Goal: Transaction & Acquisition: Obtain resource

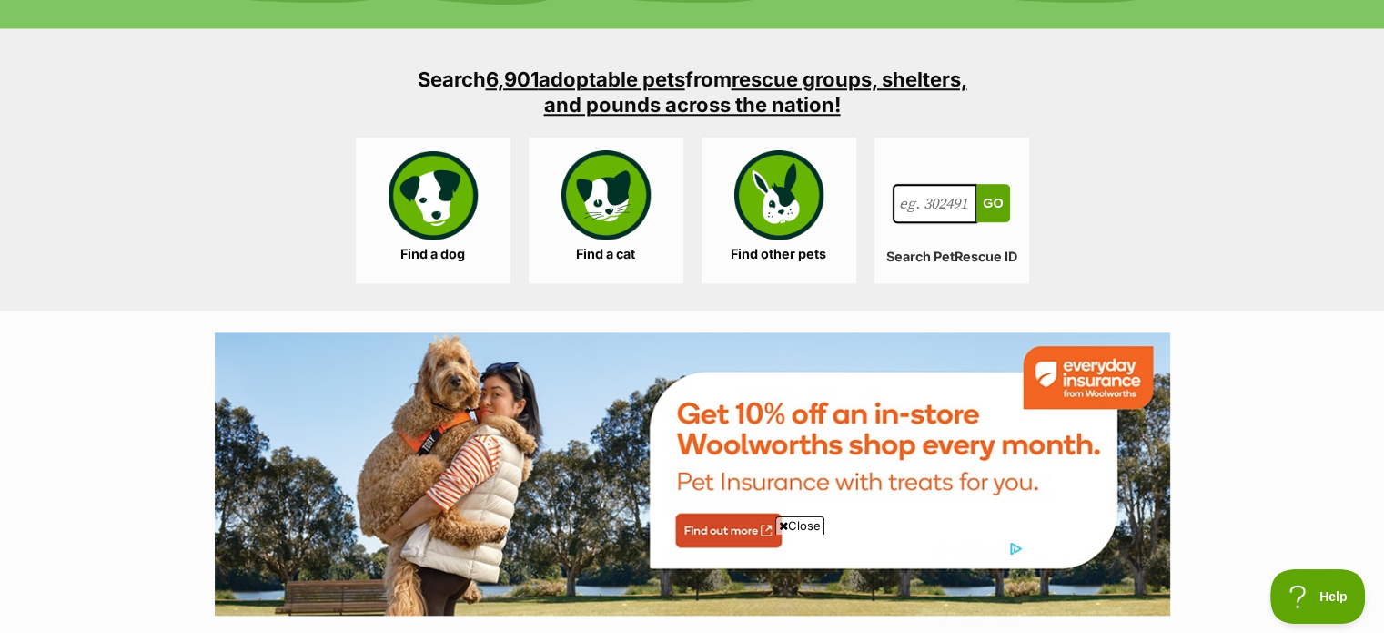
scroll to position [1733, 0]
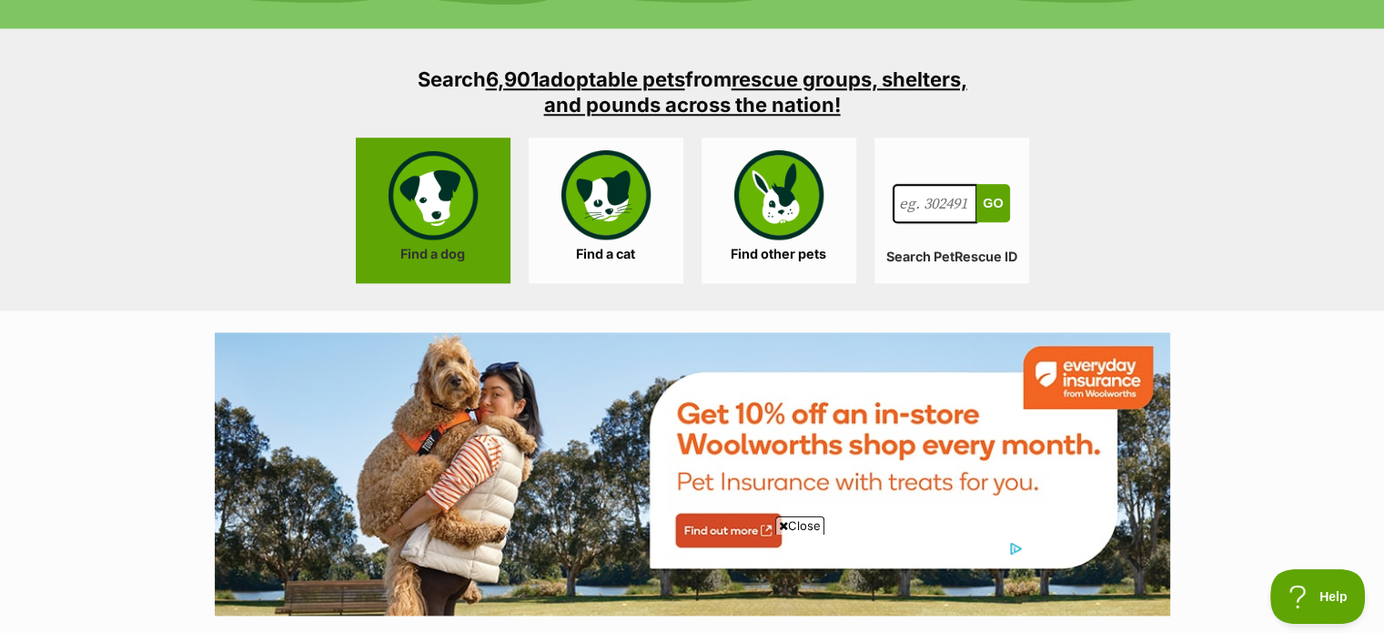
click at [434, 152] on link "Find a dog" at bounding box center [433, 210] width 155 height 146
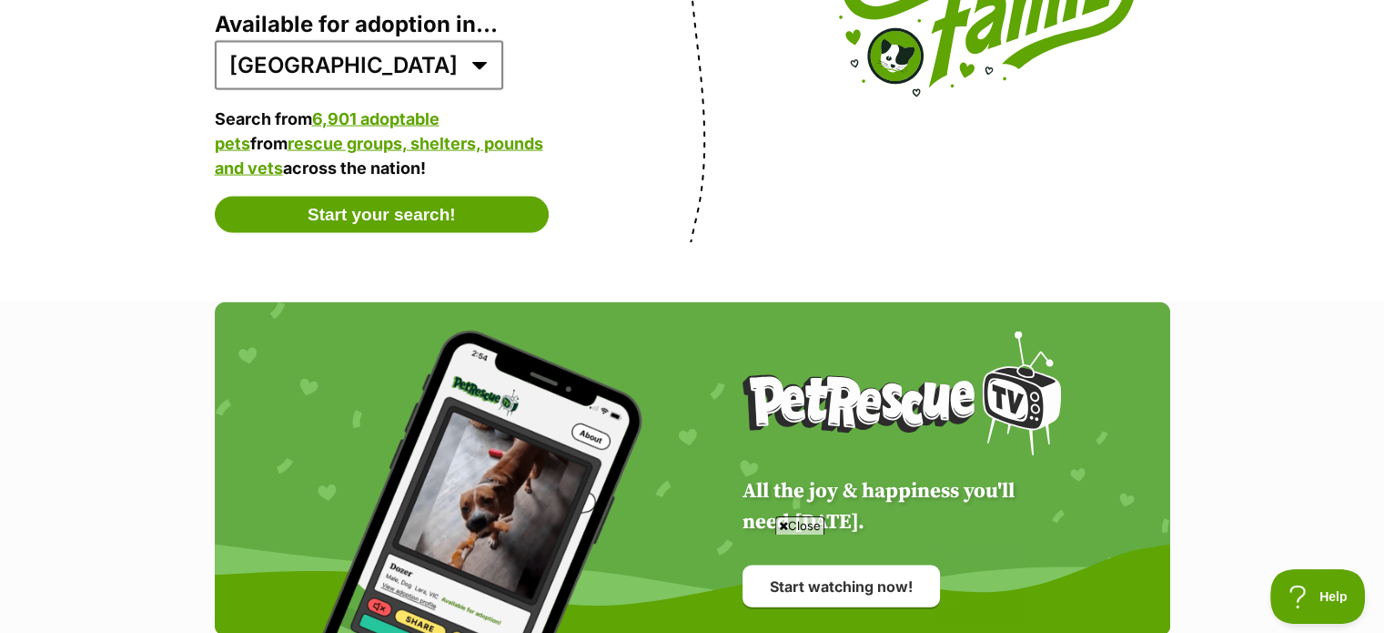
scroll to position [3757, 0]
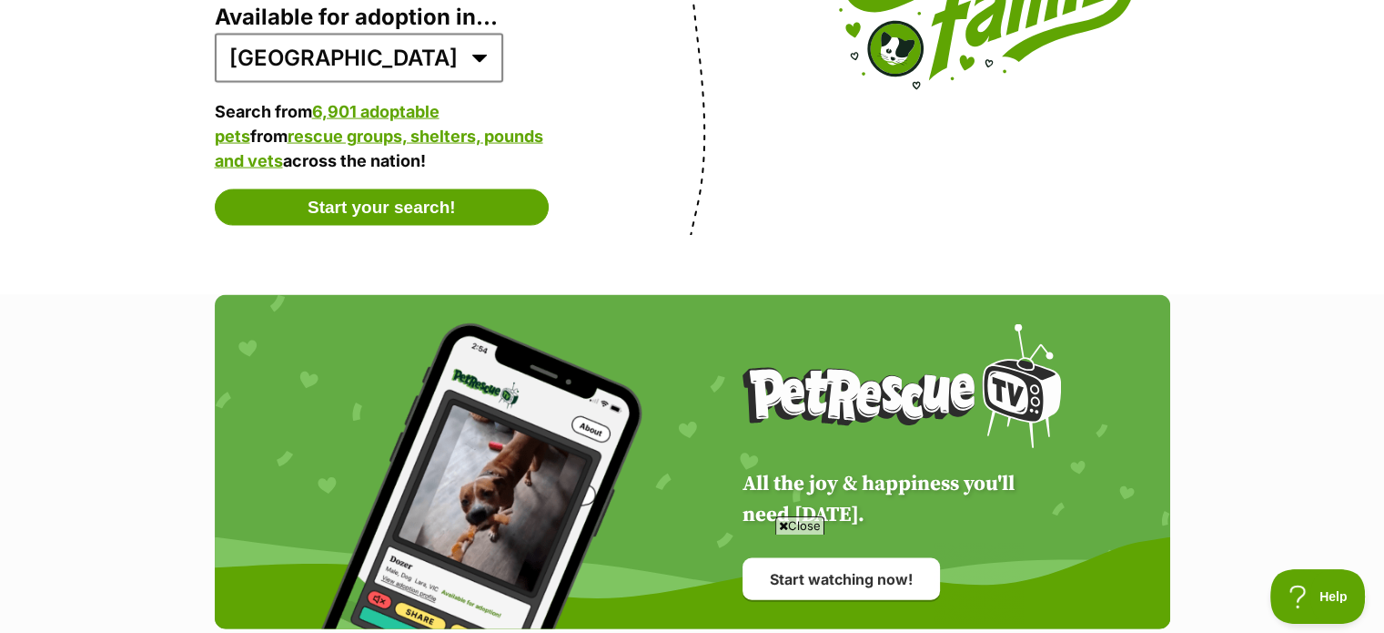
click at [446, 211] on button "Start your search!" at bounding box center [382, 207] width 335 height 36
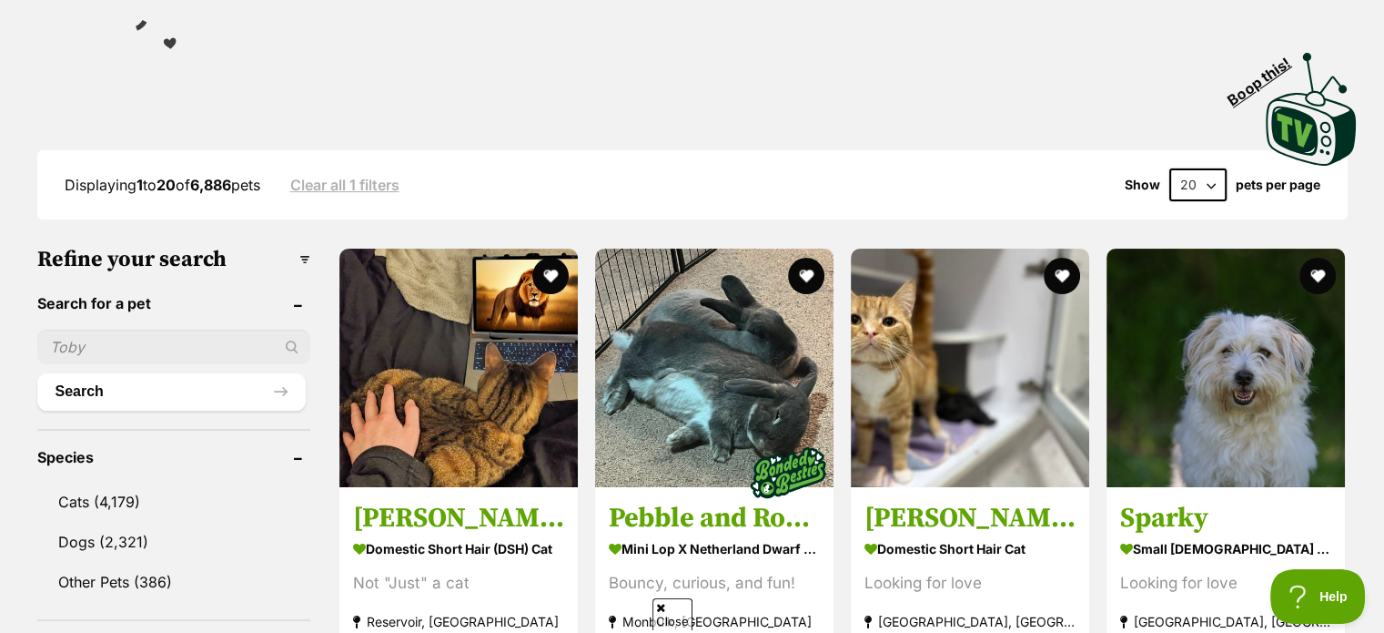
click at [168, 347] on input "text" at bounding box center [173, 347] width 273 height 35
type input "max"
click at [37, 373] on button "Search" at bounding box center [171, 391] width 269 height 36
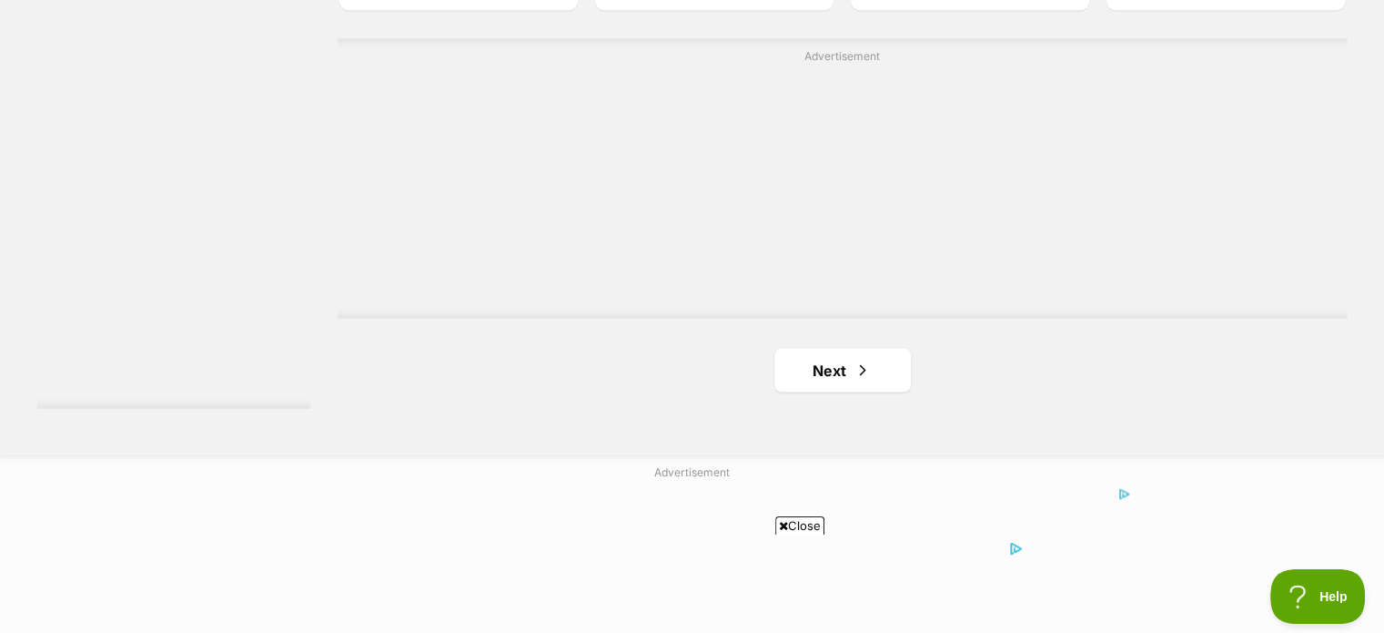
scroll to position [3366, 0]
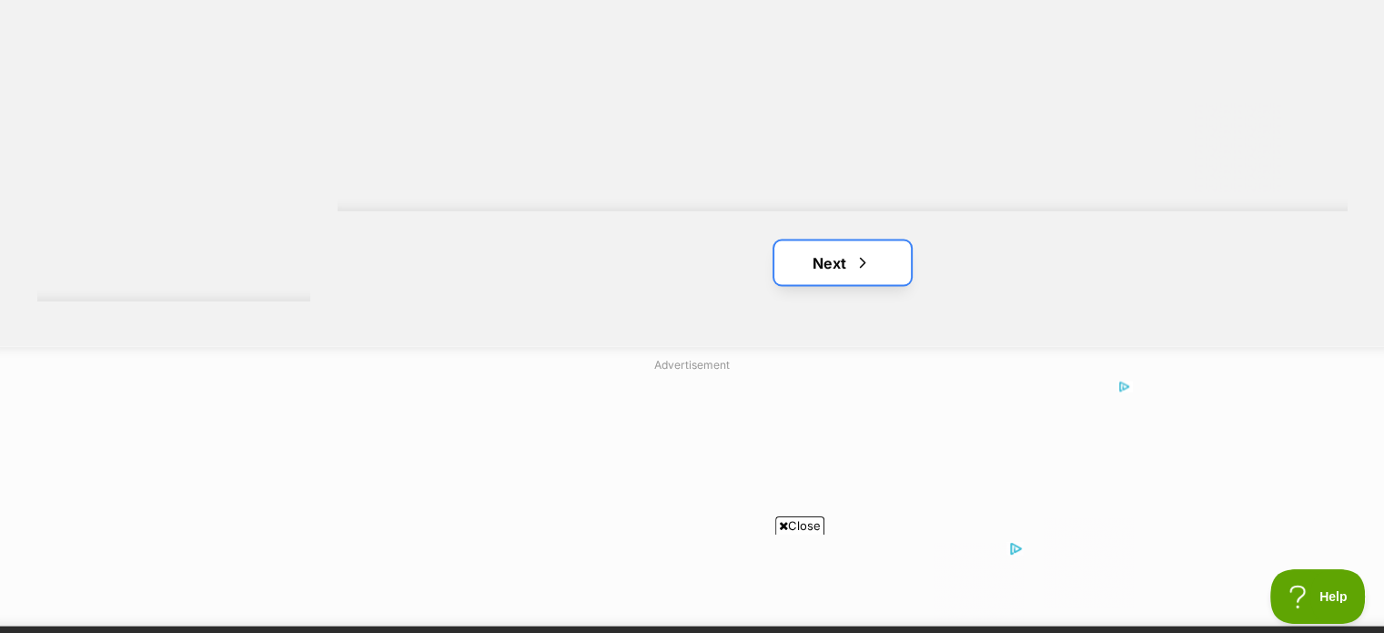
click at [898, 262] on link "Next" at bounding box center [843, 262] width 137 height 44
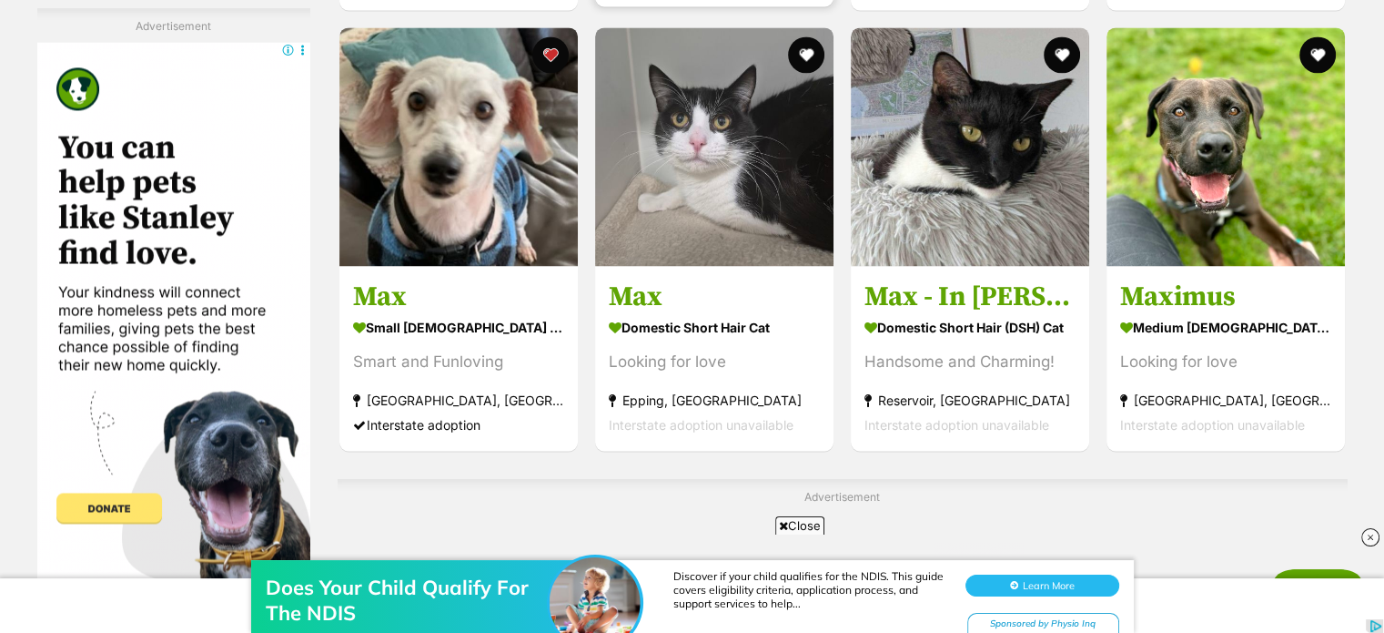
scroll to position [2818, 0]
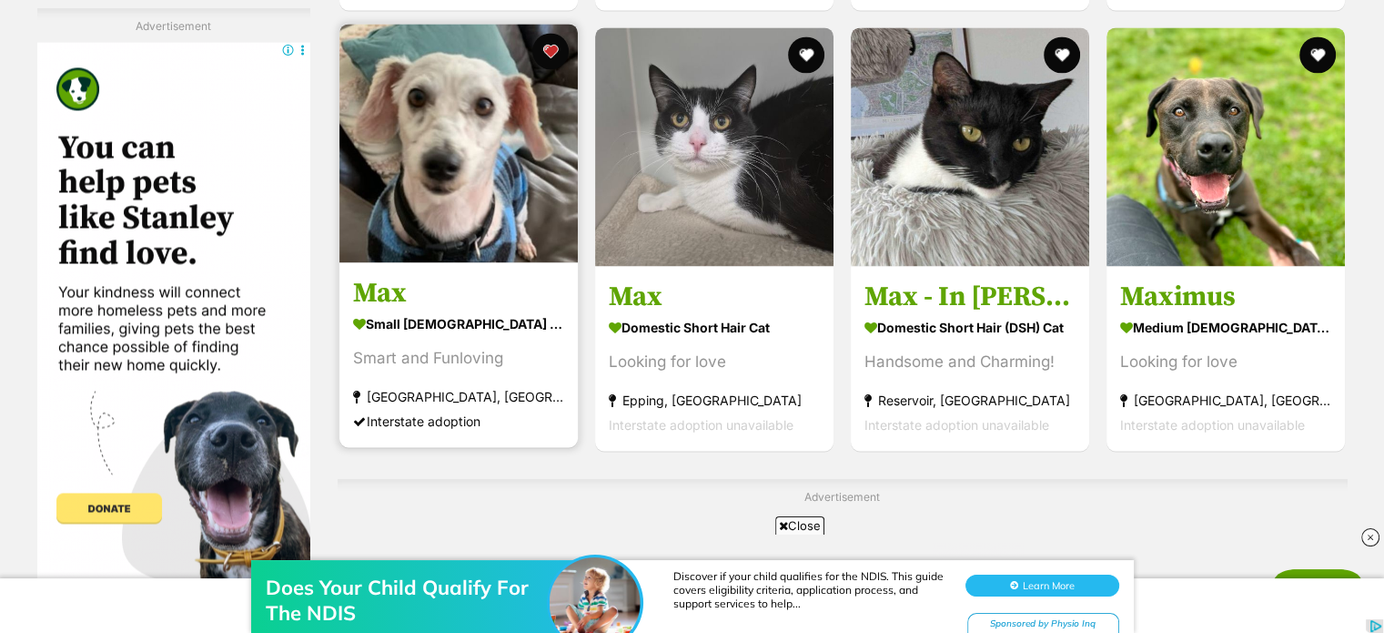
click at [381, 317] on strong "small [DEMOGRAPHIC_DATA] Dog" at bounding box center [458, 322] width 211 height 26
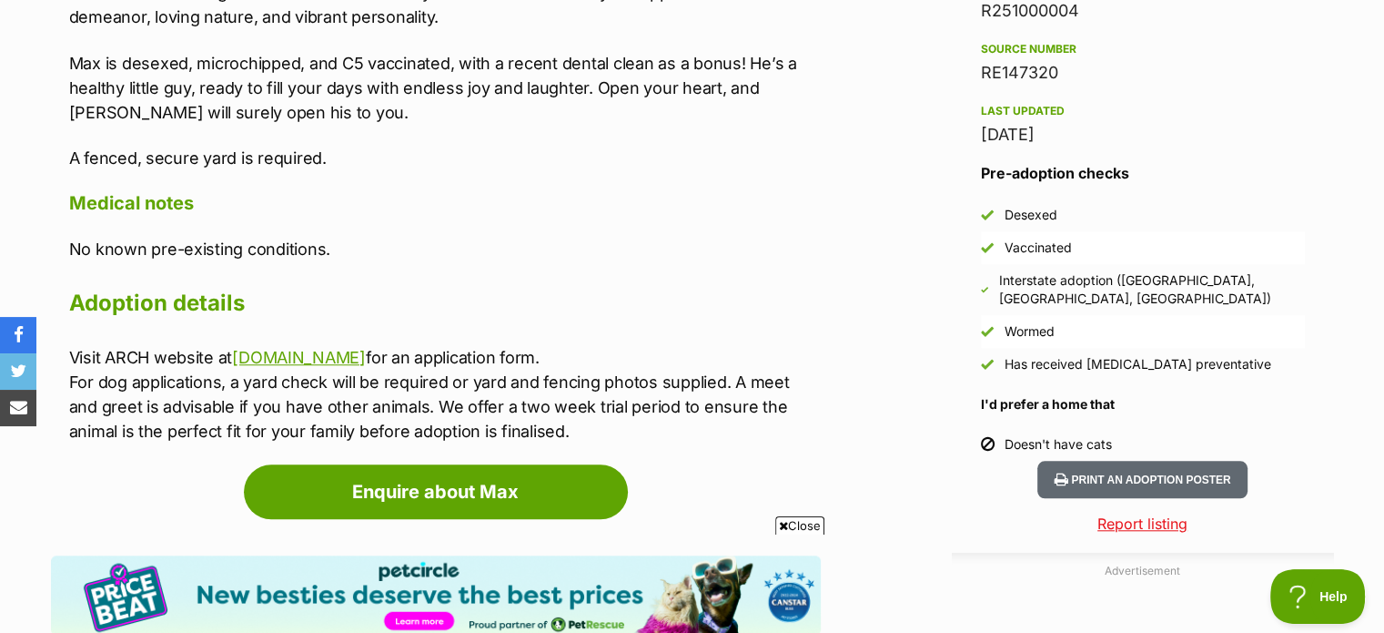
scroll to position [1562, 0]
click at [360, 348] on link "www.animalrescue.org.au" at bounding box center [299, 357] width 134 height 19
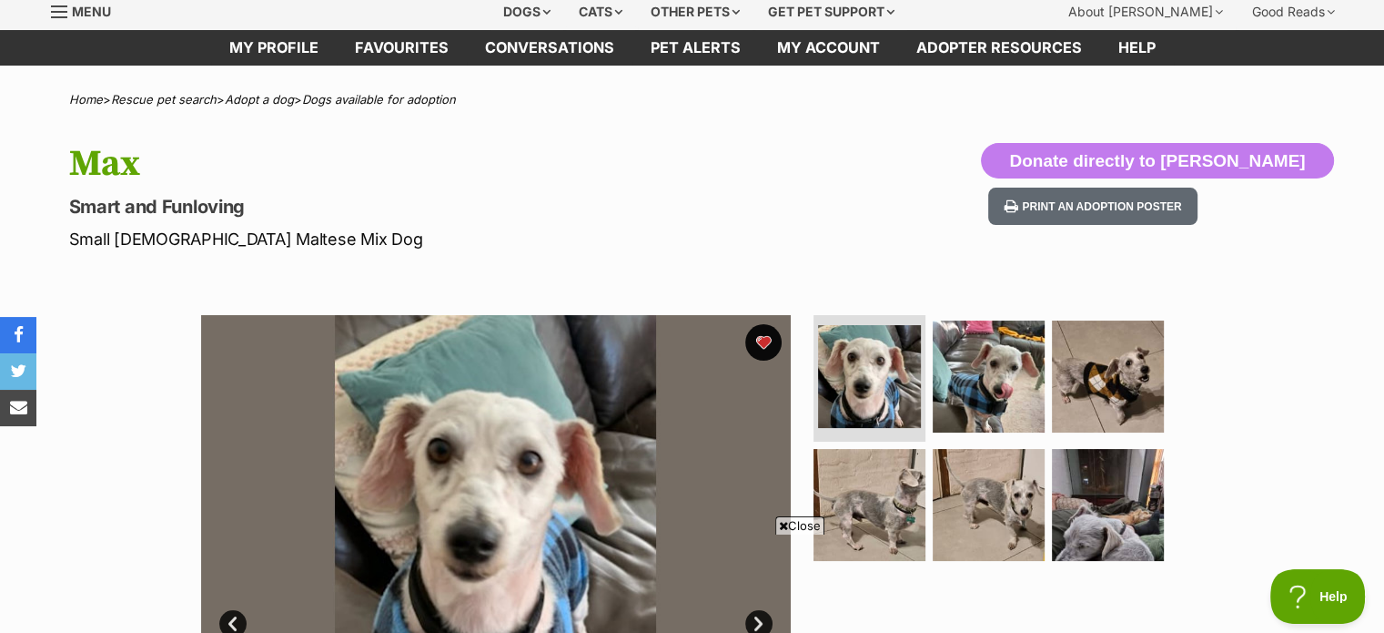
scroll to position [0, 0]
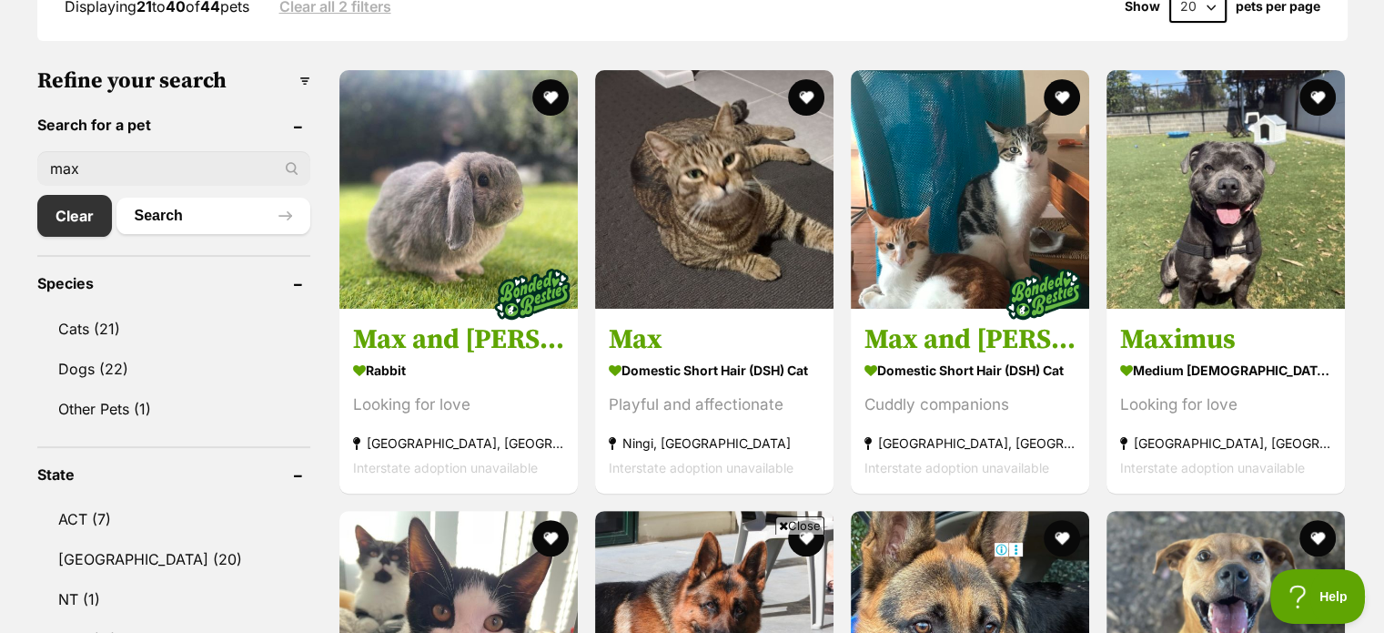
scroll to position [517, 0]
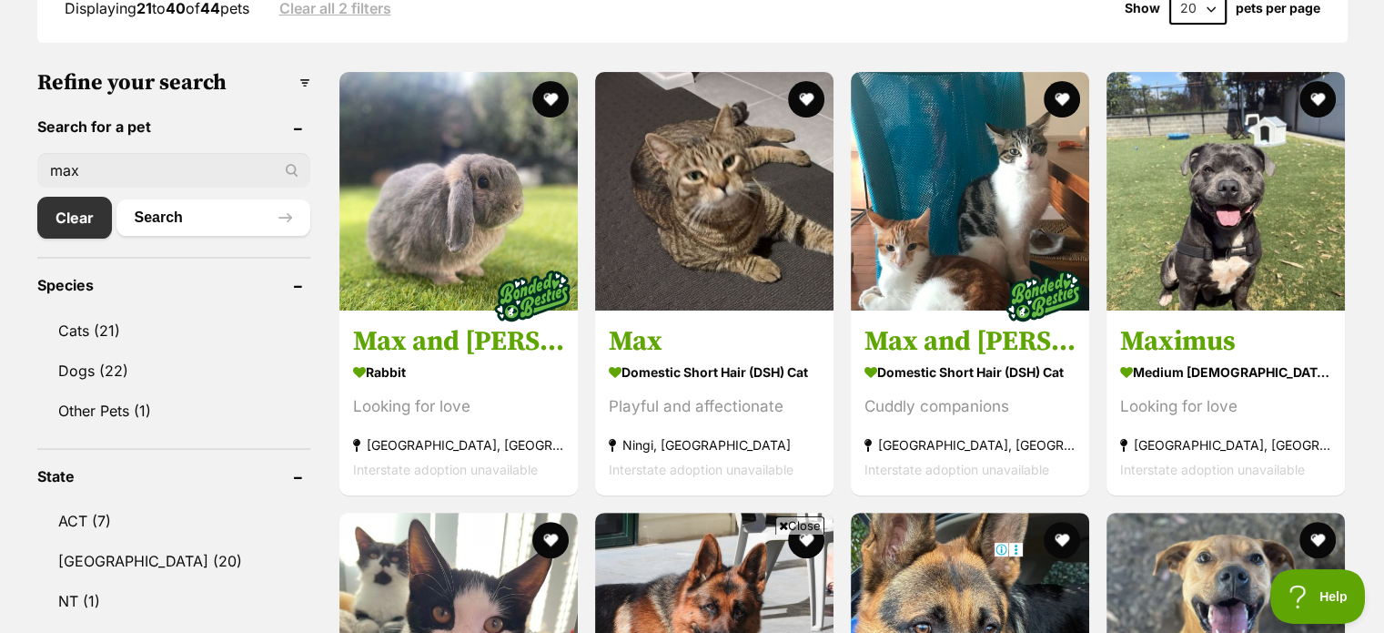
click at [135, 169] on input "max" at bounding box center [173, 170] width 273 height 35
type input "[PERSON_NAME]"
click at [117, 199] on button "Search" at bounding box center [214, 217] width 194 height 36
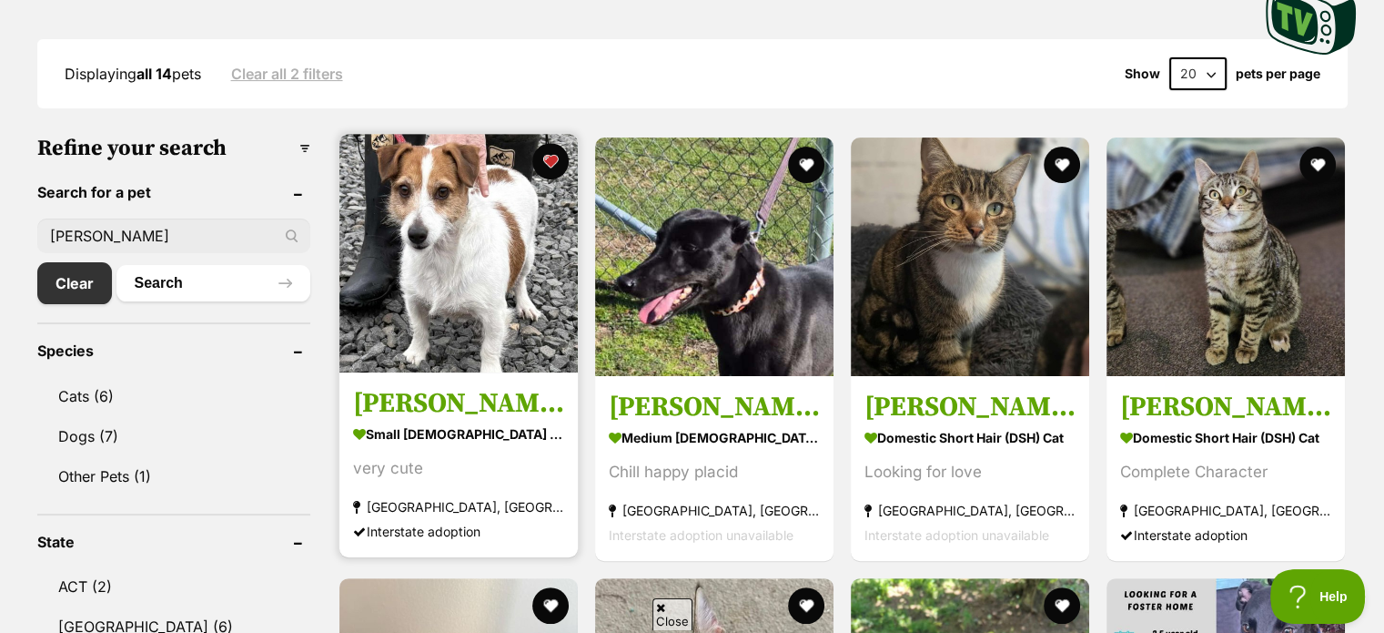
click at [464, 431] on strong "small [DEMOGRAPHIC_DATA] Dog" at bounding box center [458, 434] width 211 height 26
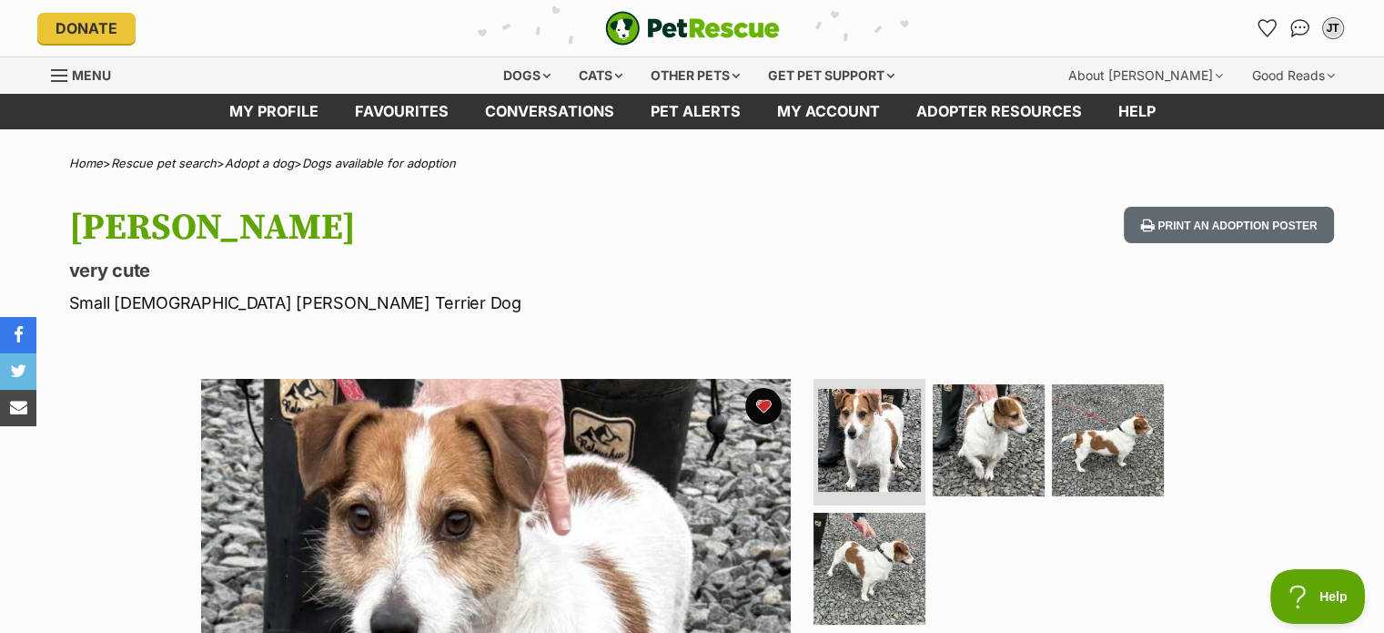
click at [674, 31] on img "PetRescue" at bounding box center [692, 28] width 175 height 35
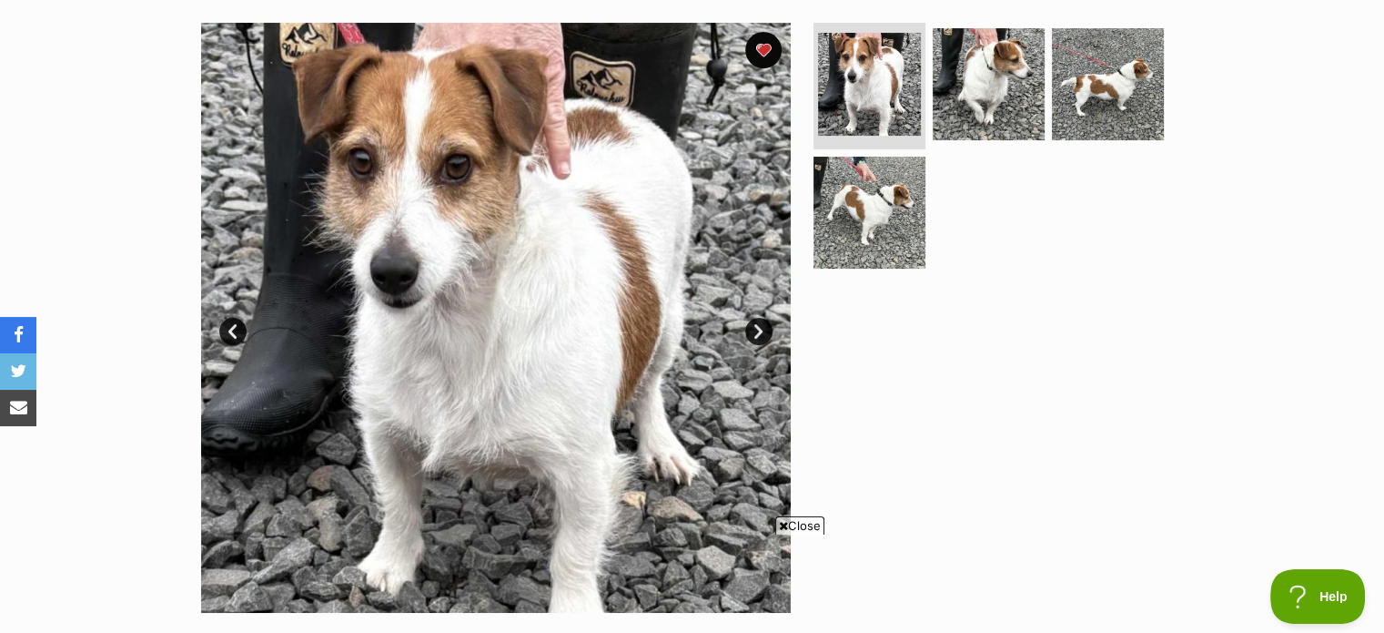
scroll to position [350, 0]
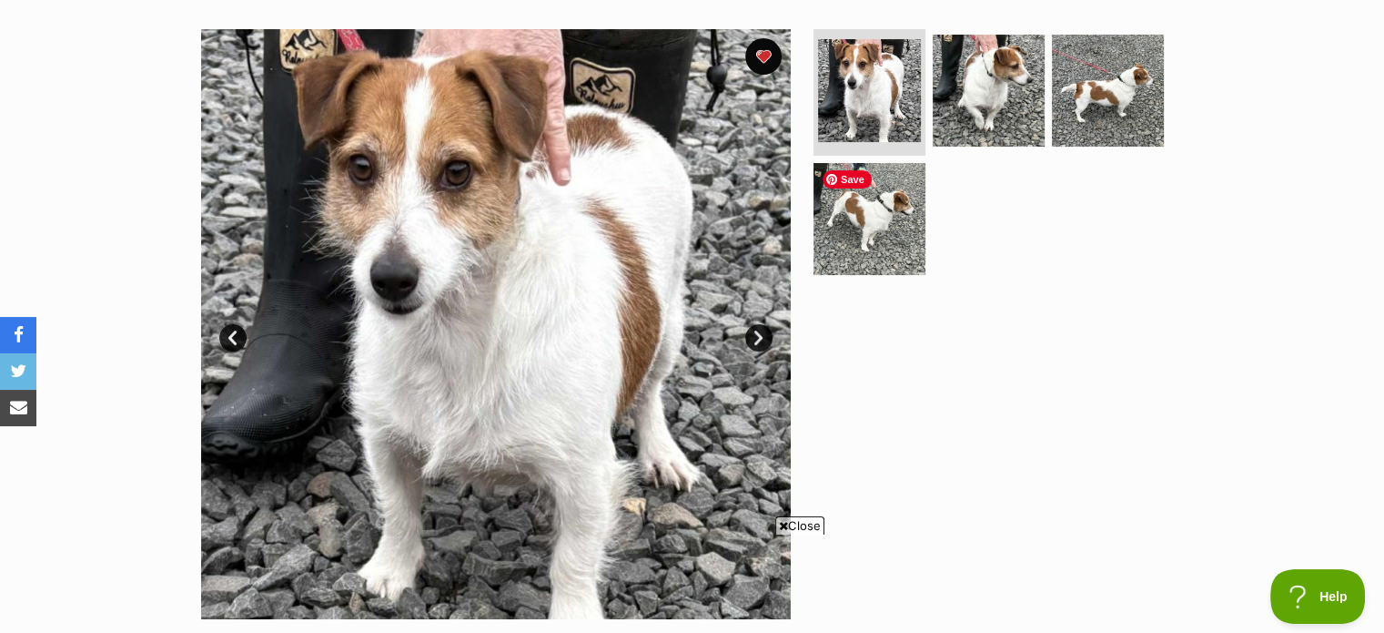
click at [853, 187] on span "Save" at bounding box center [847, 179] width 49 height 18
click at [866, 218] on img at bounding box center [870, 219] width 112 height 112
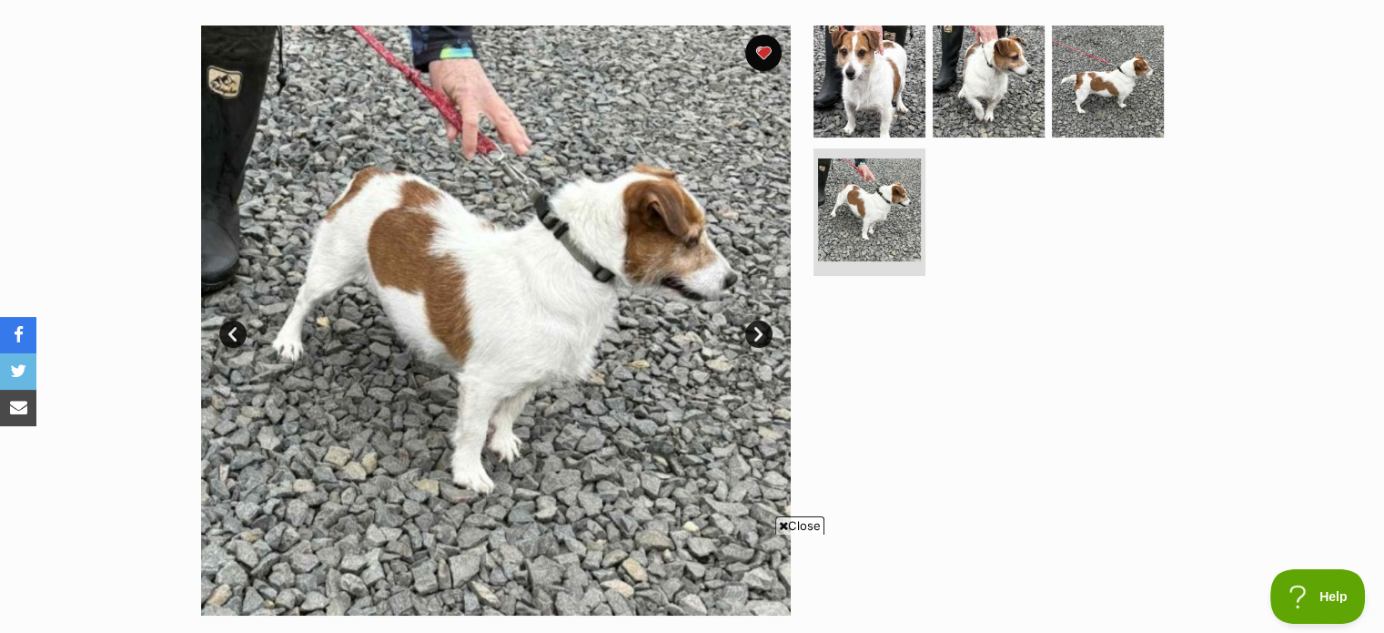
scroll to position [351, 0]
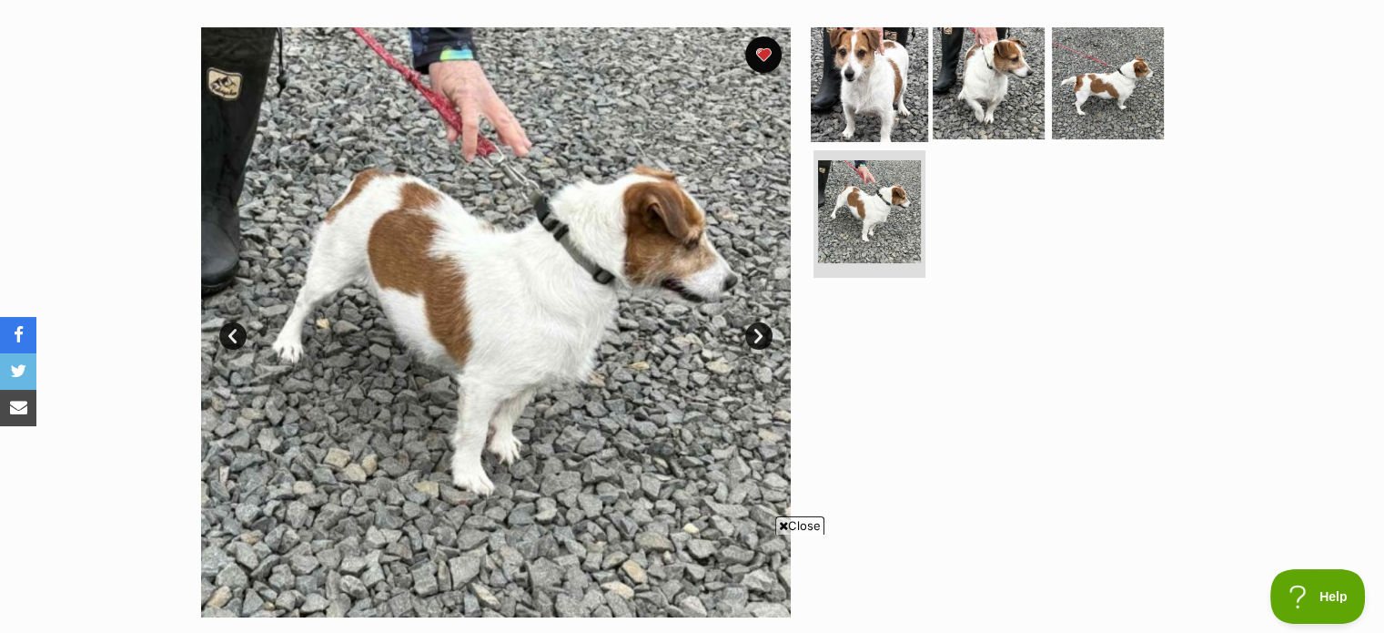
click at [867, 127] on img at bounding box center [869, 82] width 117 height 117
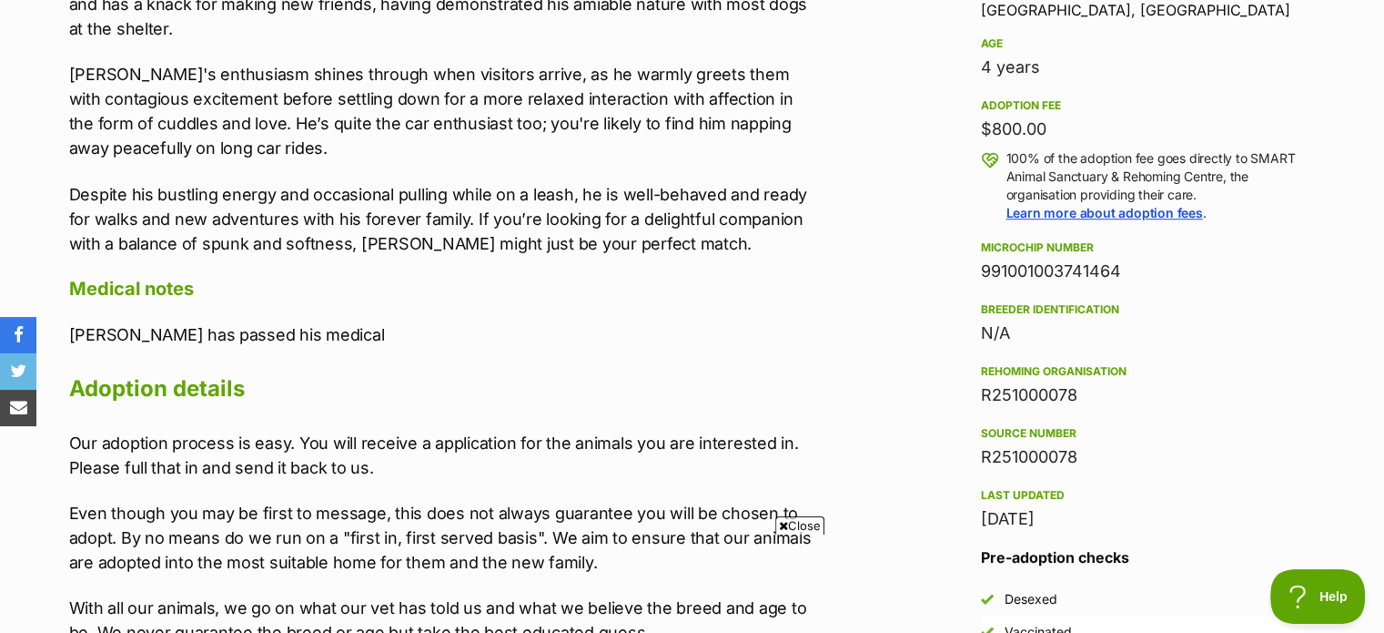
scroll to position [1678, 0]
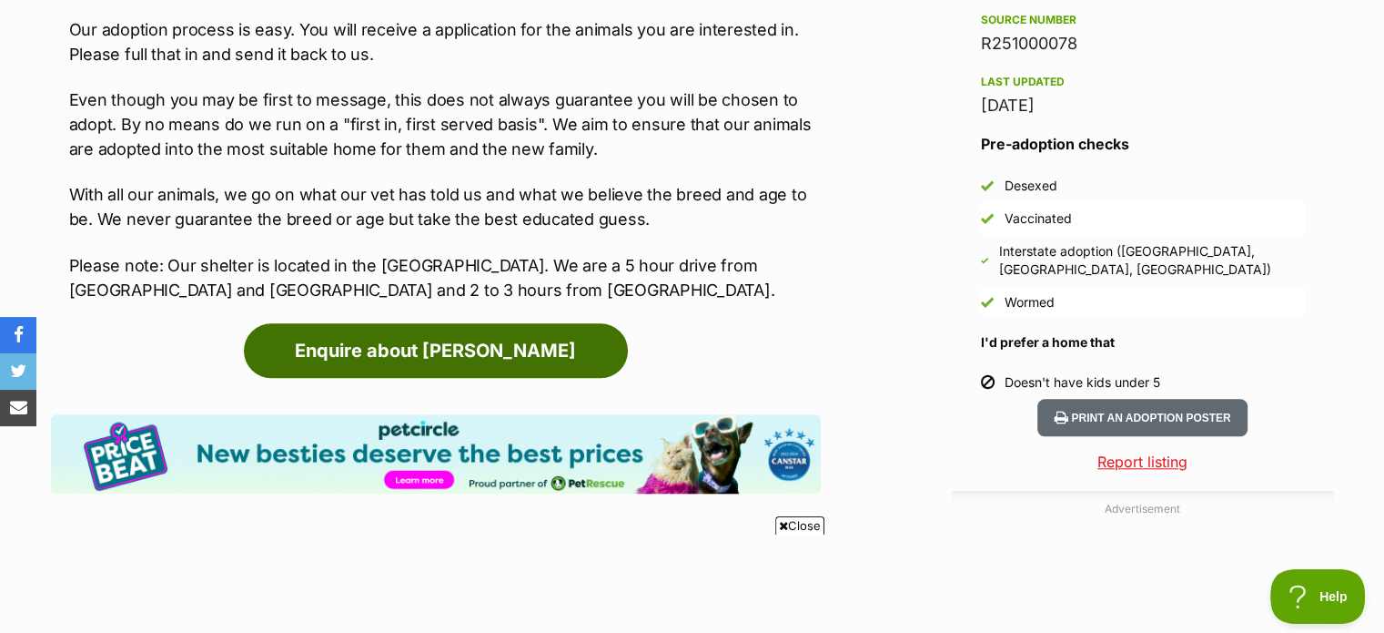
click at [433, 323] on link "Enquire about Joe" at bounding box center [436, 350] width 384 height 55
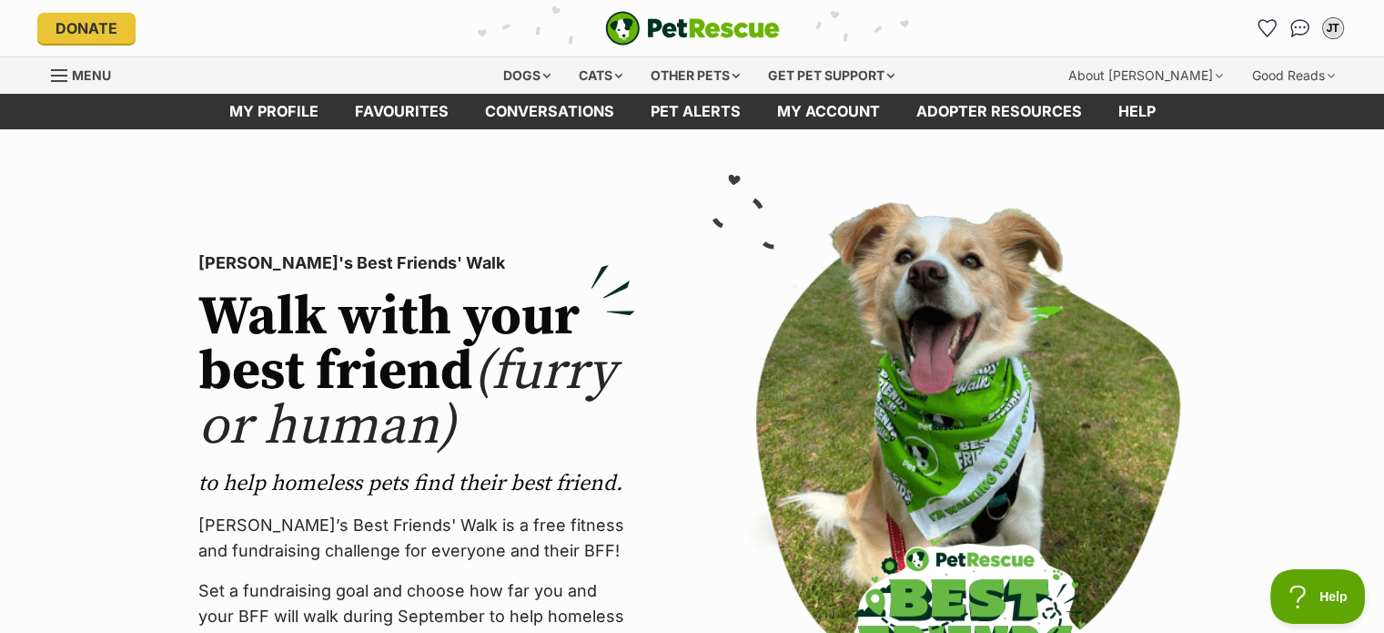
click at [66, 75] on span "Menu" at bounding box center [59, 76] width 16 height 2
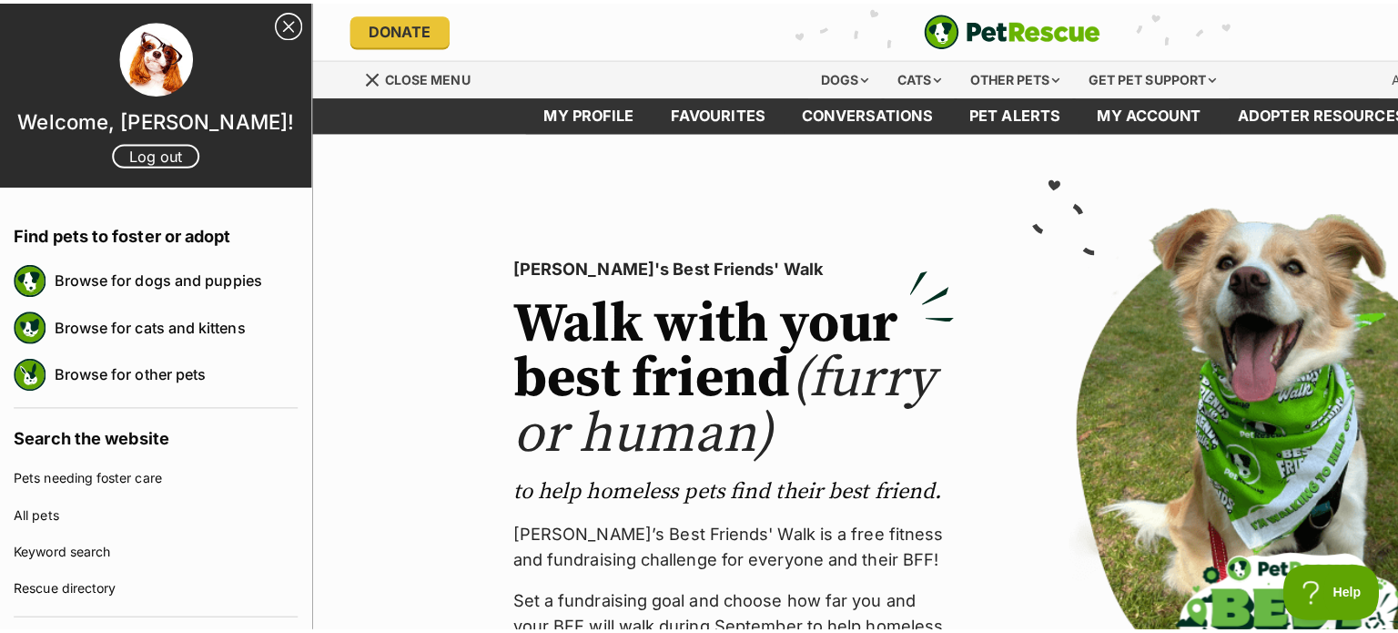
scroll to position [309, 0]
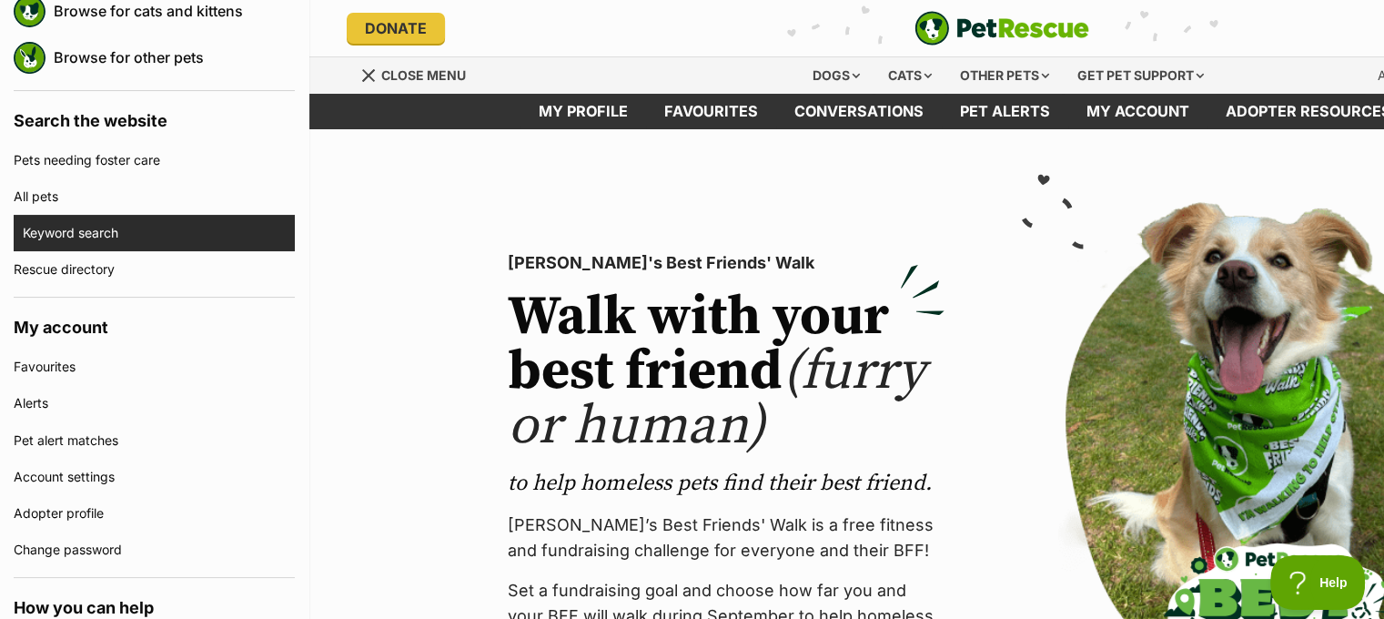
click at [106, 237] on link "Keyword search" at bounding box center [159, 233] width 272 height 36
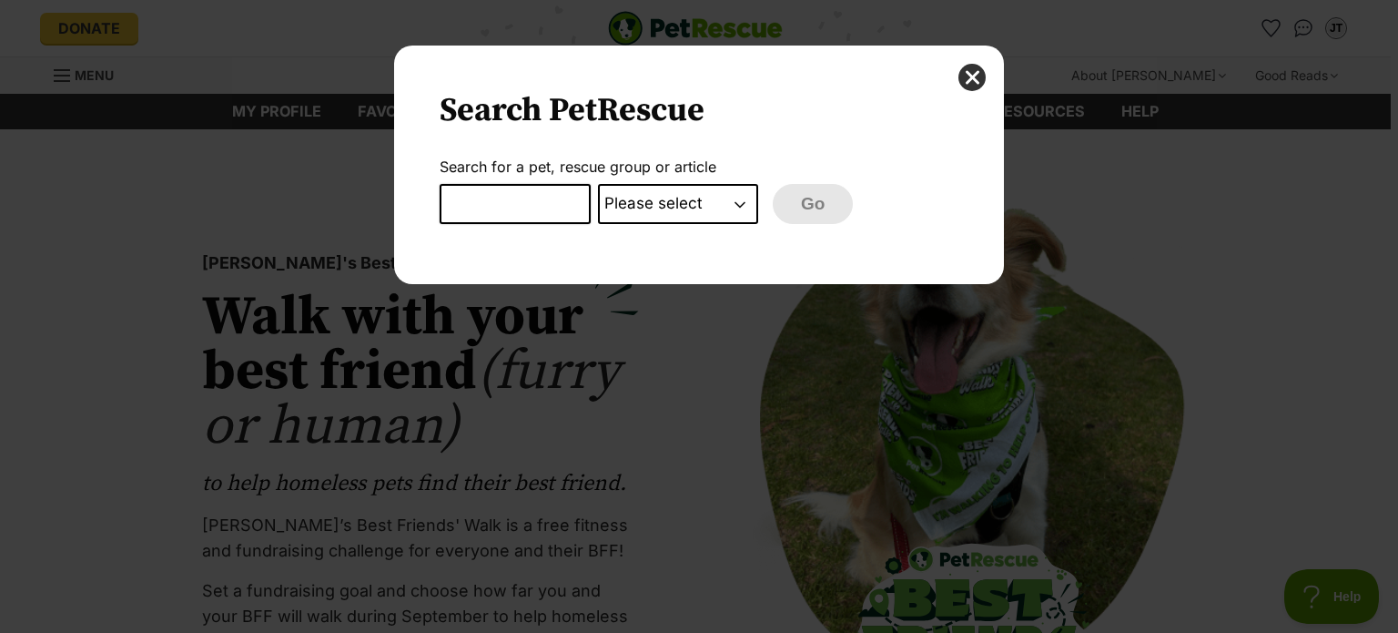
click at [528, 180] on form "Search for a pet, rescue group or article Please select PetRescue ID Pet name G…" at bounding box center [699, 191] width 519 height 66
click at [510, 196] on input "Dialog Window - Close (Press escape to close)" at bounding box center [515, 204] width 151 height 40
type input "max"
click at [800, 223] on div "Search PetRescue Search for a pet, rescue group or article max Please select Pe…" at bounding box center [699, 165] width 610 height 238
click at [754, 218] on select "Please select PetRescue ID Pet name Group Article" at bounding box center [678, 204] width 160 height 40
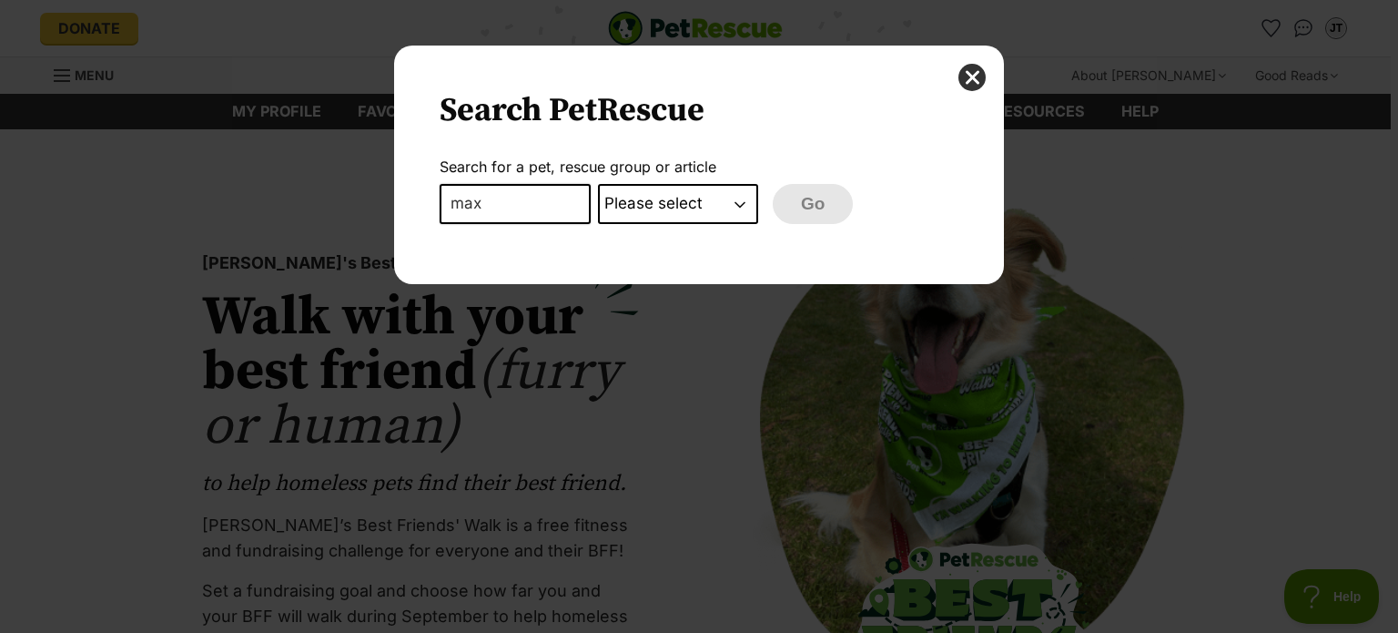
select select "pet_name"
click at [598, 184] on select "Please select PetRescue ID Pet name Group Article" at bounding box center [678, 204] width 160 height 40
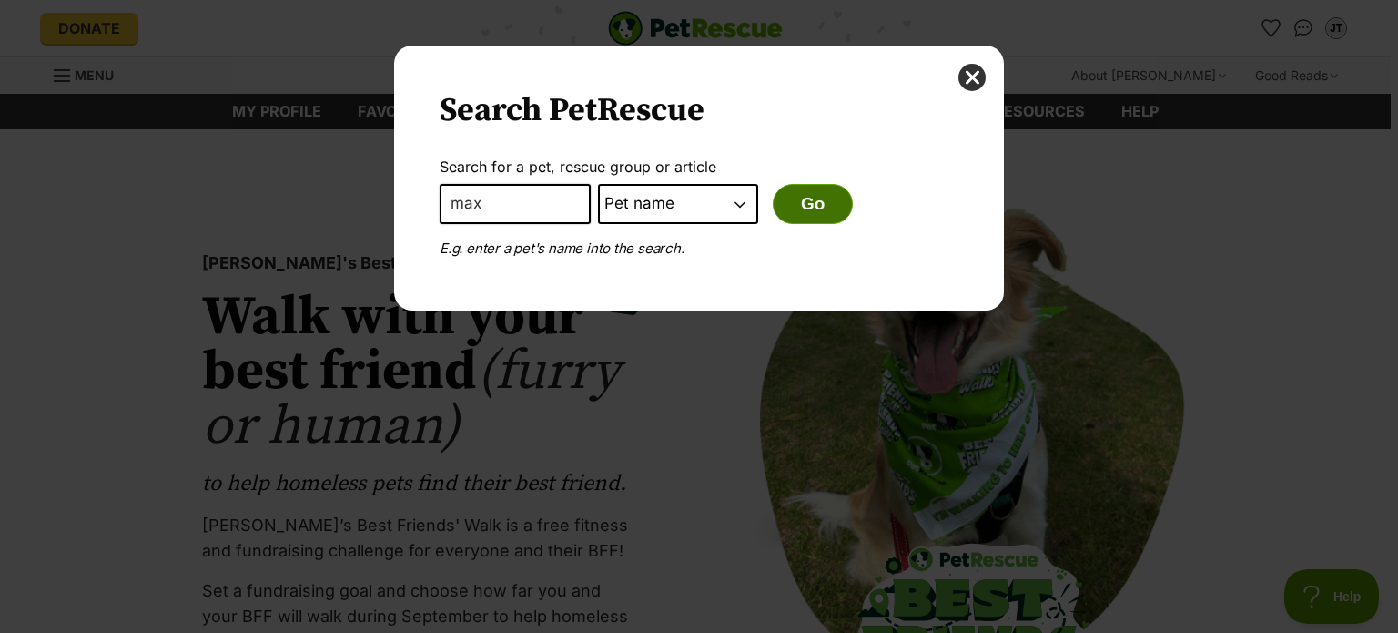
click at [803, 214] on button "Go" at bounding box center [813, 204] width 80 height 40
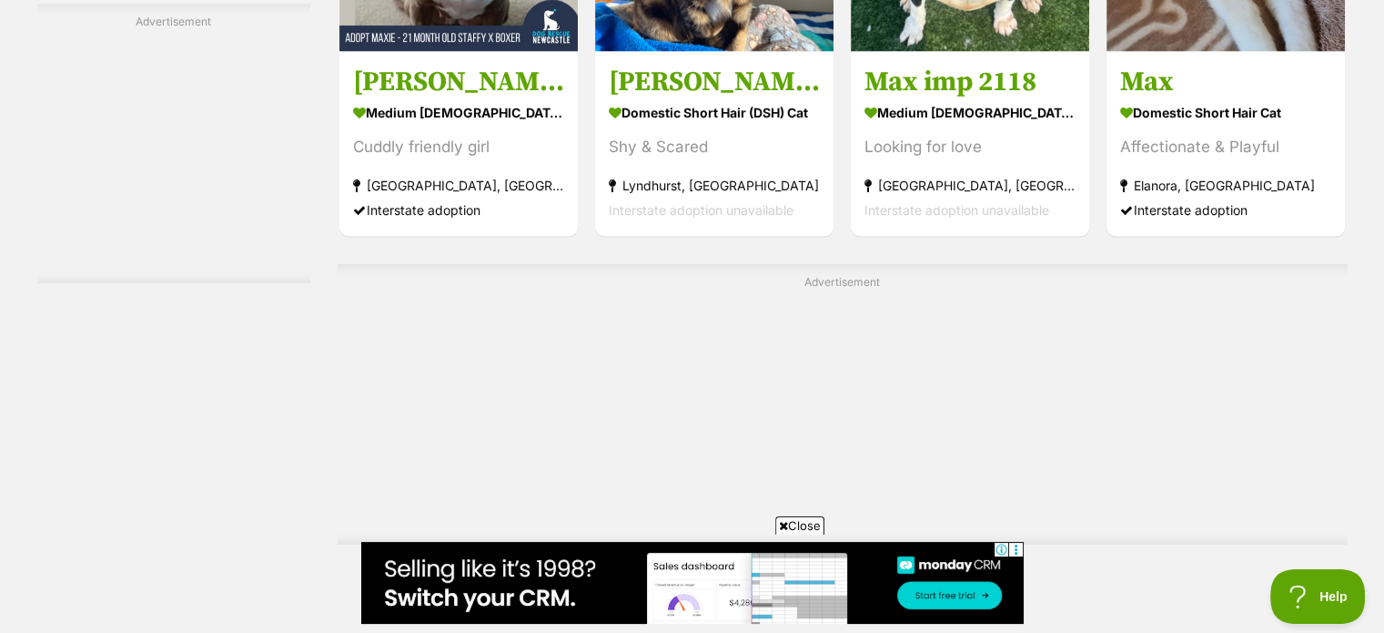
click at [794, 283] on div "Advertisement" at bounding box center [843, 403] width 1010 height 279
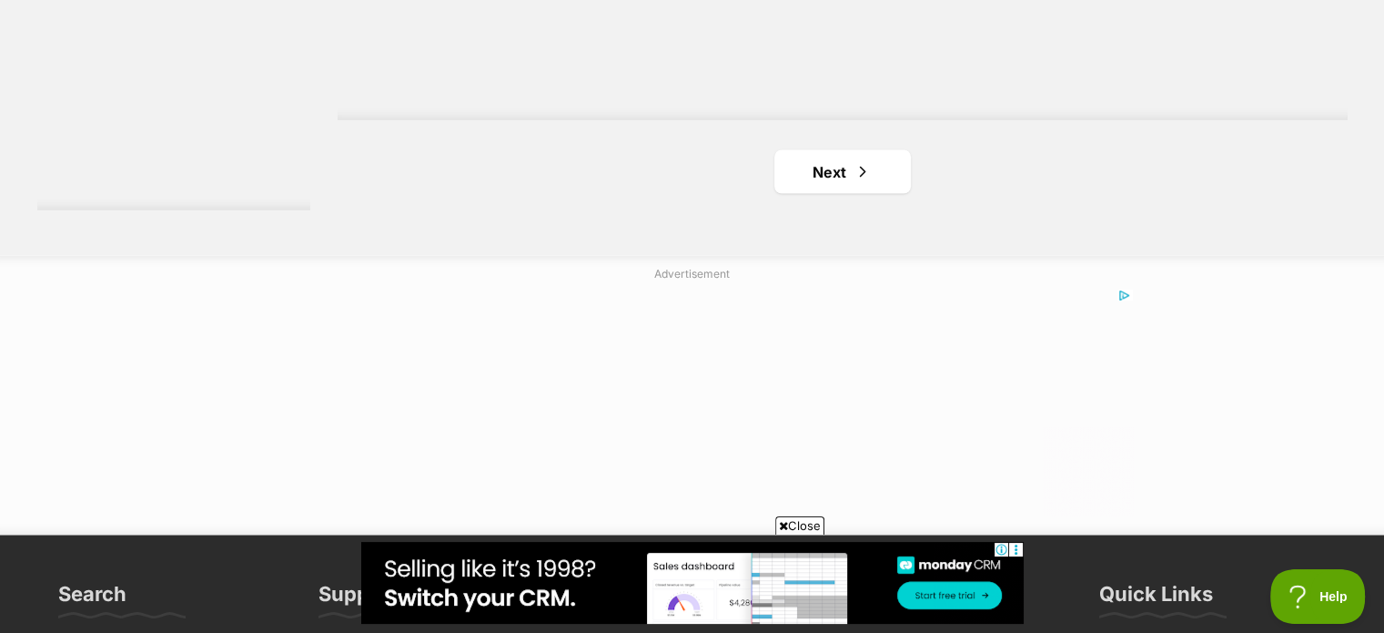
scroll to position [3464, 0]
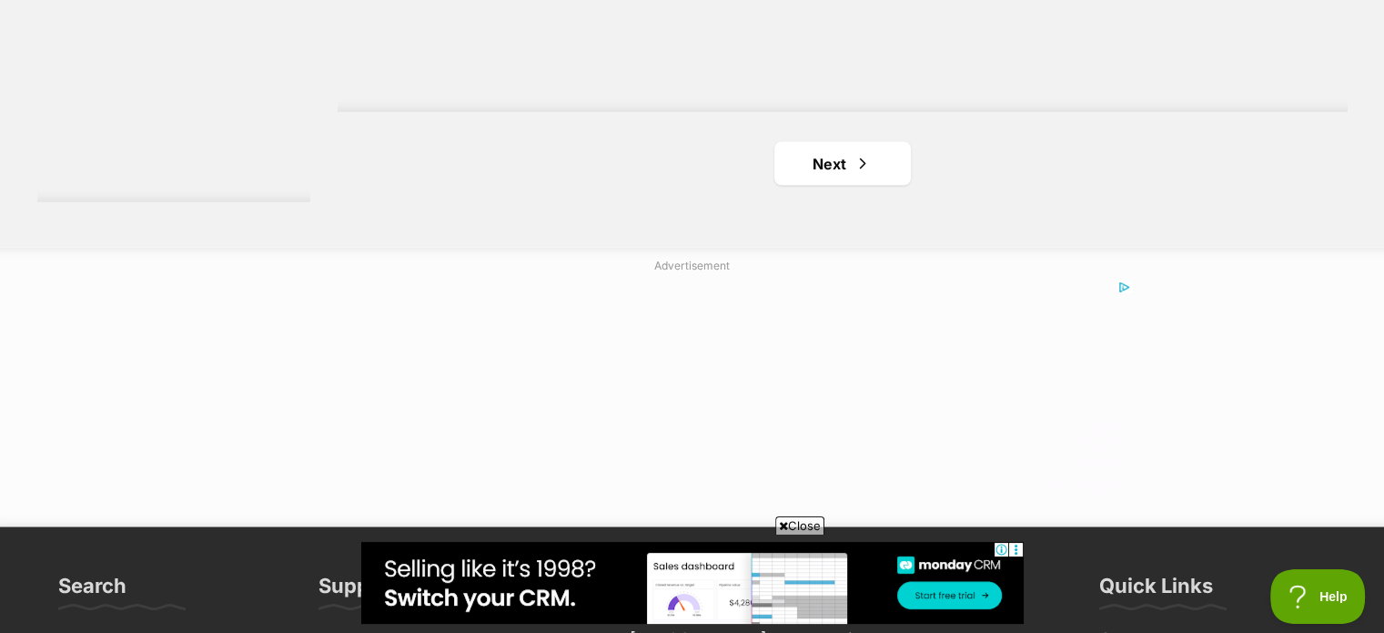
click at [841, 156] on link "Next" at bounding box center [843, 164] width 137 height 44
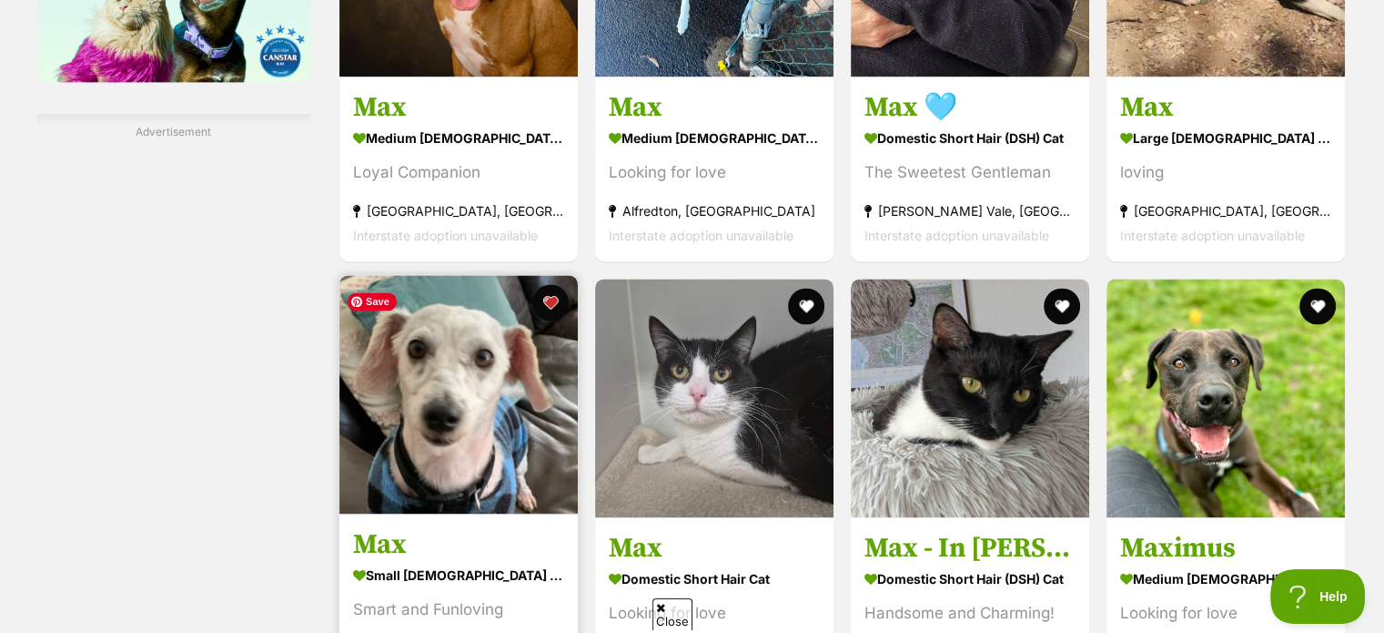
click at [477, 362] on img at bounding box center [459, 394] width 238 height 238
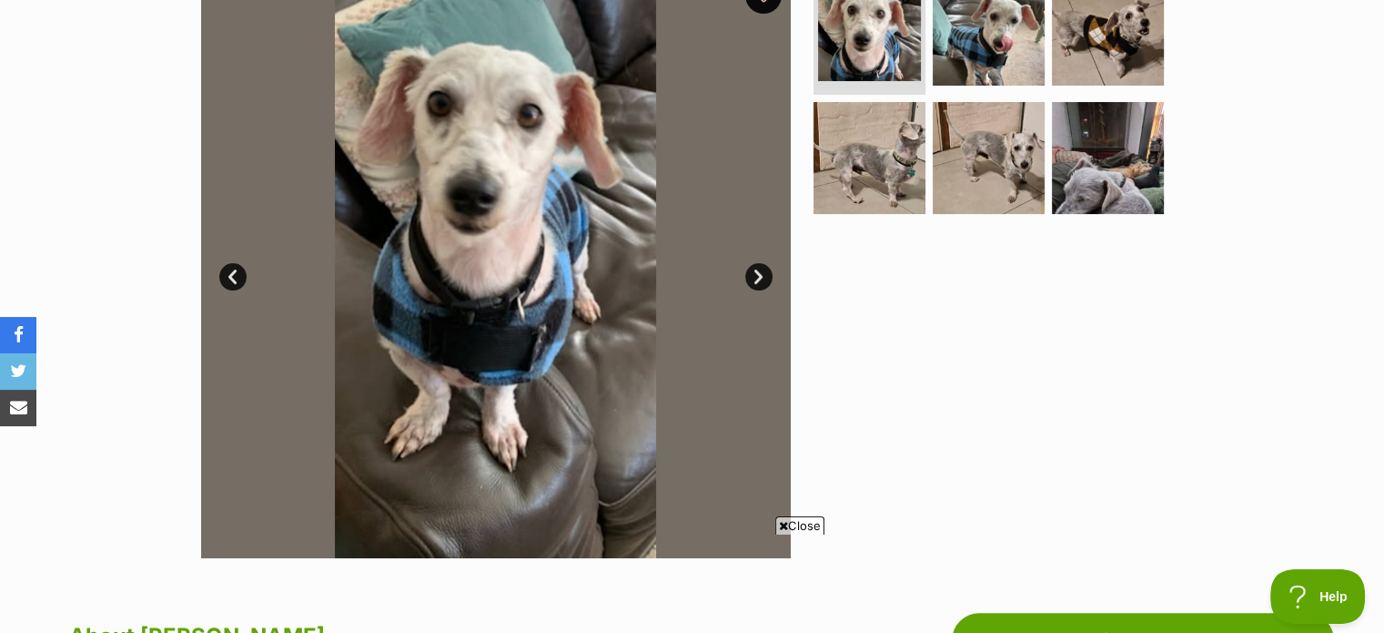
scroll to position [410, 0]
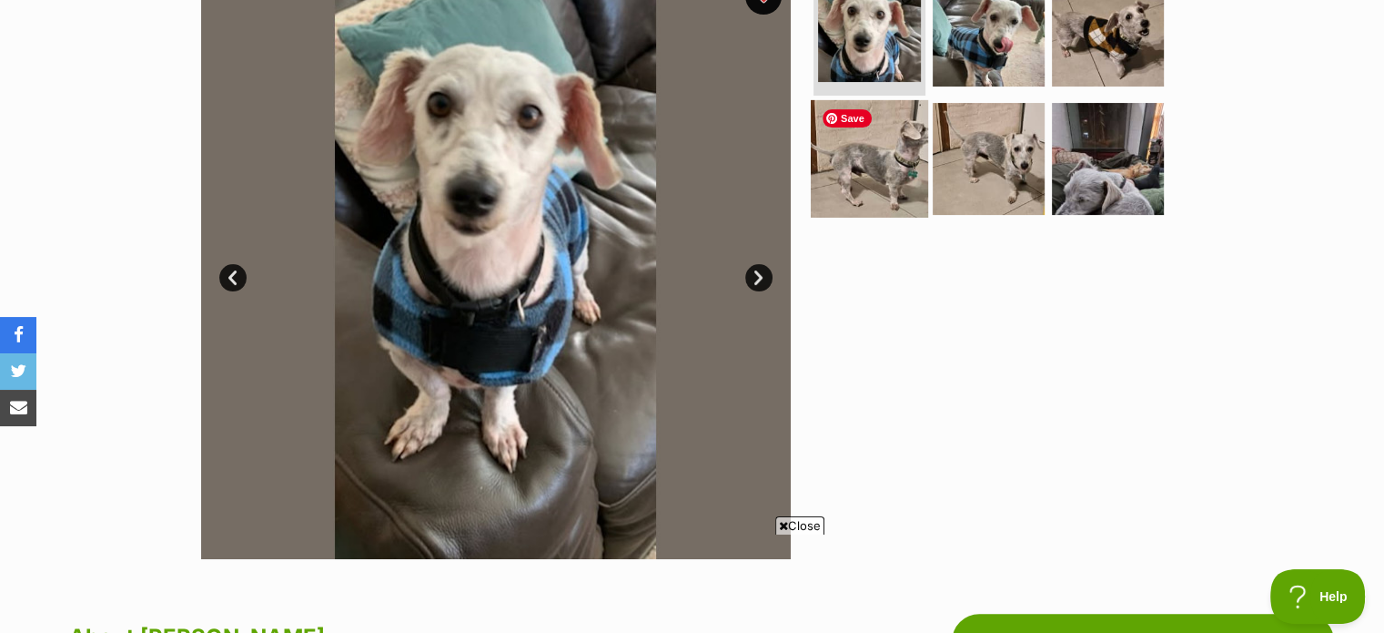
click at [906, 147] on img at bounding box center [869, 158] width 117 height 117
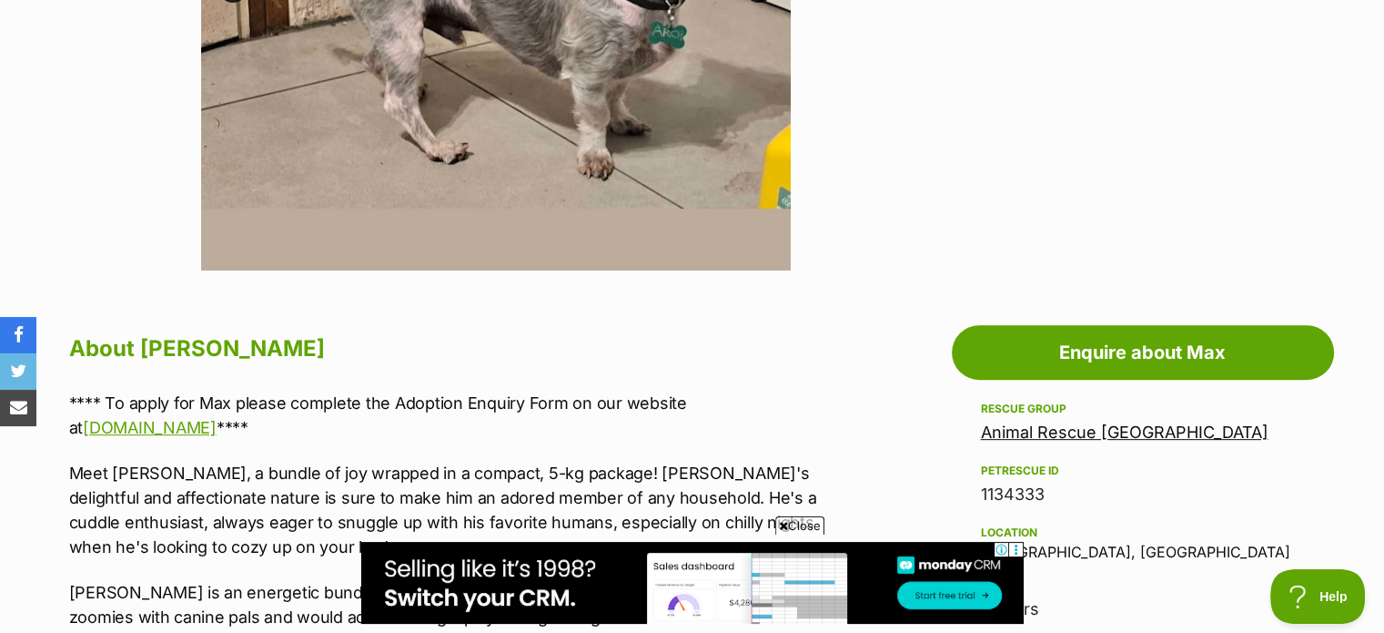
scroll to position [694, 0]
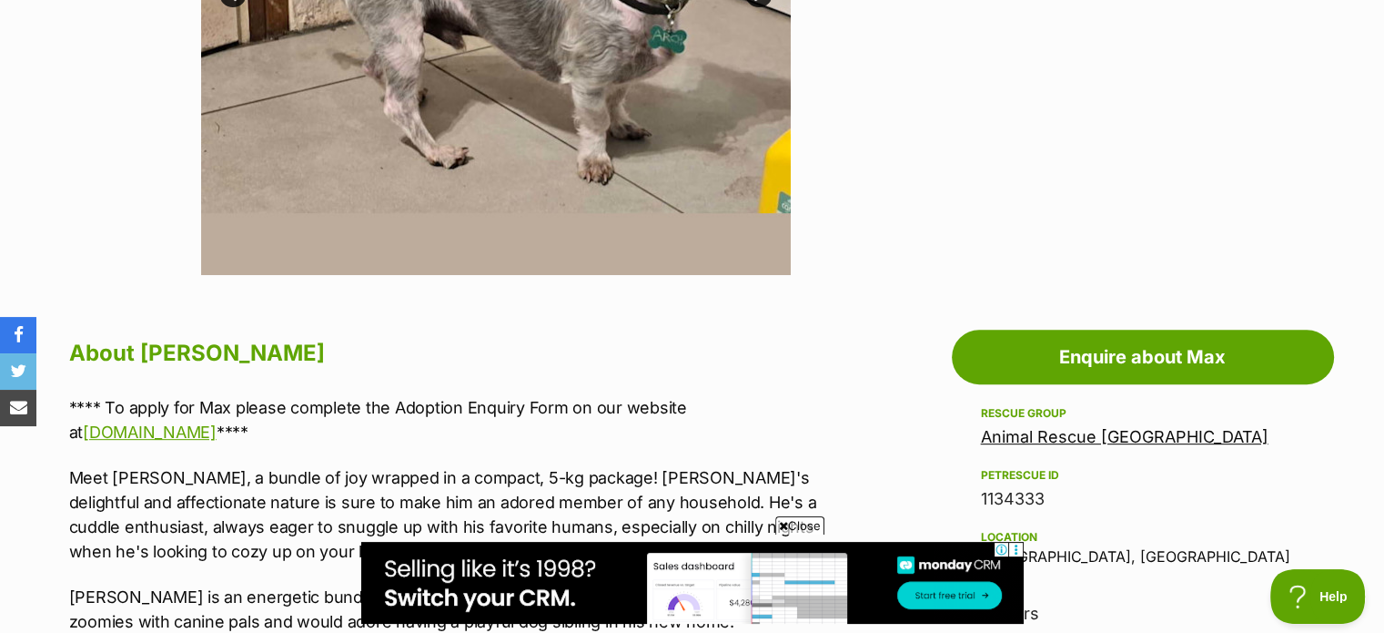
click at [1029, 440] on link "Animal Rescue [GEOGRAPHIC_DATA]" at bounding box center [1125, 436] width 288 height 19
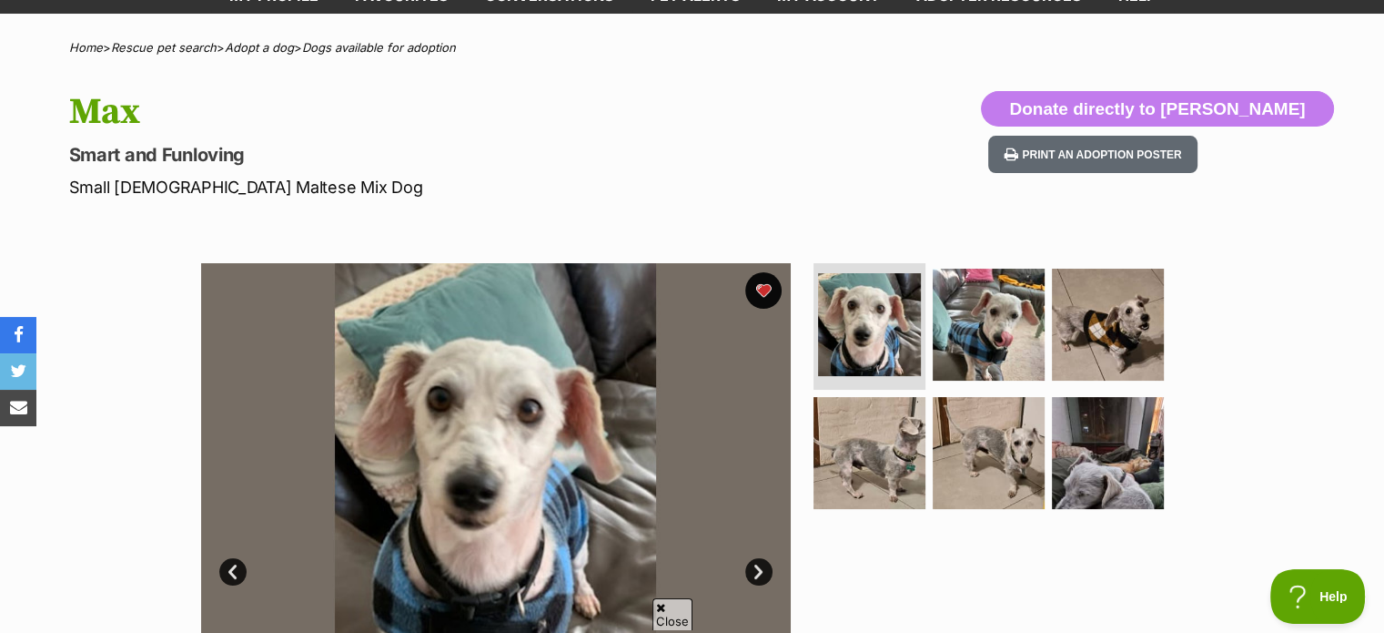
scroll to position [110, 0]
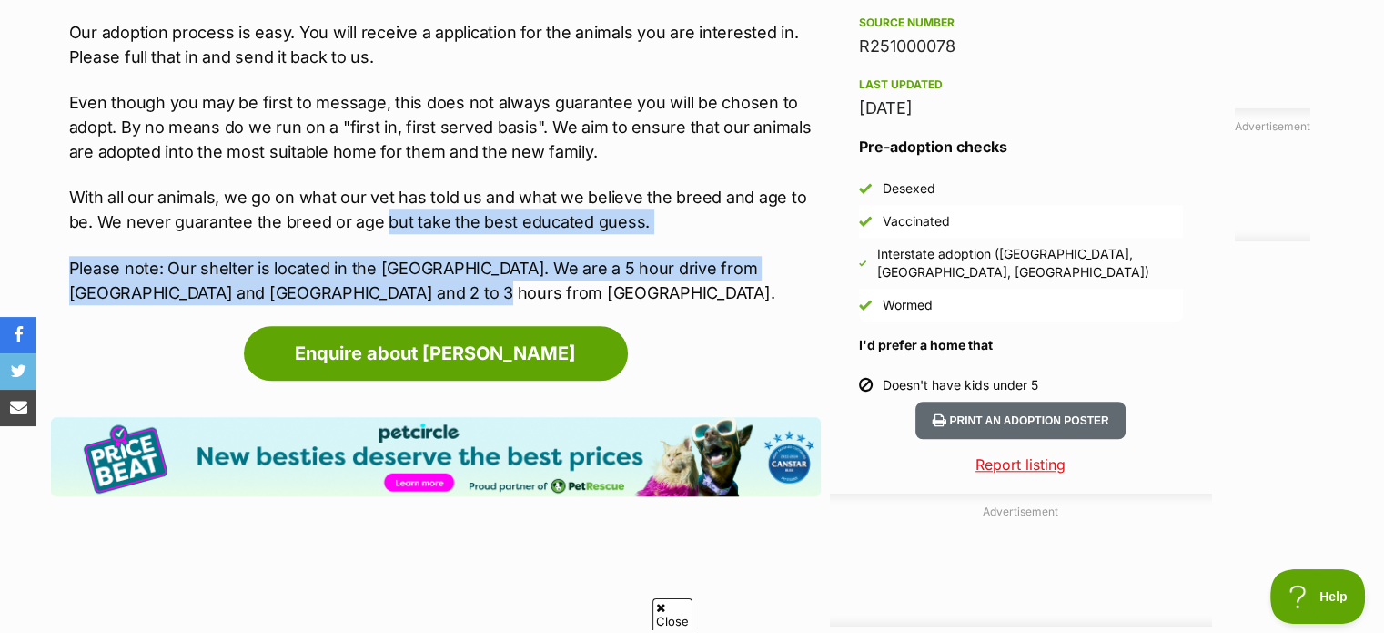
drag, startPoint x: 381, startPoint y: 192, endPoint x: 482, endPoint y: 258, distance: 120.4
click at [482, 258] on div "Our adoption process is easy. You will receive a application for the animals yo…" at bounding box center [445, 162] width 752 height 285
click at [482, 258] on p "Please note: Our shelter is located in the [GEOGRAPHIC_DATA]. We are a 5 hour d…" at bounding box center [445, 280] width 752 height 49
drag, startPoint x: 482, startPoint y: 258, endPoint x: 391, endPoint y: 201, distance: 107.1
click at [391, 201] on div "Our adoption process is easy. You will receive a application for the animals yo…" at bounding box center [445, 162] width 752 height 285
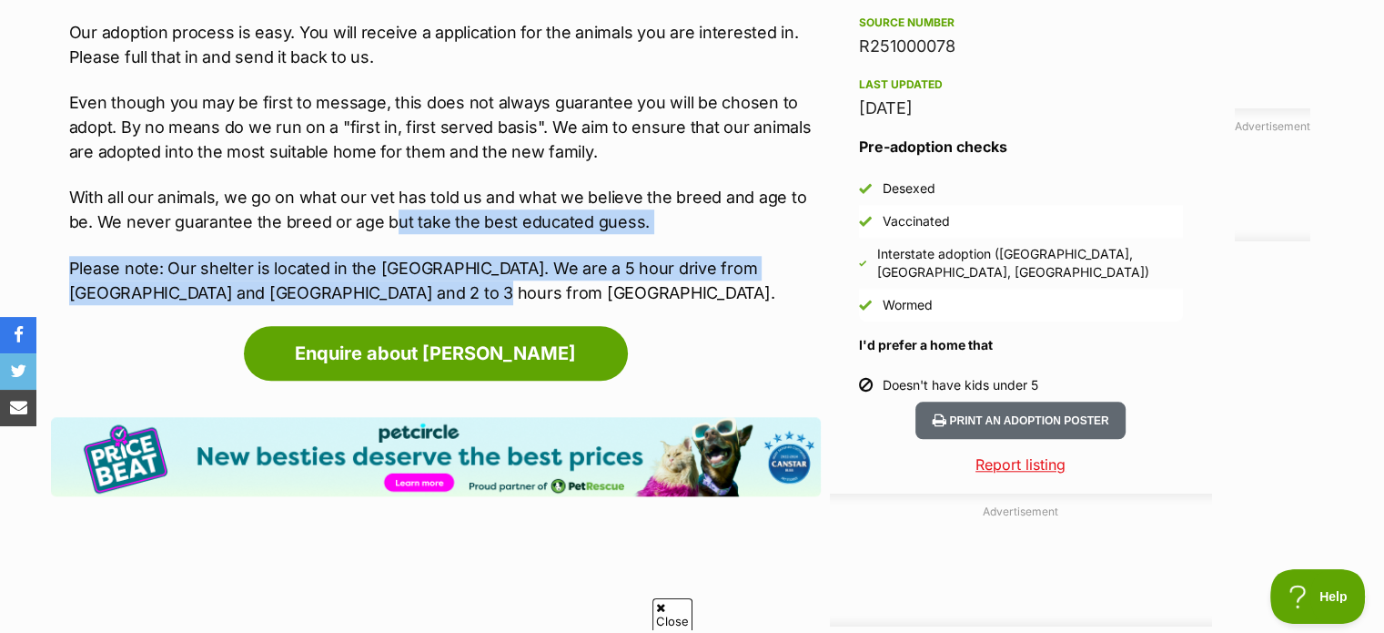
click at [391, 201] on p "With all our animals, we go on what our vet has told us and what we believe the…" at bounding box center [445, 209] width 752 height 49
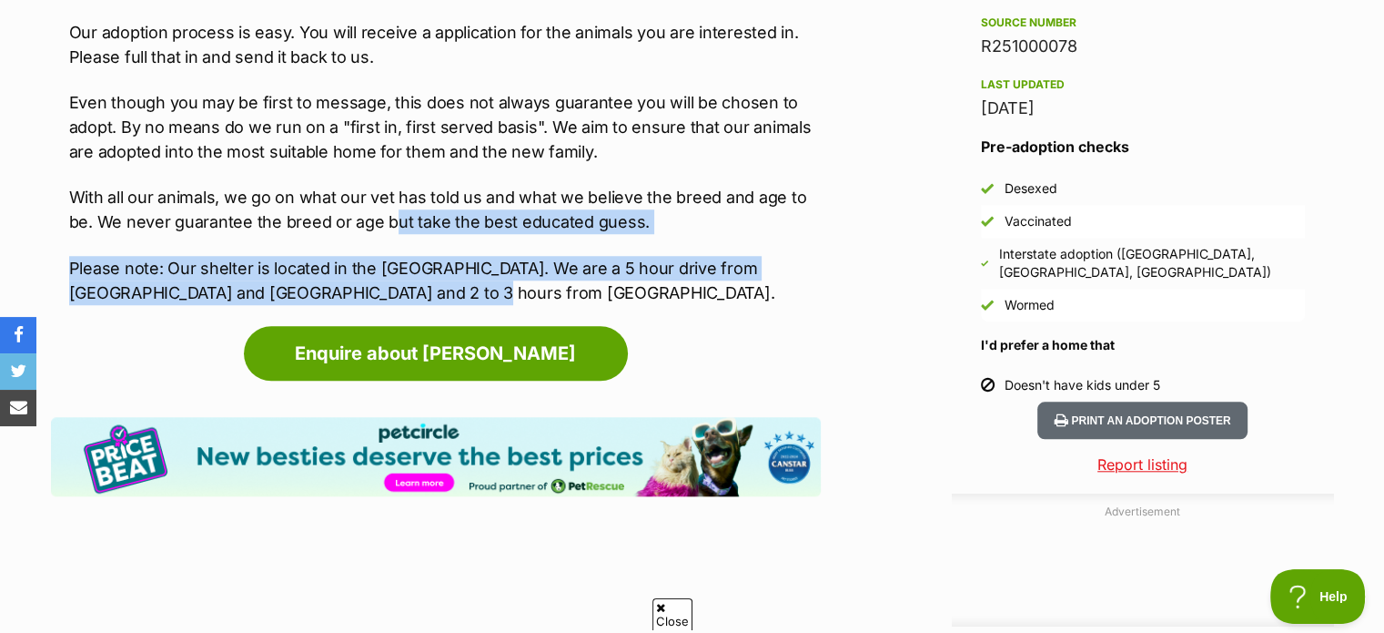
drag, startPoint x: 391, startPoint y: 201, endPoint x: 473, endPoint y: 258, distance: 99.5
click at [473, 258] on div "Our adoption process is easy. You will receive a application for the animals yo…" at bounding box center [445, 162] width 752 height 285
click at [473, 258] on p "Please note: Our shelter is located in the Snowy Mountains. We are a 5 hour dri…" at bounding box center [445, 280] width 752 height 49
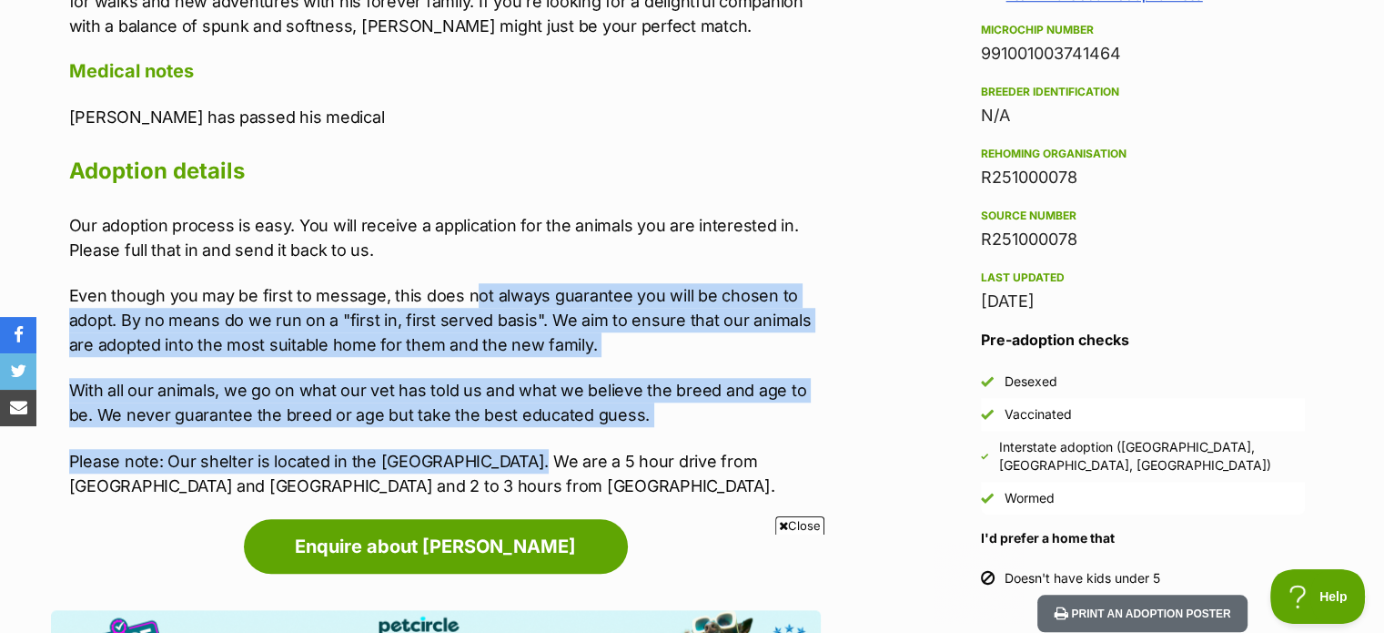
drag, startPoint x: 473, startPoint y: 258, endPoint x: 529, endPoint y: 436, distance: 186.8
click at [529, 436] on div "Our adoption process is easy. You will receive a application for the animals yo…" at bounding box center [445, 355] width 752 height 285
click at [529, 449] on p "Please note: Our shelter is located in the Snowy Mountains. We are a 5 hour dri…" at bounding box center [445, 473] width 752 height 49
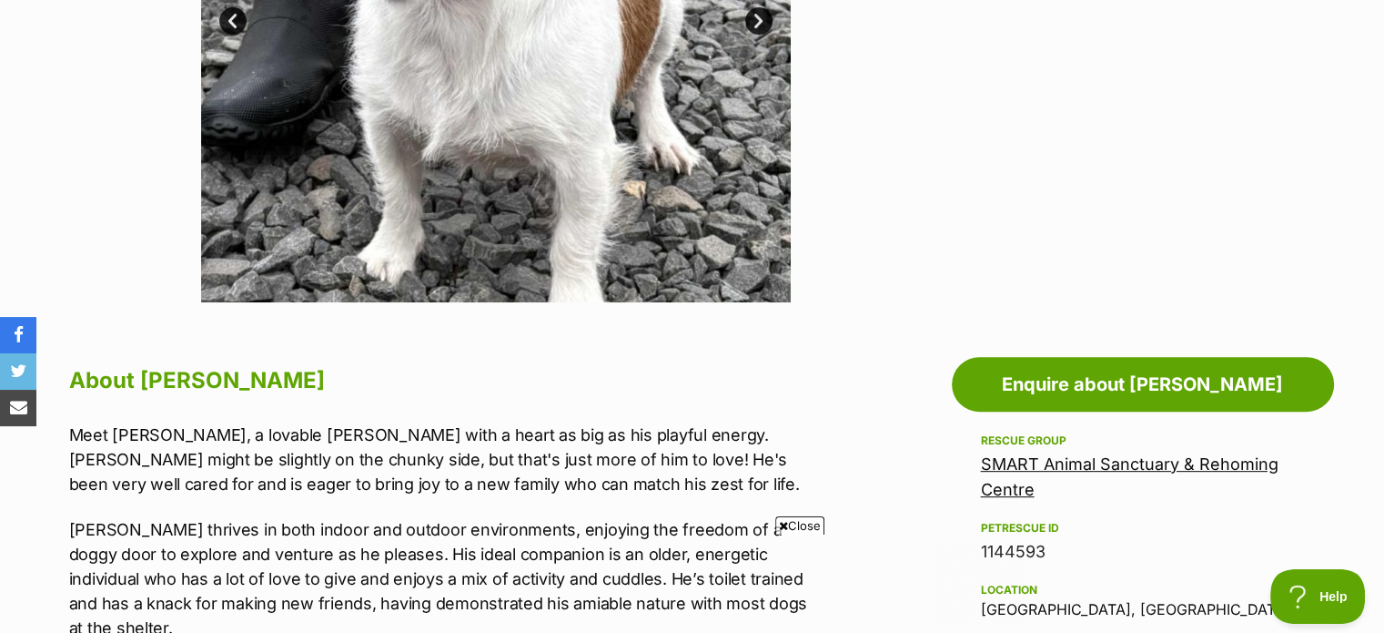
scroll to position [663, 0]
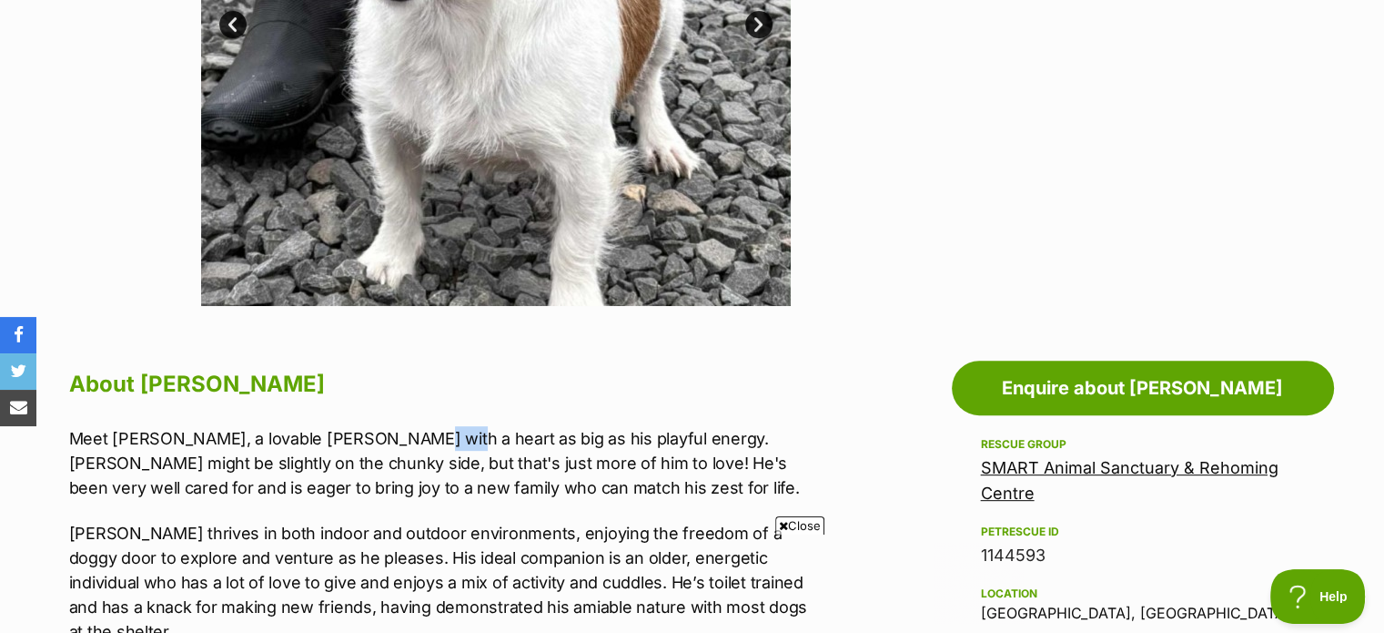
drag, startPoint x: 382, startPoint y: 430, endPoint x: 418, endPoint y: 447, distance: 39.5
click at [418, 447] on p "Meet Joe, a lovable Jack Russell Terrier with a heart as big as his playful ene…" at bounding box center [445, 463] width 752 height 74
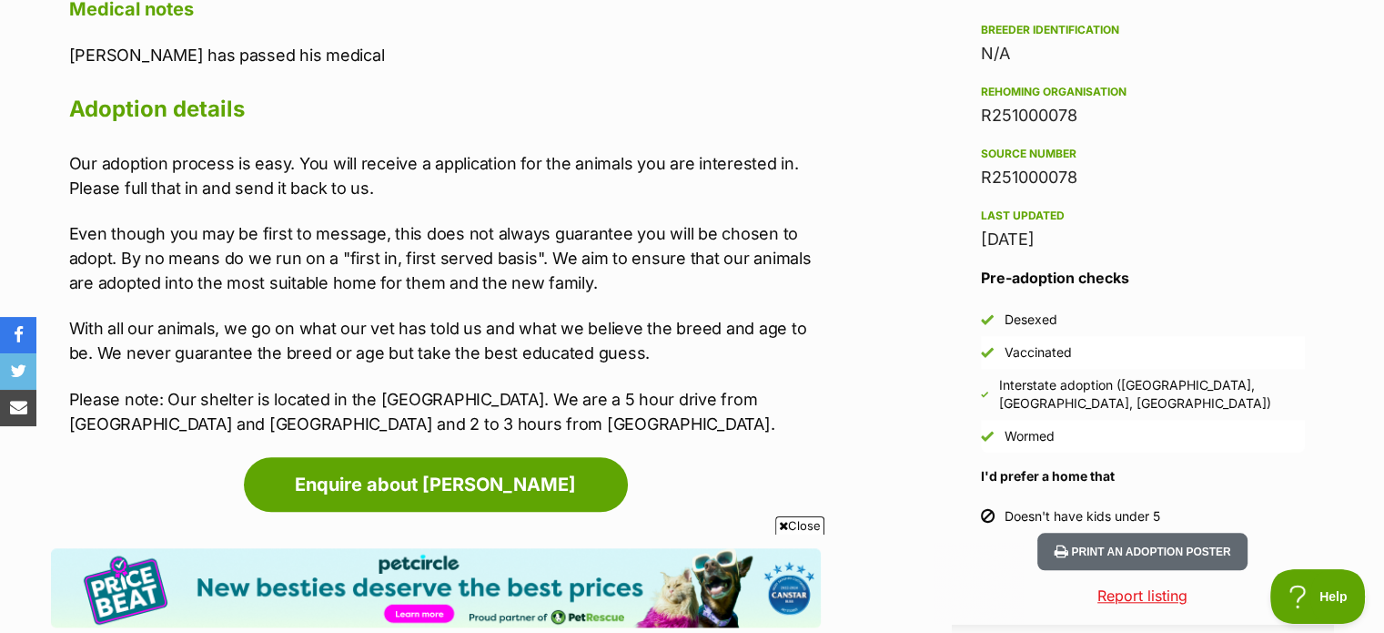
scroll to position [1544, 0]
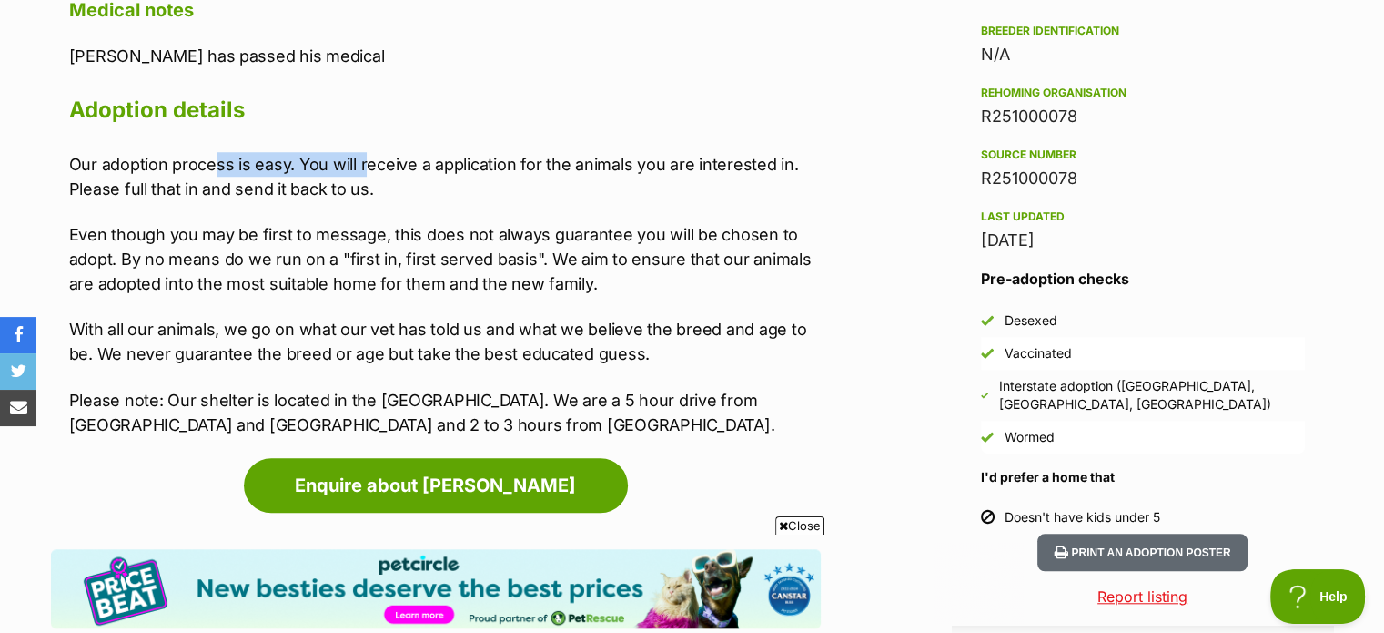
drag, startPoint x: 218, startPoint y: 135, endPoint x: 368, endPoint y: 143, distance: 150.4
click at [368, 152] on p "Our adoption process is easy. You will receive a application for the animals yo…" at bounding box center [445, 176] width 752 height 49
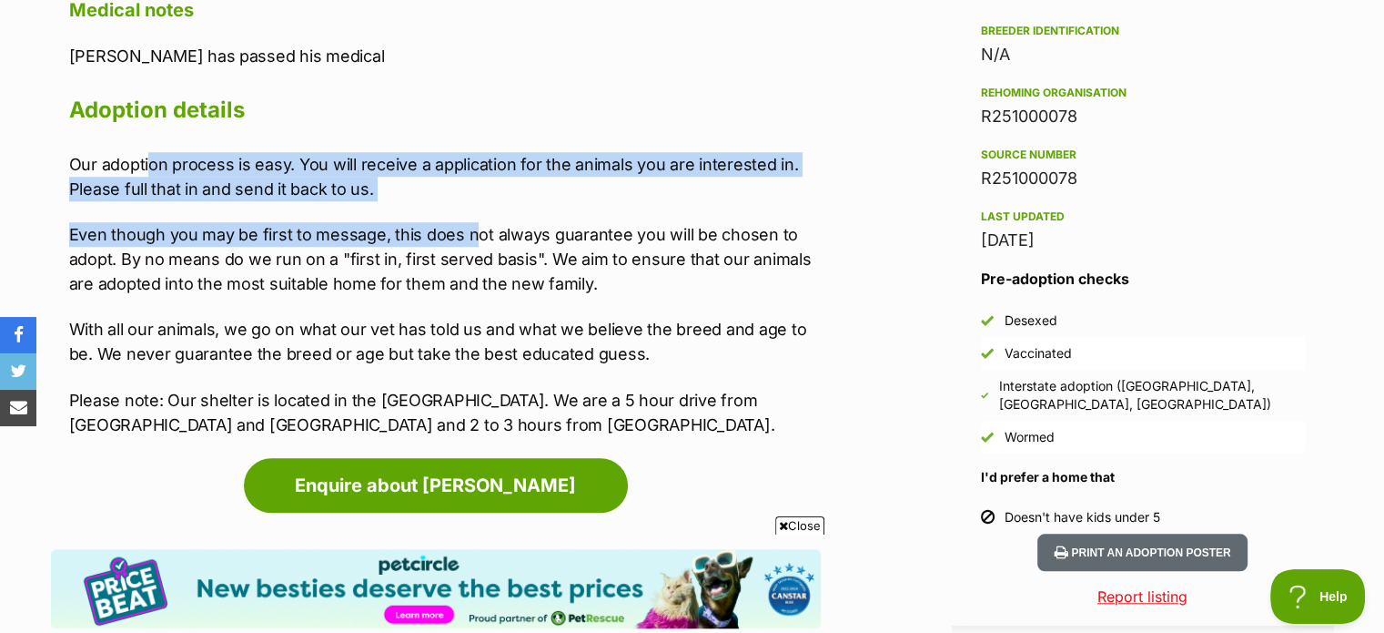
drag, startPoint x: 147, startPoint y: 136, endPoint x: 473, endPoint y: 180, distance: 328.9
click at [473, 180] on div "Our adoption process is easy. You will receive a application for the animals yo…" at bounding box center [445, 294] width 752 height 285
drag, startPoint x: 473, startPoint y: 180, endPoint x: 262, endPoint y: 137, distance: 215.5
click at [262, 152] on div "Our adoption process is easy. You will receive a application for the animals yo…" at bounding box center [445, 294] width 752 height 285
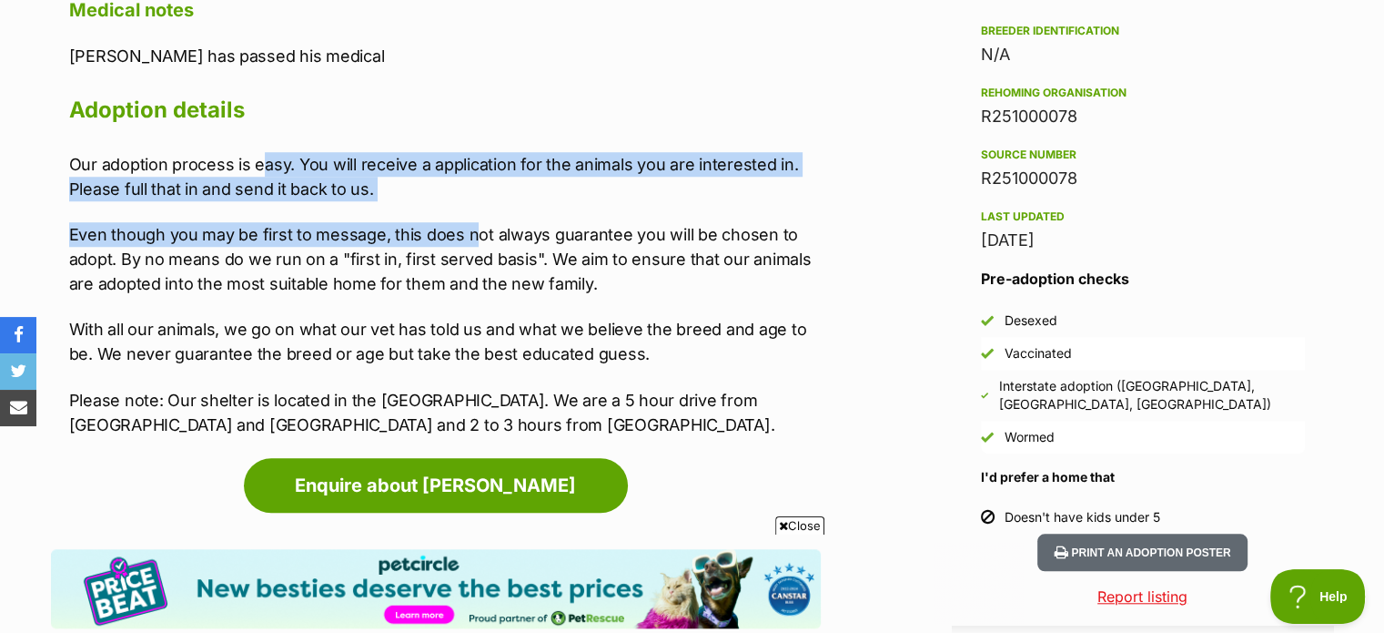
click at [262, 152] on p "Our adoption process is easy. You will receive a application for the animals yo…" at bounding box center [445, 176] width 752 height 49
drag, startPoint x: 262, startPoint y: 137, endPoint x: 369, endPoint y: 179, distance: 114.4
click at [369, 179] on div "Our adoption process is easy. You will receive a application for the animals yo…" at bounding box center [445, 294] width 752 height 285
drag, startPoint x: 369, startPoint y: 179, endPoint x: 227, endPoint y: 127, distance: 151.5
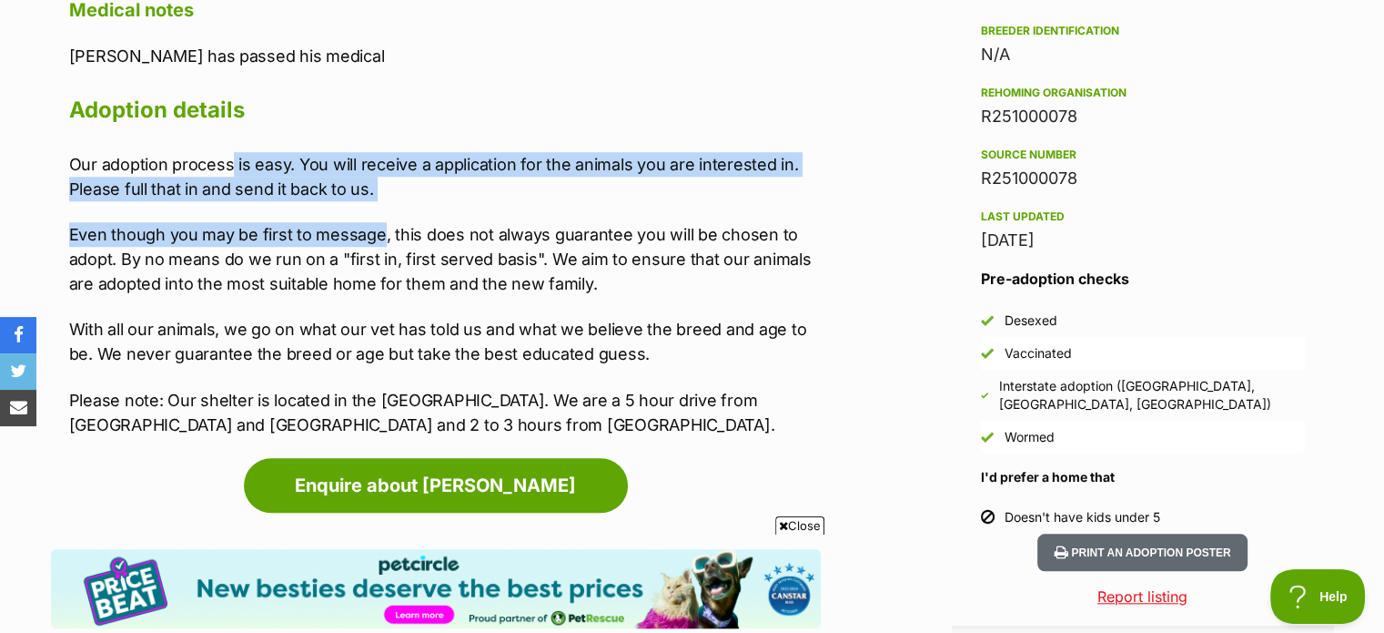
click at [227, 152] on div "Our adoption process is easy. You will receive a application for the animals yo…" at bounding box center [445, 294] width 752 height 285
click at [227, 152] on p "Our adoption process is easy. You will receive a application for the animals yo…" at bounding box center [445, 176] width 752 height 49
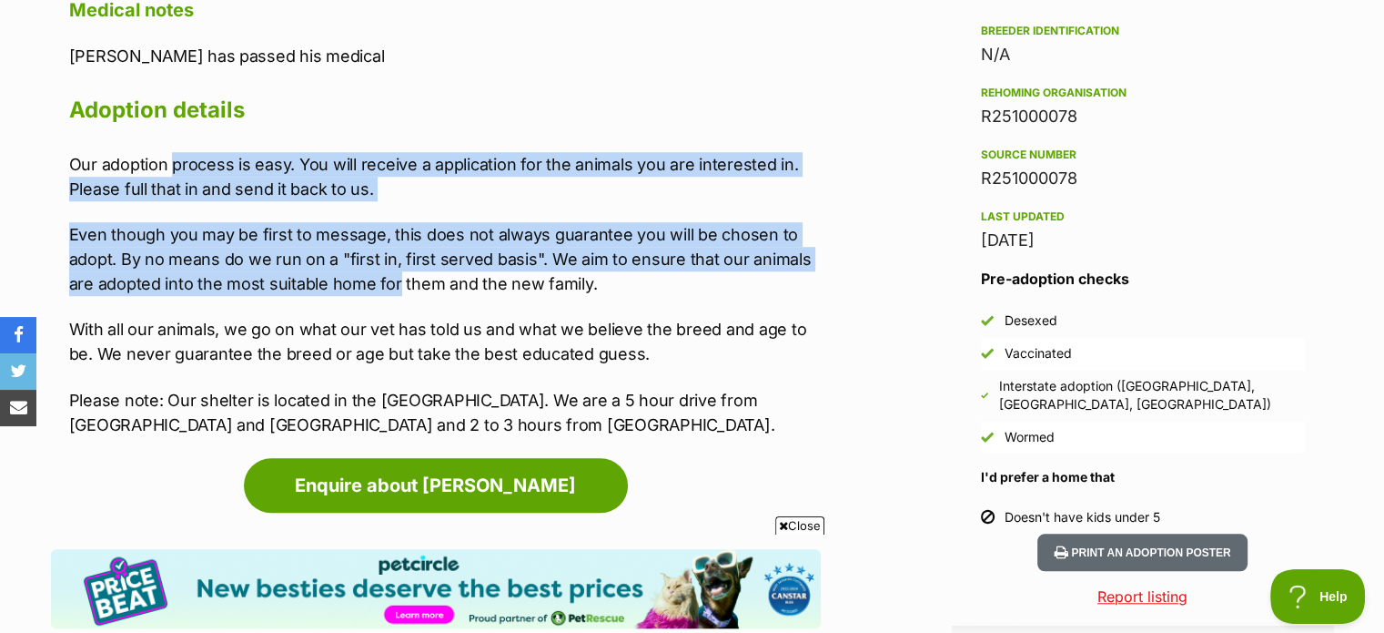
drag, startPoint x: 227, startPoint y: 127, endPoint x: 381, endPoint y: 263, distance: 206.4
click at [381, 263] on div "Our adoption process is easy. You will receive a application for the animals yo…" at bounding box center [445, 294] width 752 height 285
click at [381, 263] on p "Even though you may be first to message, this does not always guarantee you wil…" at bounding box center [445, 259] width 752 height 74
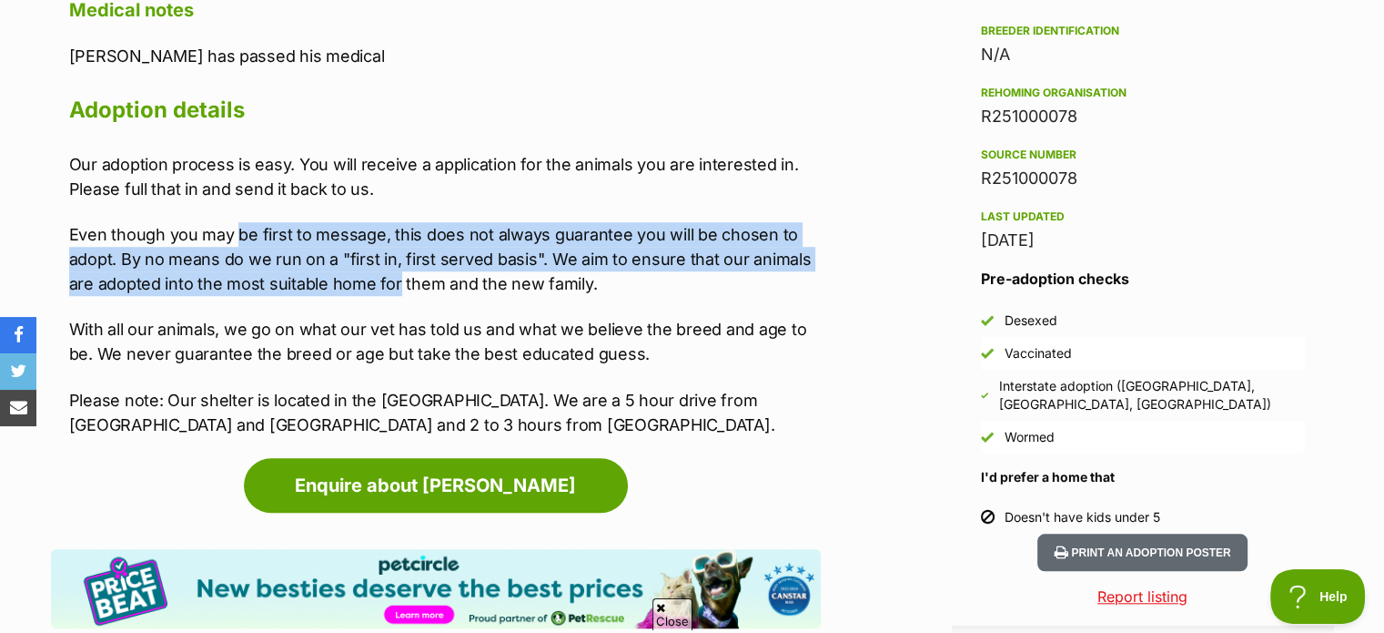
drag, startPoint x: 381, startPoint y: 263, endPoint x: 237, endPoint y: 208, distance: 155.0
click at [237, 222] on p "Even though you may be first to message, this does not always guarantee you wil…" at bounding box center [445, 259] width 752 height 74
drag, startPoint x: 237, startPoint y: 208, endPoint x: 346, endPoint y: 269, distance: 125.5
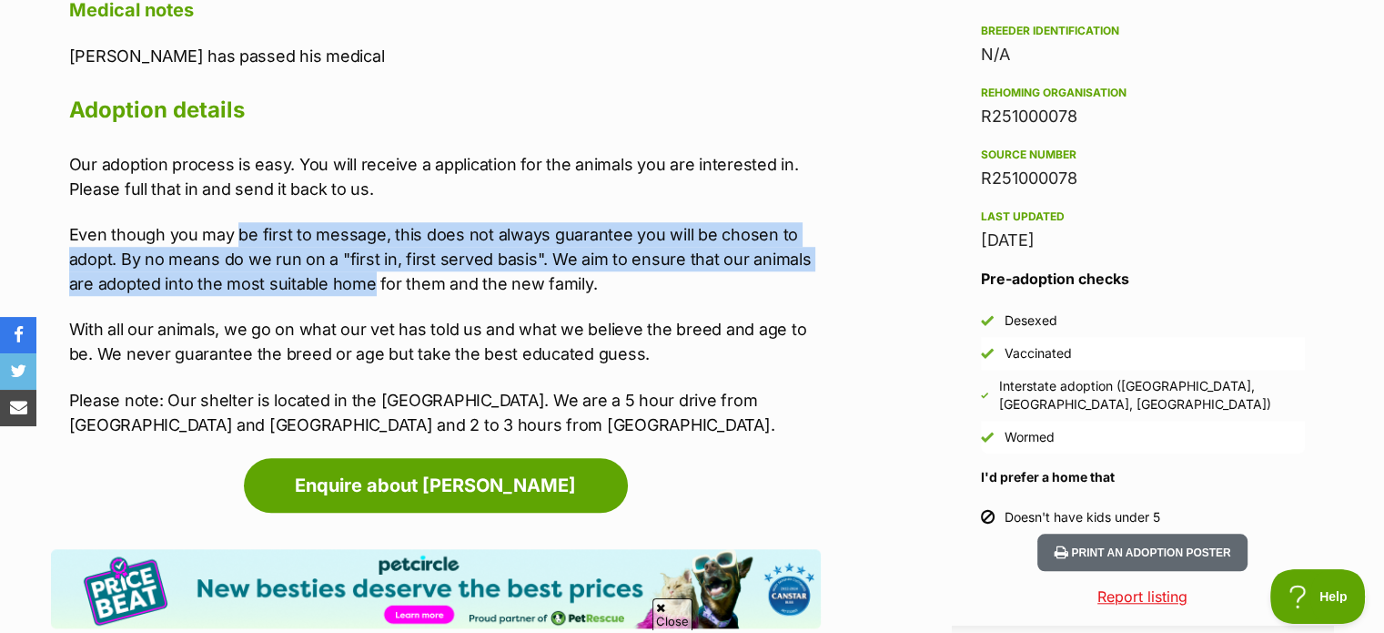
click at [346, 269] on p "Even though you may be first to message, this does not always guarantee you wil…" at bounding box center [445, 259] width 752 height 74
drag, startPoint x: 346, startPoint y: 269, endPoint x: 247, endPoint y: 199, distance: 121.5
click at [247, 222] on p "Even though you may be first to message, this does not always guarantee you wil…" at bounding box center [445, 259] width 752 height 74
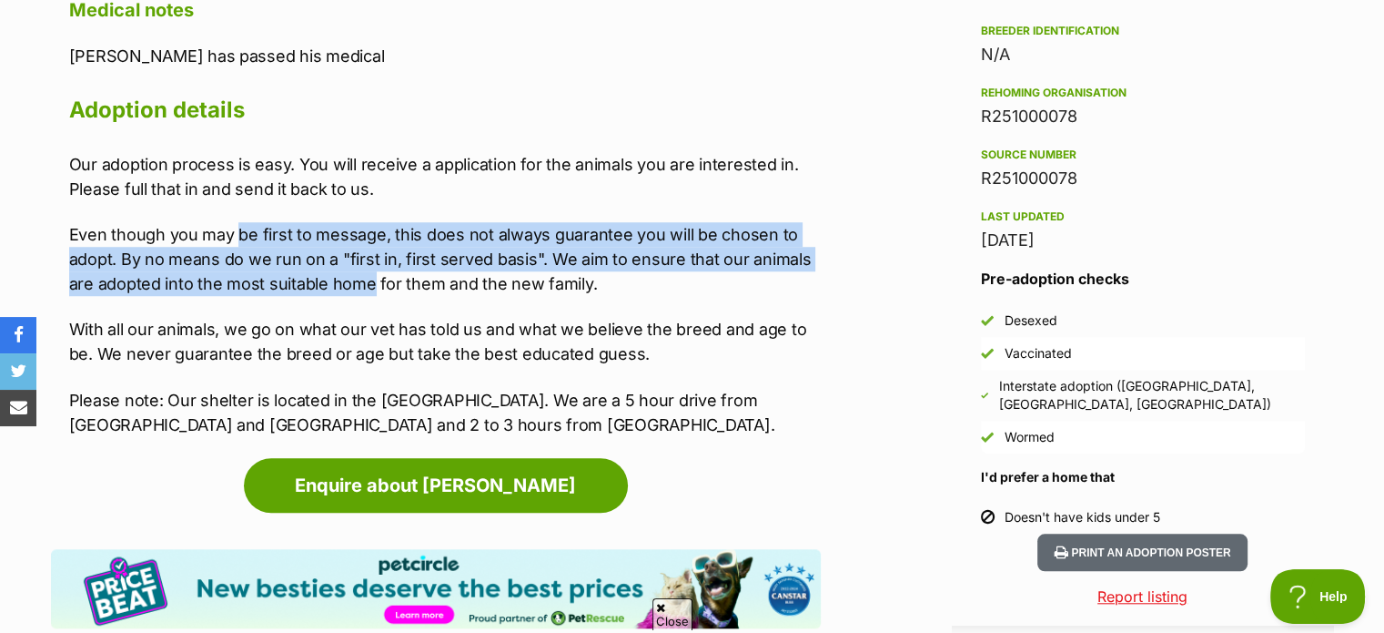
drag, startPoint x: 247, startPoint y: 199, endPoint x: 364, endPoint y: 268, distance: 135.8
click at [364, 268] on p "Even though you may be first to message, this does not always guarantee you wil…" at bounding box center [445, 259] width 752 height 74
drag, startPoint x: 364, startPoint y: 268, endPoint x: 266, endPoint y: 214, distance: 112.0
click at [266, 222] on p "Even though you may be first to message, this does not always guarantee you wil…" at bounding box center [445, 259] width 752 height 74
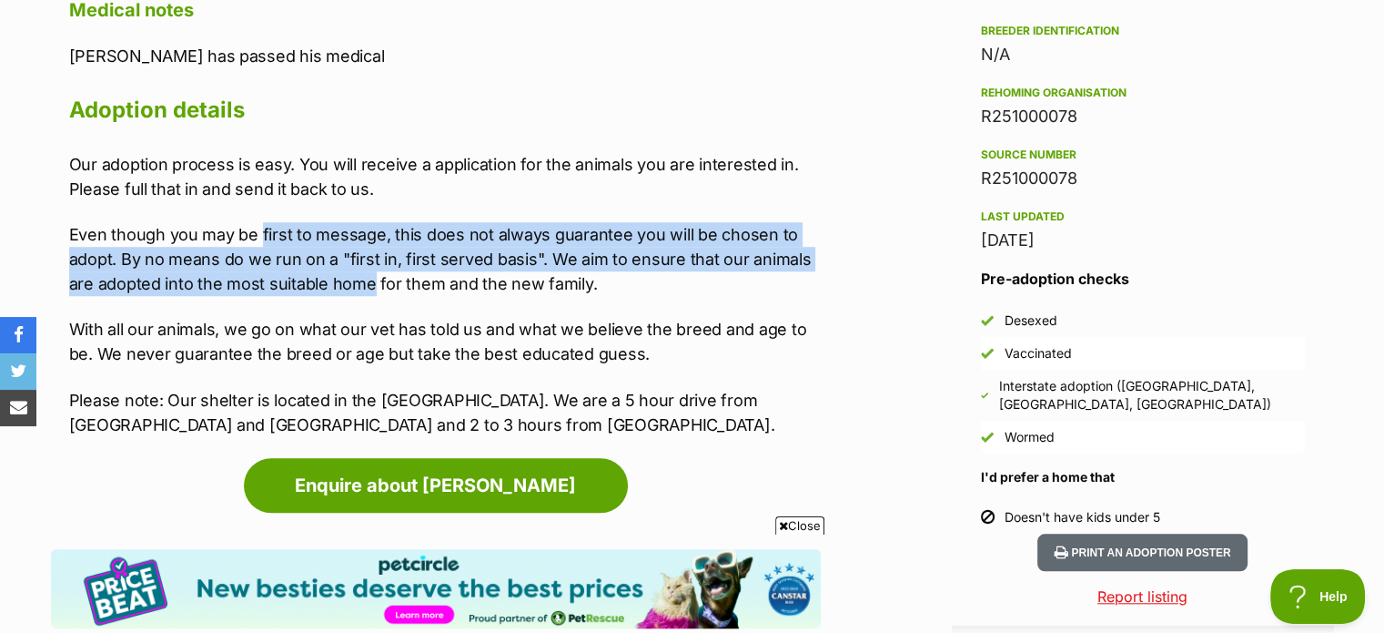
click at [266, 222] on p "Even though you may be first to message, this does not always guarantee you wil…" at bounding box center [445, 259] width 752 height 74
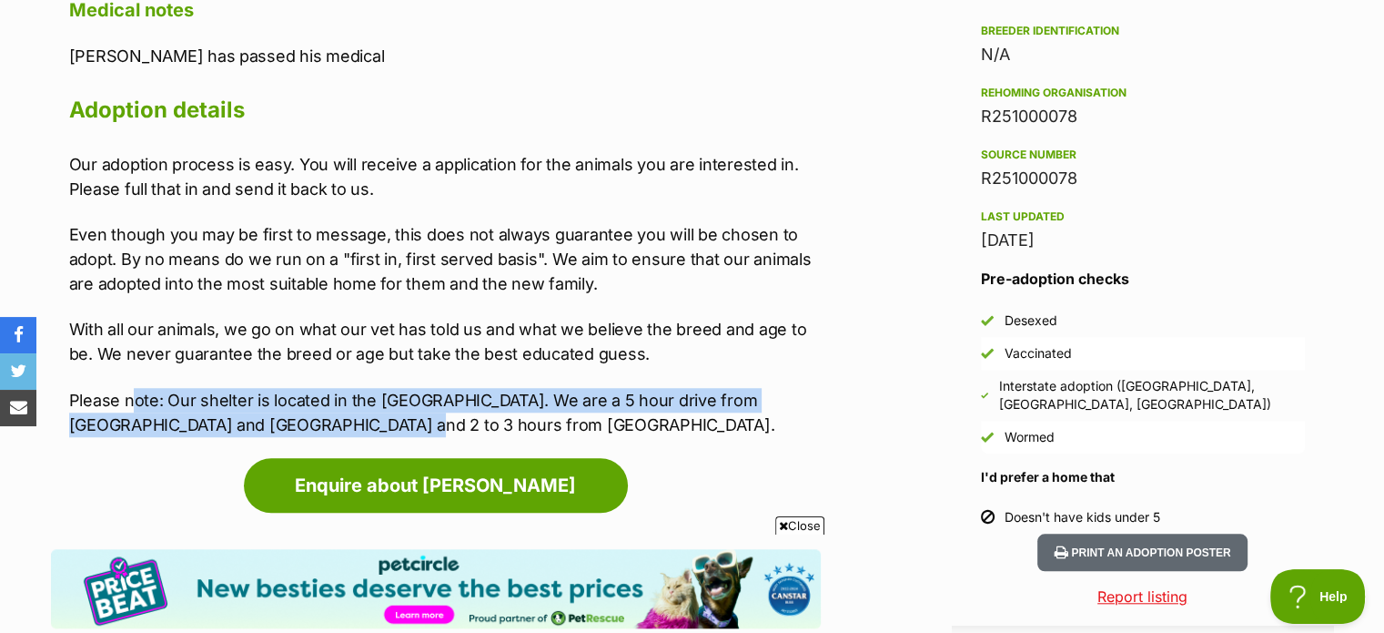
drag, startPoint x: 134, startPoint y: 377, endPoint x: 327, endPoint y: 395, distance: 193.8
click at [327, 395] on p "Please note: Our shelter is located in the Snowy Mountains. We are a 5 hour dri…" at bounding box center [445, 412] width 752 height 49
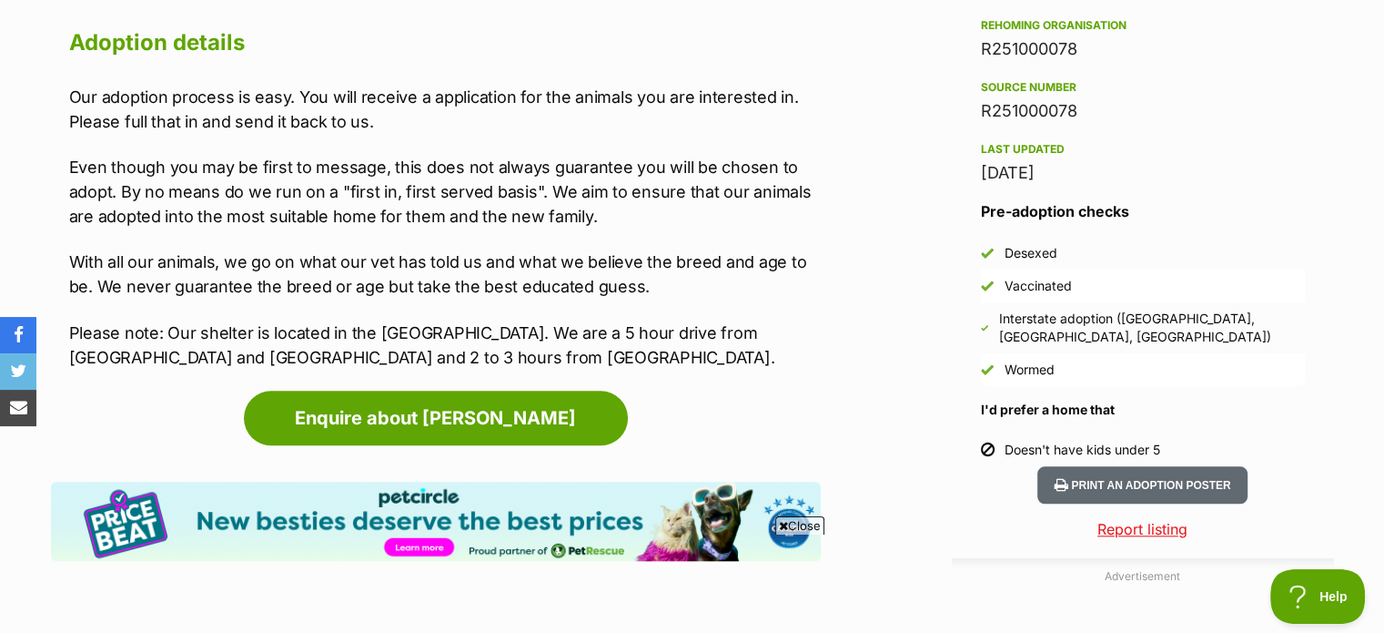
scroll to position [1610, 0]
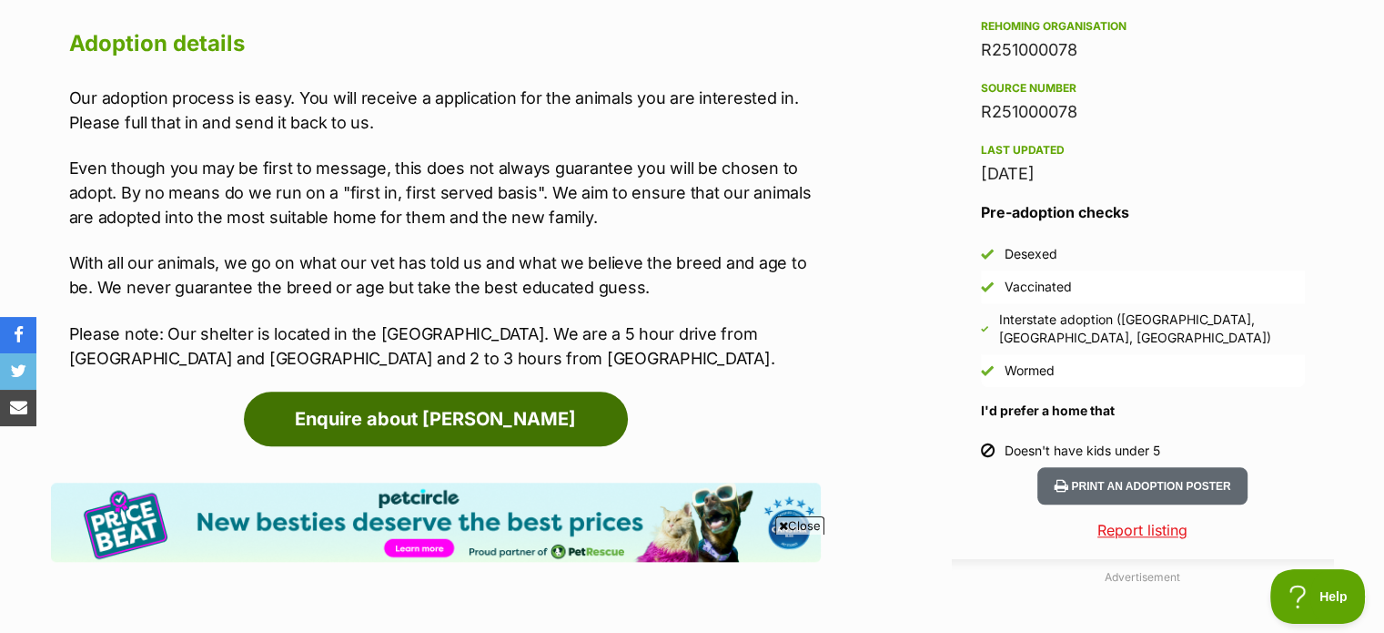
click at [476, 391] on link "Enquire about [PERSON_NAME]" at bounding box center [436, 418] width 384 height 55
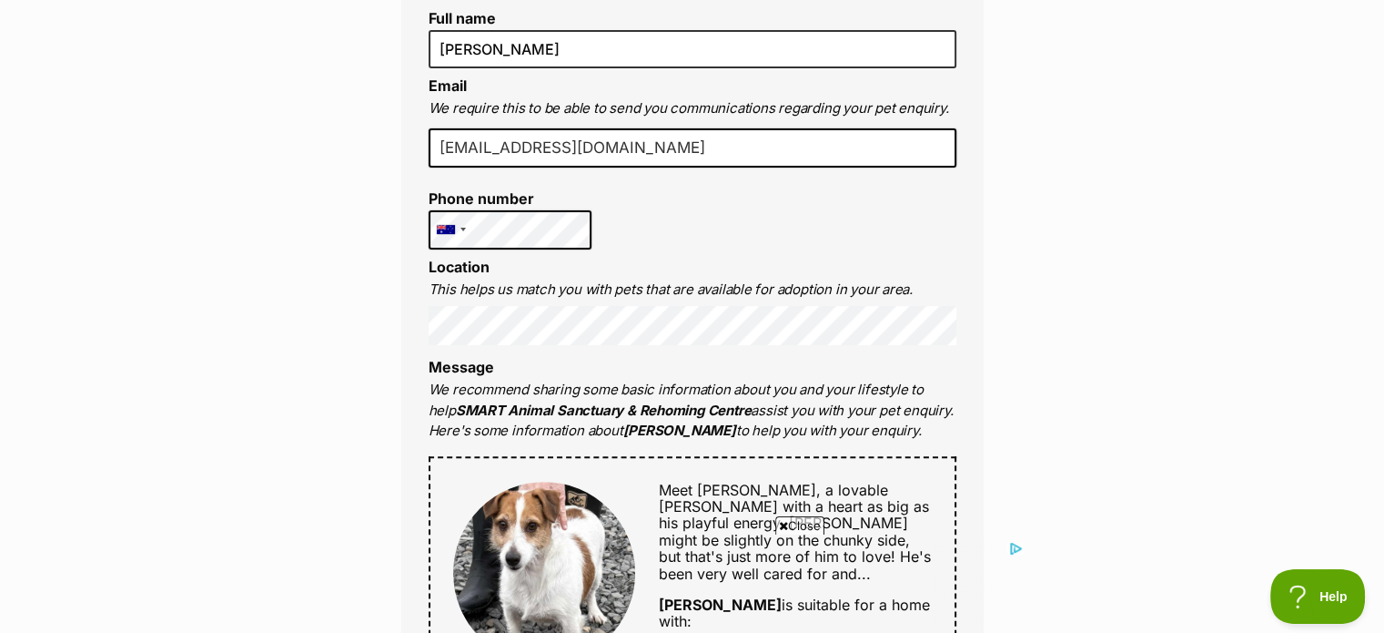
scroll to position [534, 0]
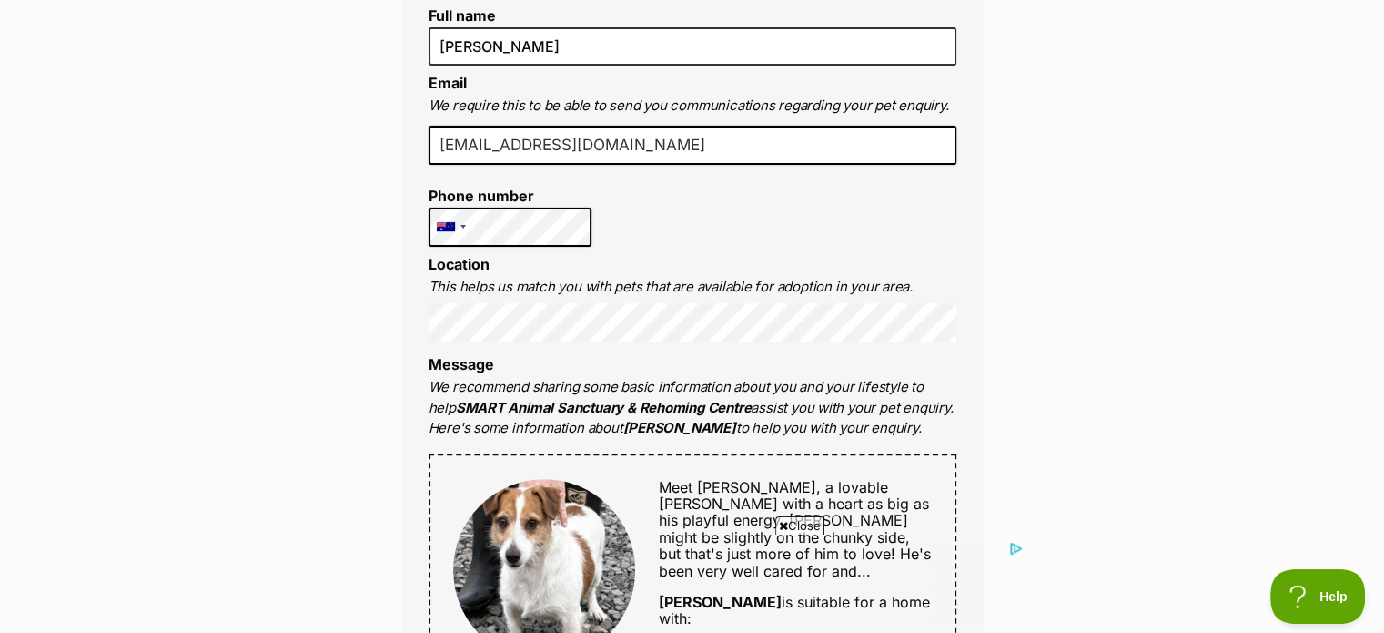
click at [601, 367] on li "Message We recommend sharing some basic information about you and your lifestyl…" at bounding box center [693, 397] width 528 height 83
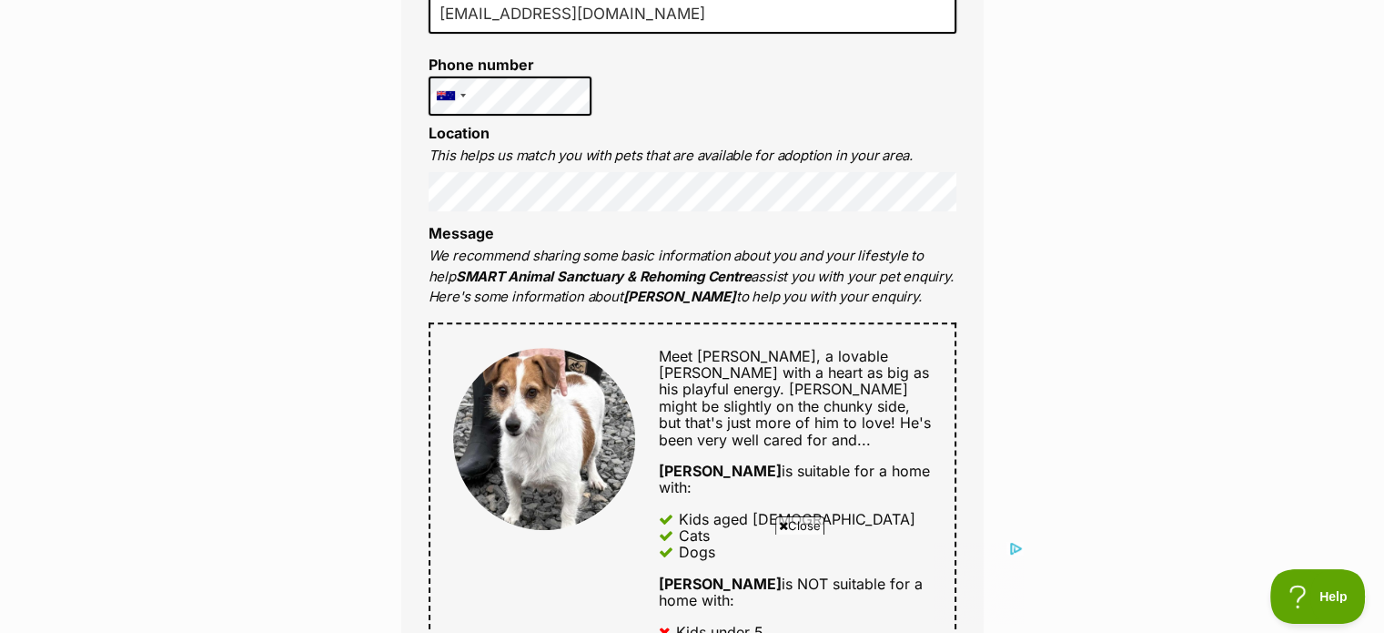
scroll to position [676, 0]
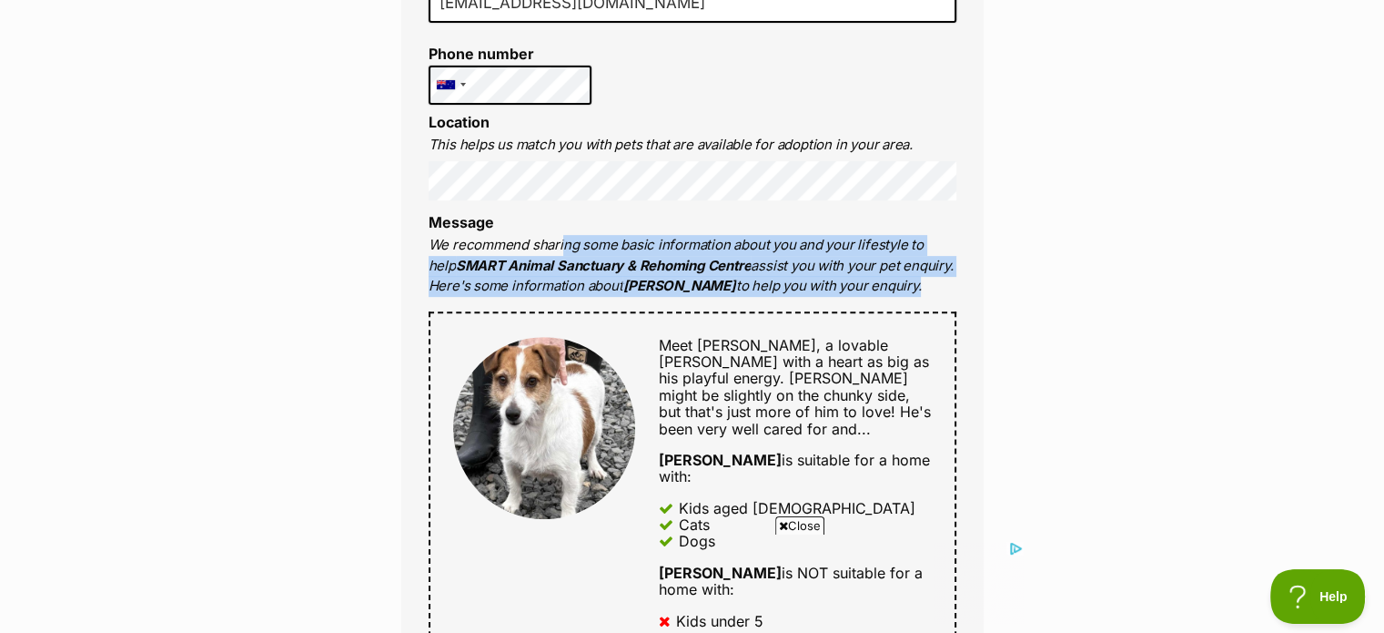
drag, startPoint x: 559, startPoint y: 243, endPoint x: 833, endPoint y: 290, distance: 278.0
click at [833, 290] on p "We recommend sharing some basic information about you and your lifestyle to hel…" at bounding box center [693, 266] width 528 height 62
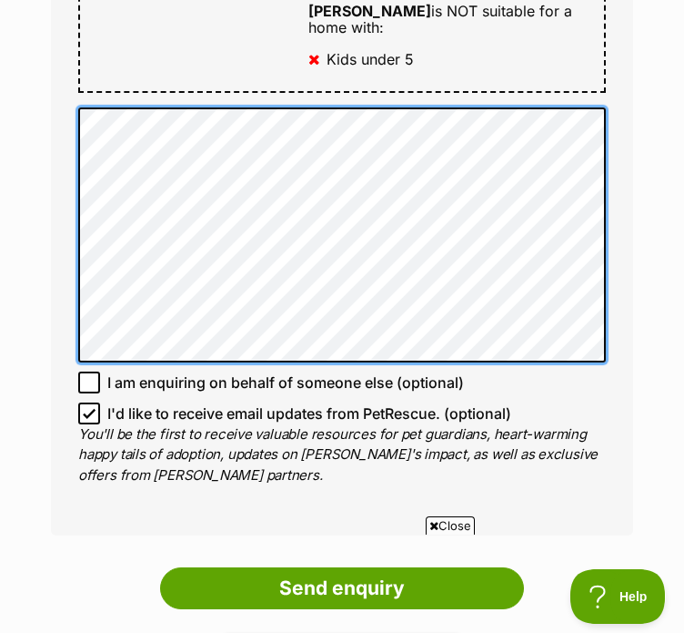
scroll to position [1236, 0]
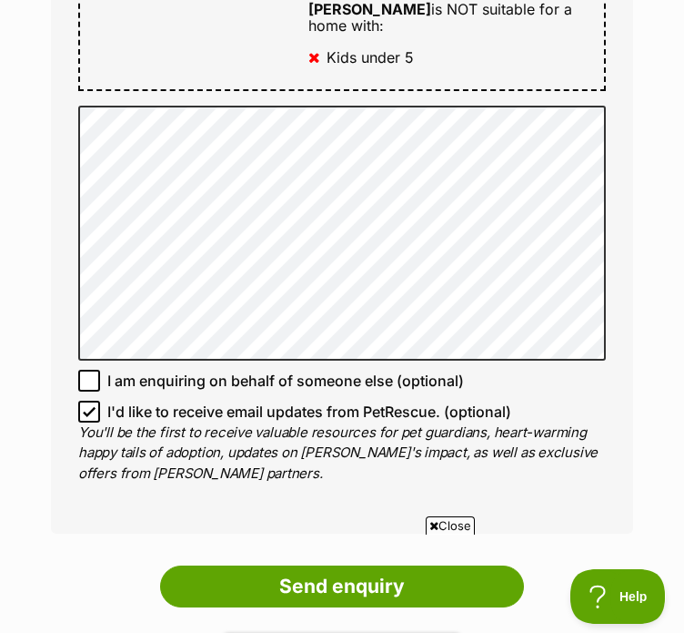
click at [197, 401] on span "I'd like to receive email updates from PetRescue. (optional)" at bounding box center [309, 412] width 404 height 22
click at [100, 401] on input "I'd like to receive email updates from PetRescue. (optional)" at bounding box center [89, 412] width 22 height 22
checkbox input "false"
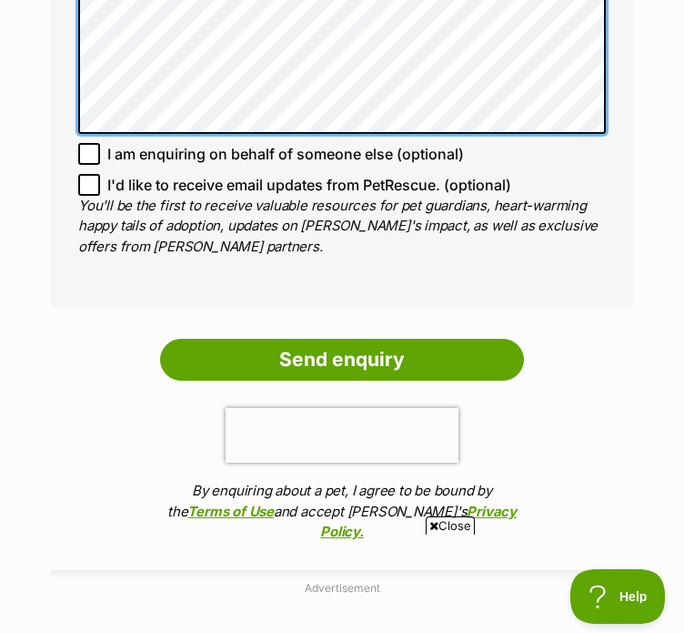
scroll to position [1492, 0]
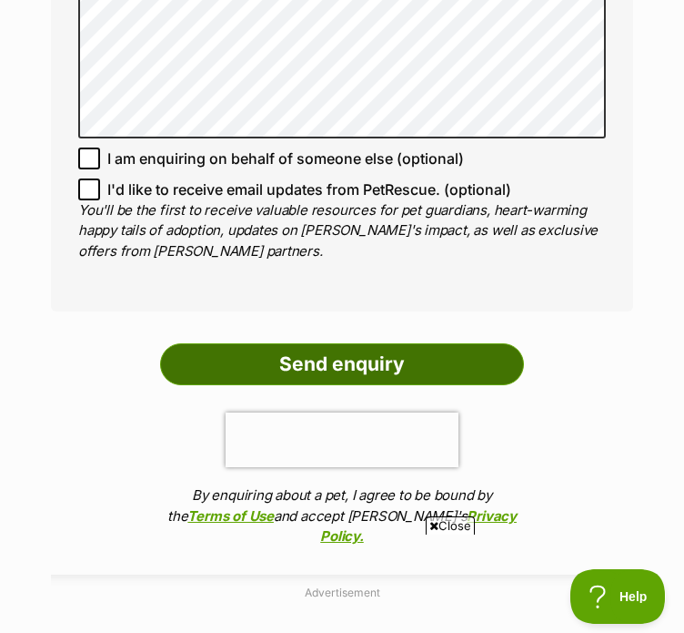
click at [433, 343] on input "Send enquiry" at bounding box center [342, 364] width 364 height 42
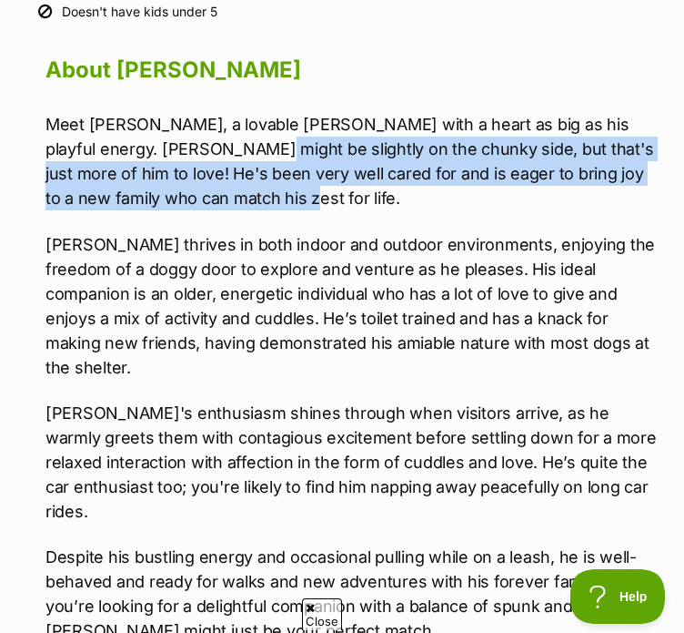
drag, startPoint x: 167, startPoint y: 152, endPoint x: 234, endPoint y: 196, distance: 79.5
click at [234, 196] on p "Meet [PERSON_NAME], a lovable [PERSON_NAME] with a heart as big as his playful …" at bounding box center [352, 161] width 612 height 98
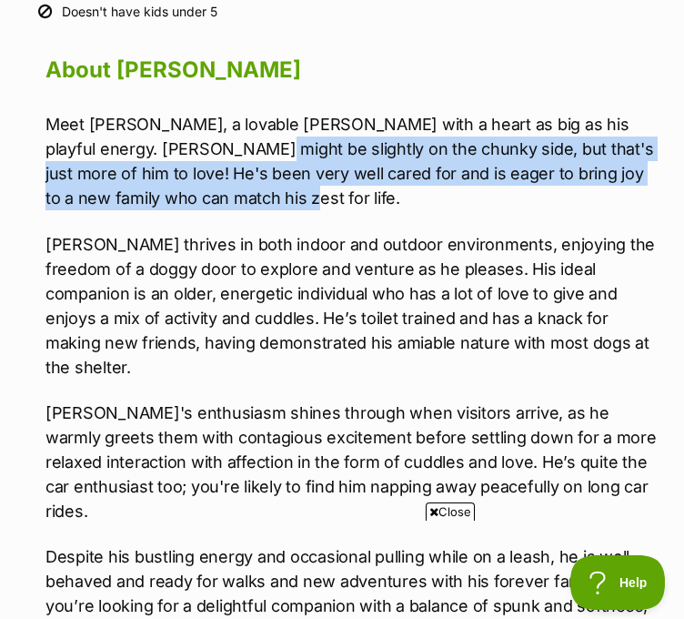
click at [234, 196] on p "Meet [PERSON_NAME], a lovable [PERSON_NAME] with a heart as big as his playful …" at bounding box center [352, 161] width 612 height 98
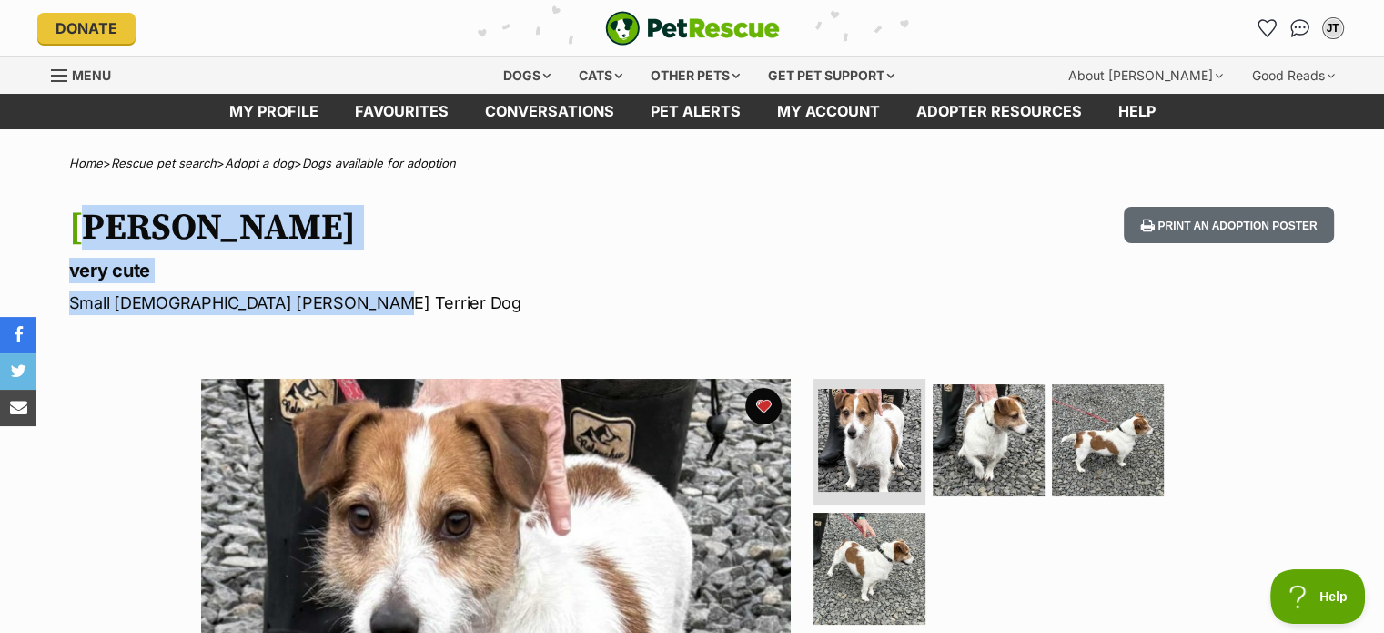
drag, startPoint x: 67, startPoint y: 225, endPoint x: 433, endPoint y: 283, distance: 370.5
click at [433, 283] on div "Joe very cute Small Male Jack Russell Terrier Dog Print an adoption poster" at bounding box center [693, 261] width 1338 height 108
copy hgroup "Joe very cute Small Male Jack Russell Terrier Dog"
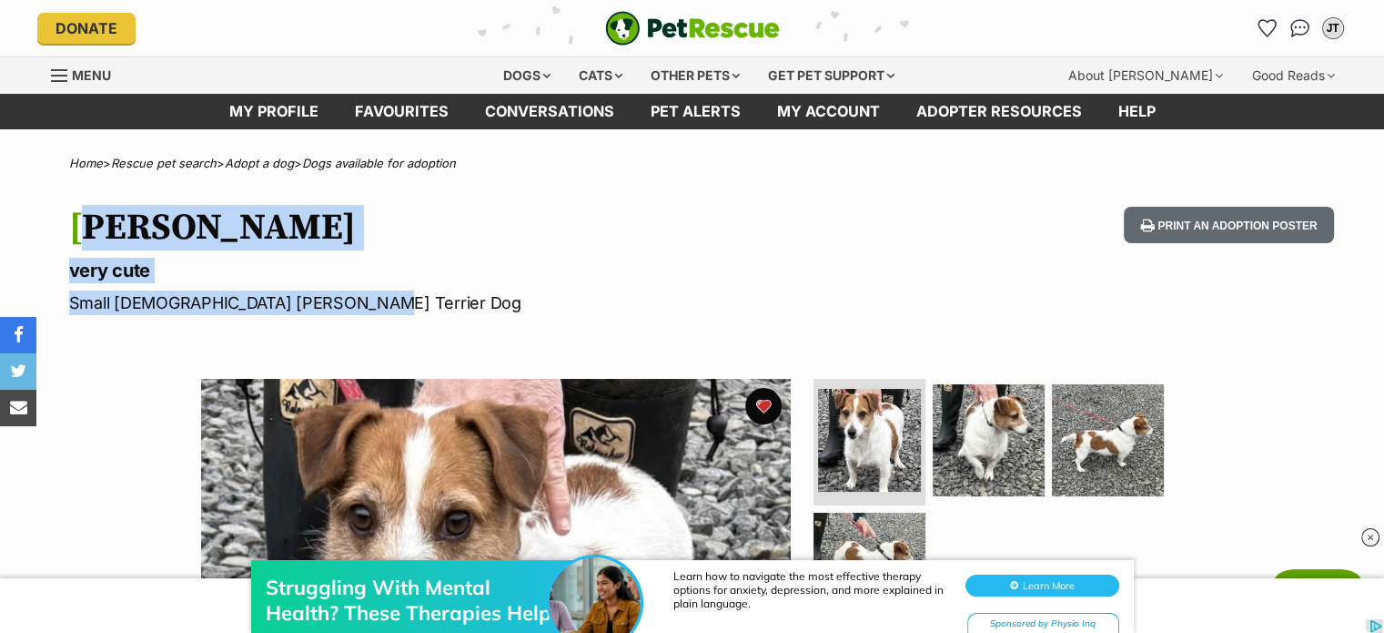
click at [415, 258] on p "very cute" at bounding box center [454, 270] width 770 height 25
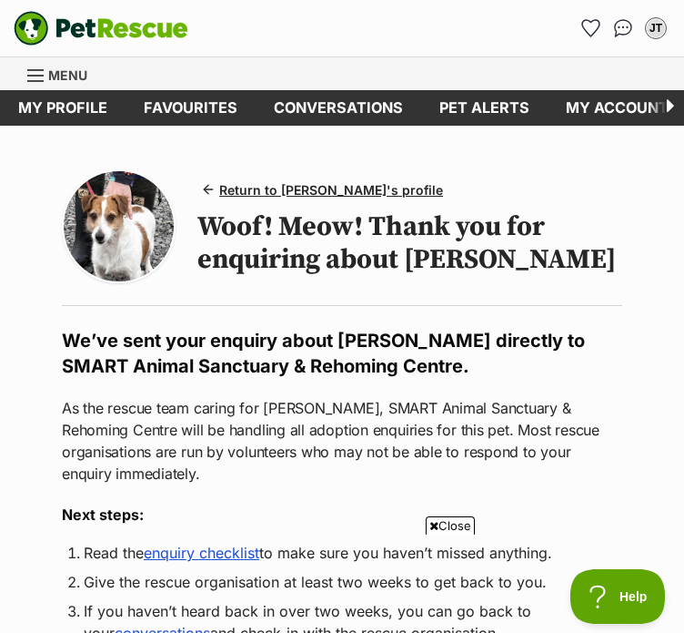
scroll to position [175, 0]
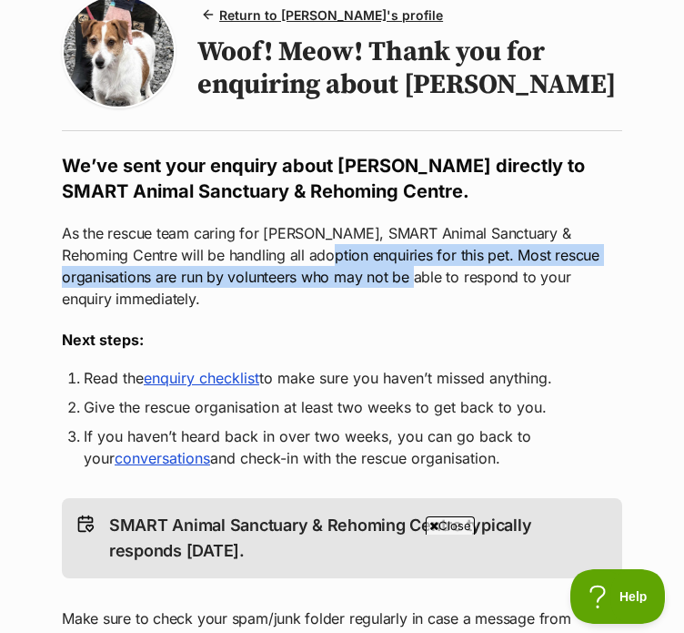
drag, startPoint x: 280, startPoint y: 261, endPoint x: 356, endPoint y: 279, distance: 77.7
click at [356, 279] on p "As the rescue team caring for [PERSON_NAME], SMART Animal Sanctuary & Rehoming …" at bounding box center [342, 265] width 561 height 87
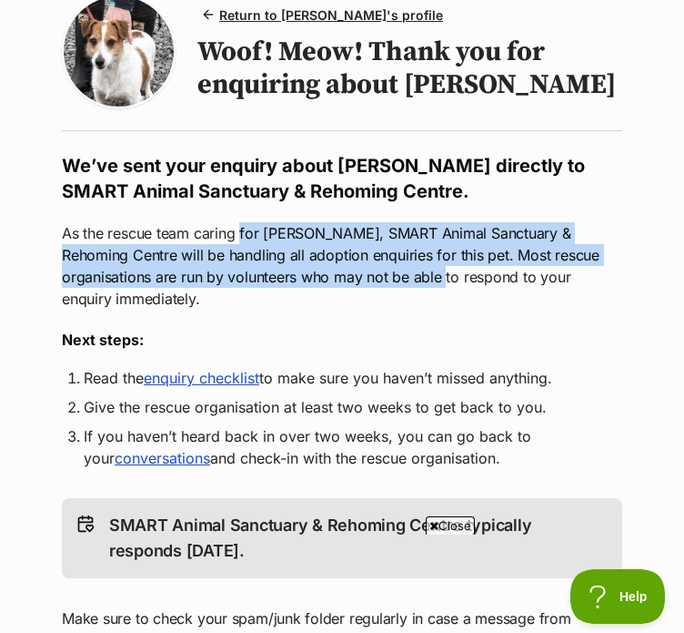
drag, startPoint x: 356, startPoint y: 279, endPoint x: 244, endPoint y: 237, distance: 119.9
click at [244, 237] on p "As the rescue team caring for [PERSON_NAME], SMART Animal Sanctuary & Rehoming …" at bounding box center [342, 265] width 561 height 87
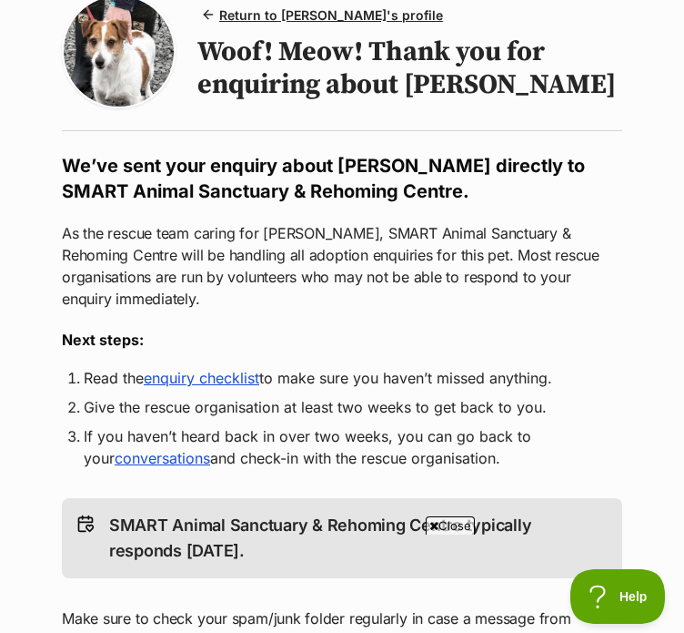
scroll to position [362, 0]
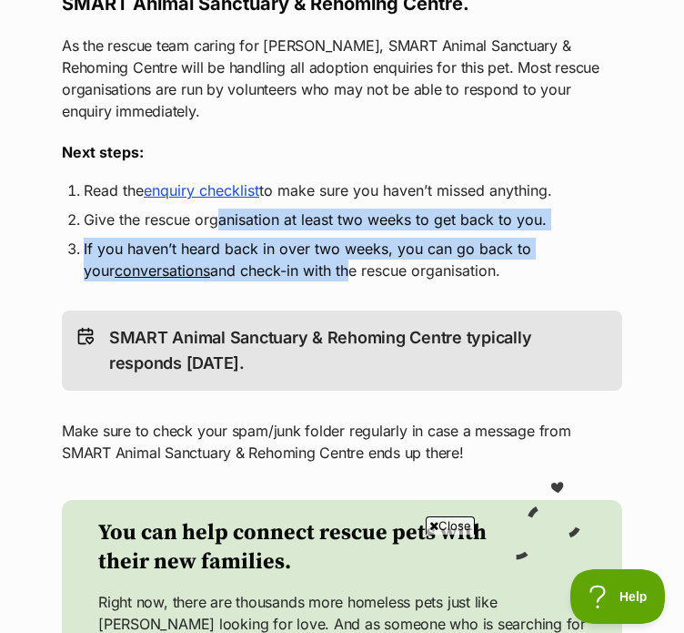
drag, startPoint x: 221, startPoint y: 212, endPoint x: 314, endPoint y: 251, distance: 100.8
click at [314, 251] on ol "Read the enquiry checklist to make sure you haven’t missed anything. Give the r…" at bounding box center [342, 230] width 561 height 102
click at [314, 251] on li "If you haven’t heard back in over two weeks, you can go back to your conversati…" at bounding box center [342, 260] width 517 height 44
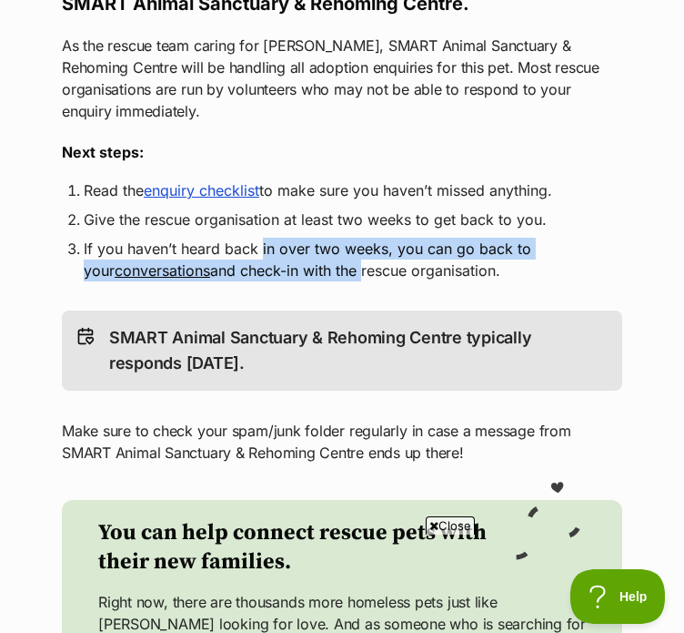
drag, startPoint x: 314, startPoint y: 251, endPoint x: 261, endPoint y: 238, distance: 54.3
click at [261, 238] on li "If you haven’t heard back in over two weeks, you can go back to your conversati…" at bounding box center [342, 260] width 517 height 44
drag, startPoint x: 261, startPoint y: 238, endPoint x: 305, endPoint y: 254, distance: 46.4
click at [305, 254] on li "If you haven’t heard back in over two weeks, you can go back to your conversati…" at bounding box center [342, 260] width 517 height 44
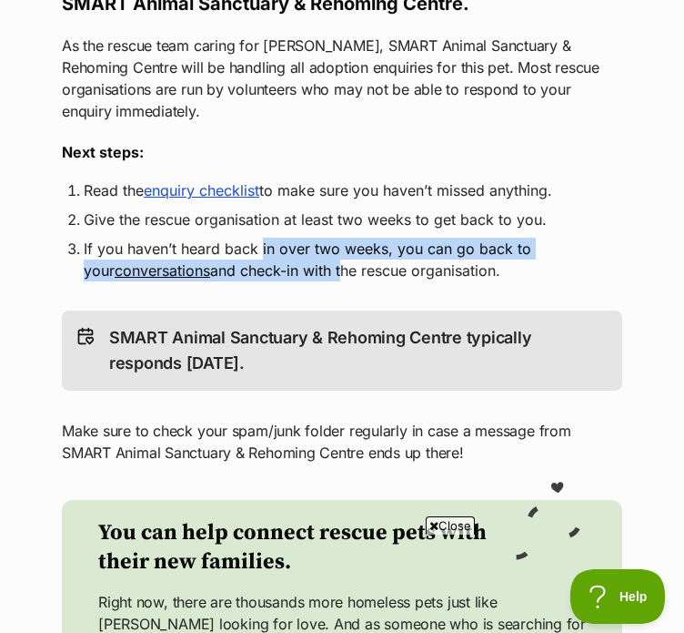
click at [305, 254] on li "If you haven’t heard back in over two weeks, you can go back to your conversati…" at bounding box center [342, 260] width 517 height 44
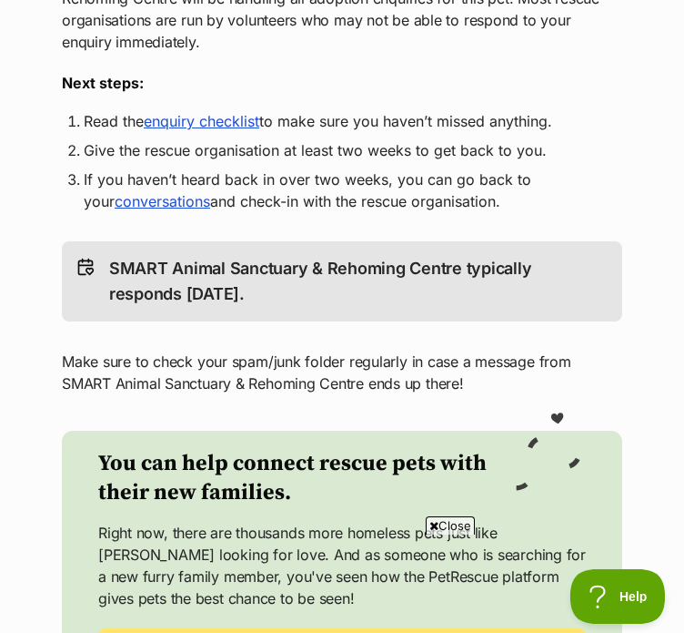
scroll to position [432, 0]
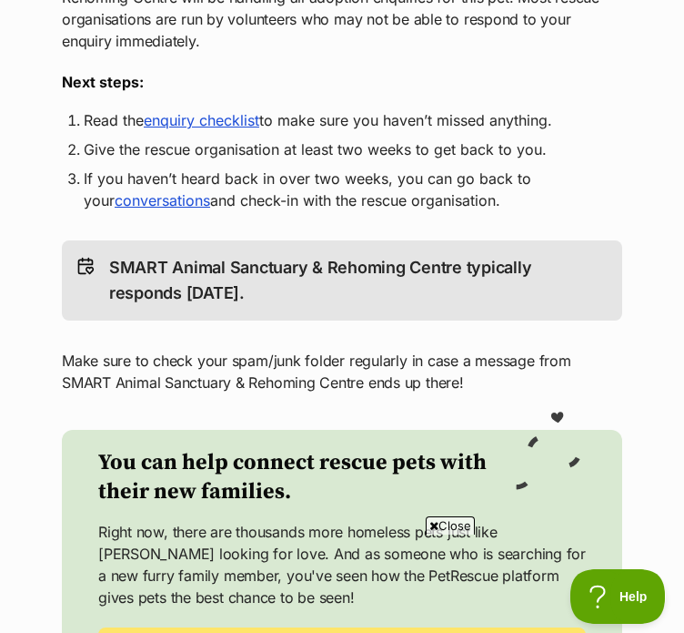
click at [231, 116] on li "Read the enquiry checklist to make sure you haven’t missed anything." at bounding box center [342, 120] width 517 height 22
click at [226, 113] on link "enquiry checklist" at bounding box center [202, 120] width 116 height 18
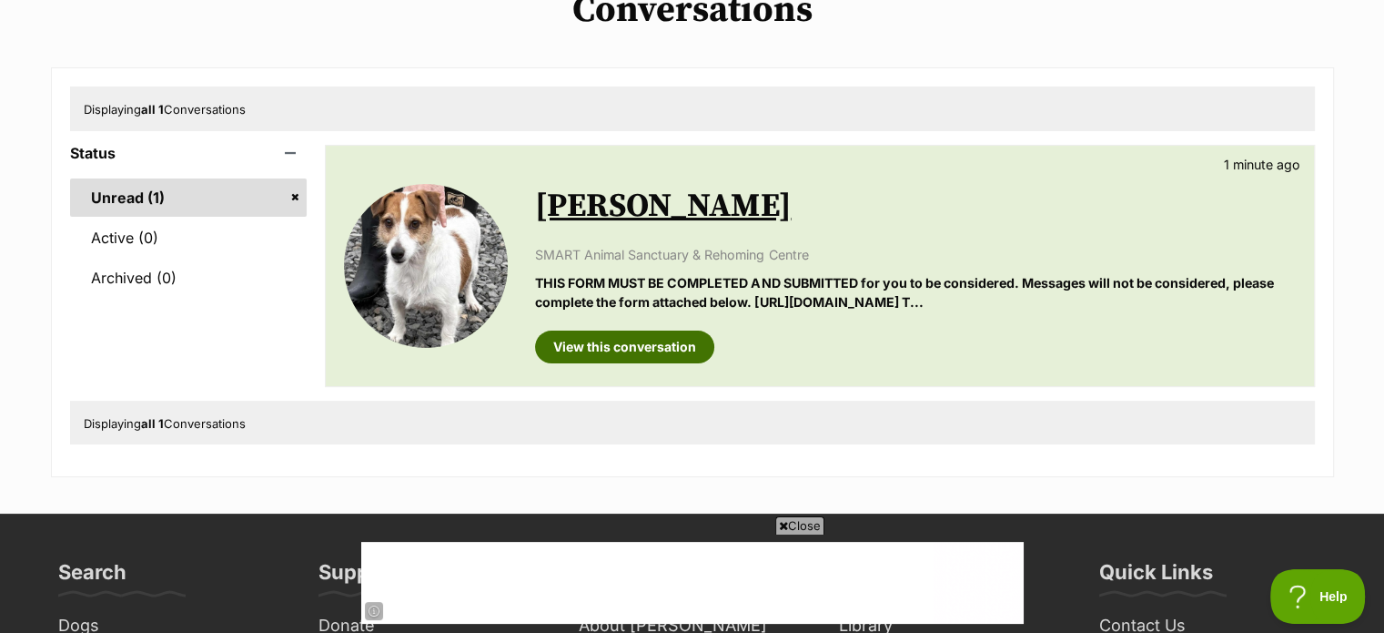
click at [684, 345] on link "View this conversation" at bounding box center [624, 346] width 179 height 33
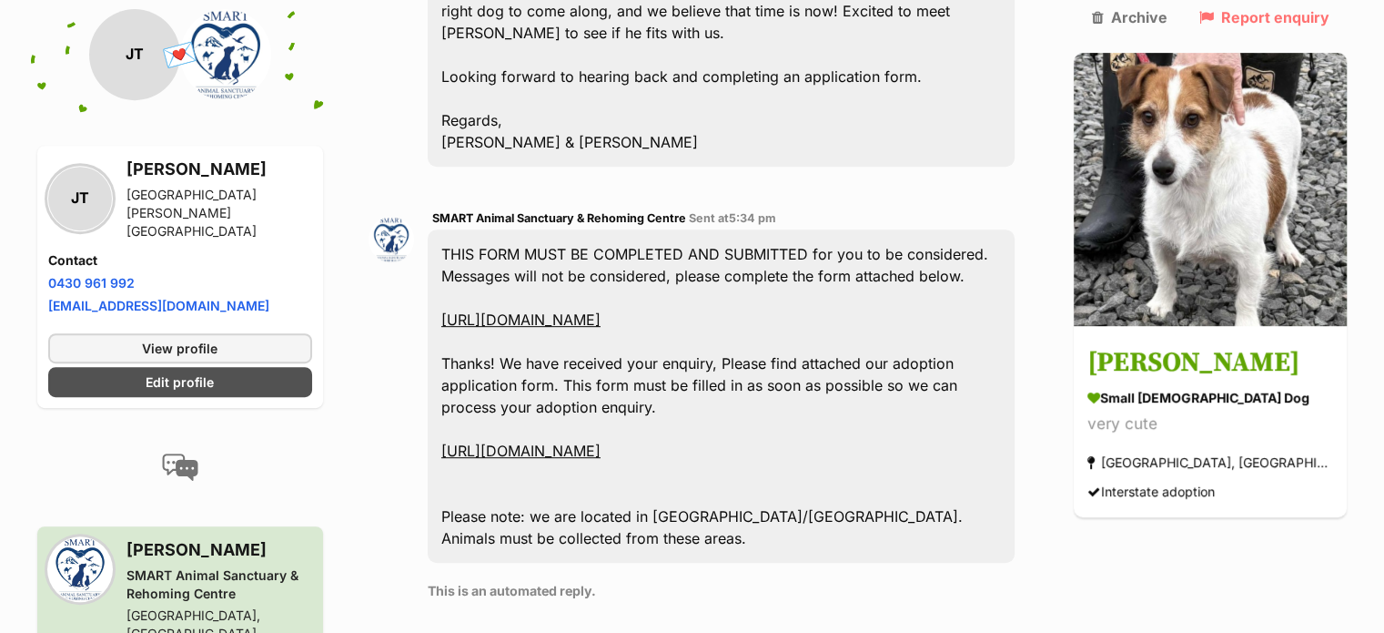
scroll to position [786, 0]
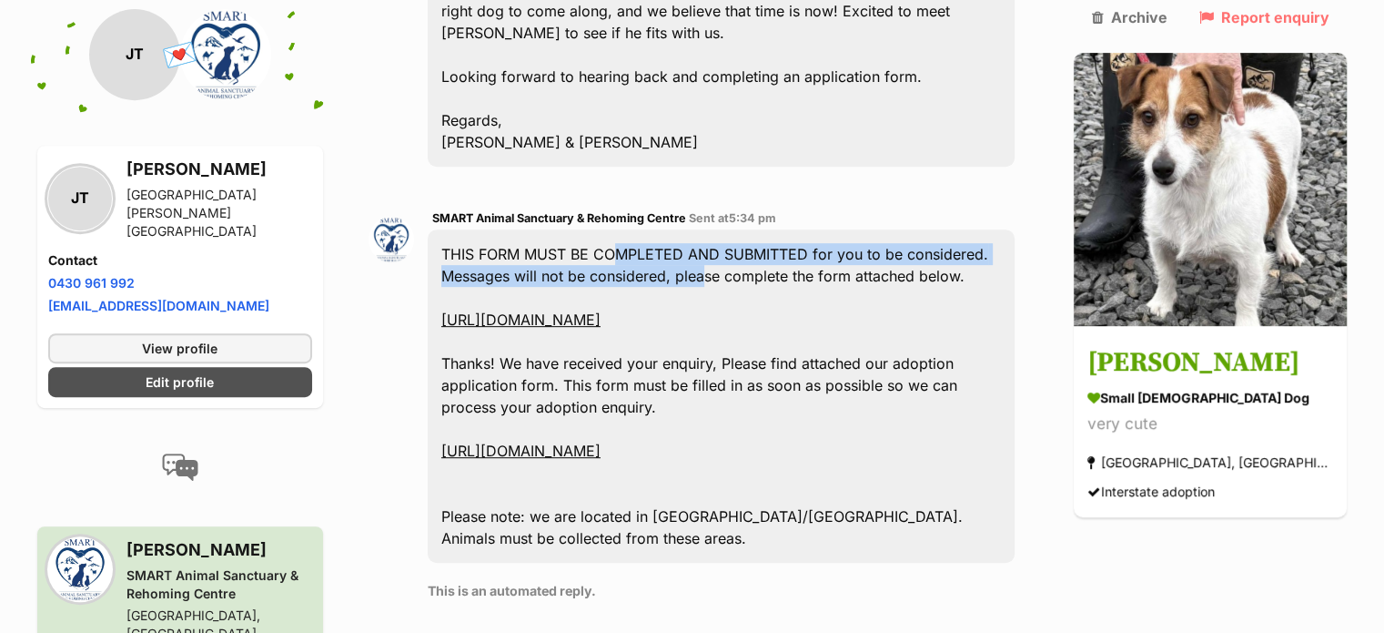
drag, startPoint x: 614, startPoint y: 135, endPoint x: 719, endPoint y: 149, distance: 105.7
click at [719, 229] on div "THIS FORM MUST BE COMPLETED AND SUBMITTED for you to be considered. Messages wi…" at bounding box center [722, 395] width 588 height 333
drag, startPoint x: 719, startPoint y: 149, endPoint x: 604, endPoint y: 139, distance: 115.1
click at [604, 229] on div "THIS FORM MUST BE COMPLETED AND SUBMITTED for you to be considered. Messages wi…" at bounding box center [722, 395] width 588 height 333
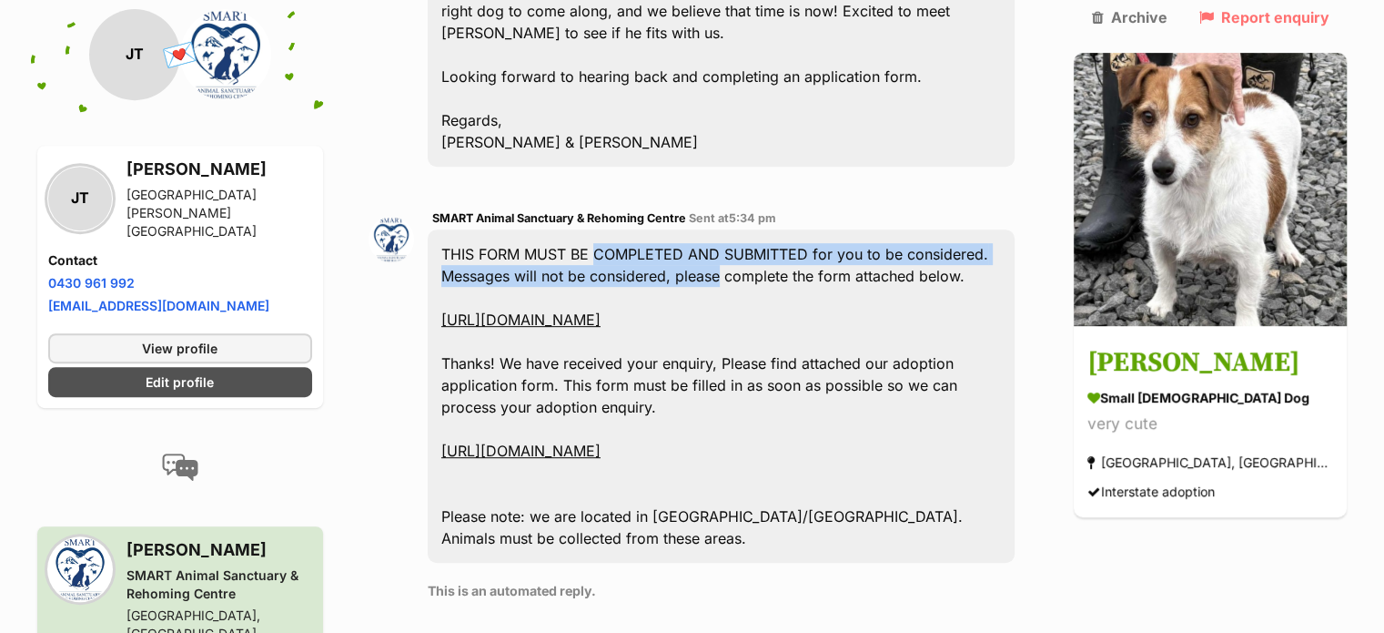
click at [604, 229] on div "THIS FORM MUST BE COMPLETED AND SUBMITTED for you to be considered. Messages wi…" at bounding box center [722, 395] width 588 height 333
drag, startPoint x: 604, startPoint y: 139, endPoint x: 725, endPoint y: 162, distance: 123.2
click at [725, 229] on div "THIS FORM MUST BE COMPLETED AND SUBMITTED for you to be considered. Messages wi…" at bounding box center [722, 395] width 588 height 333
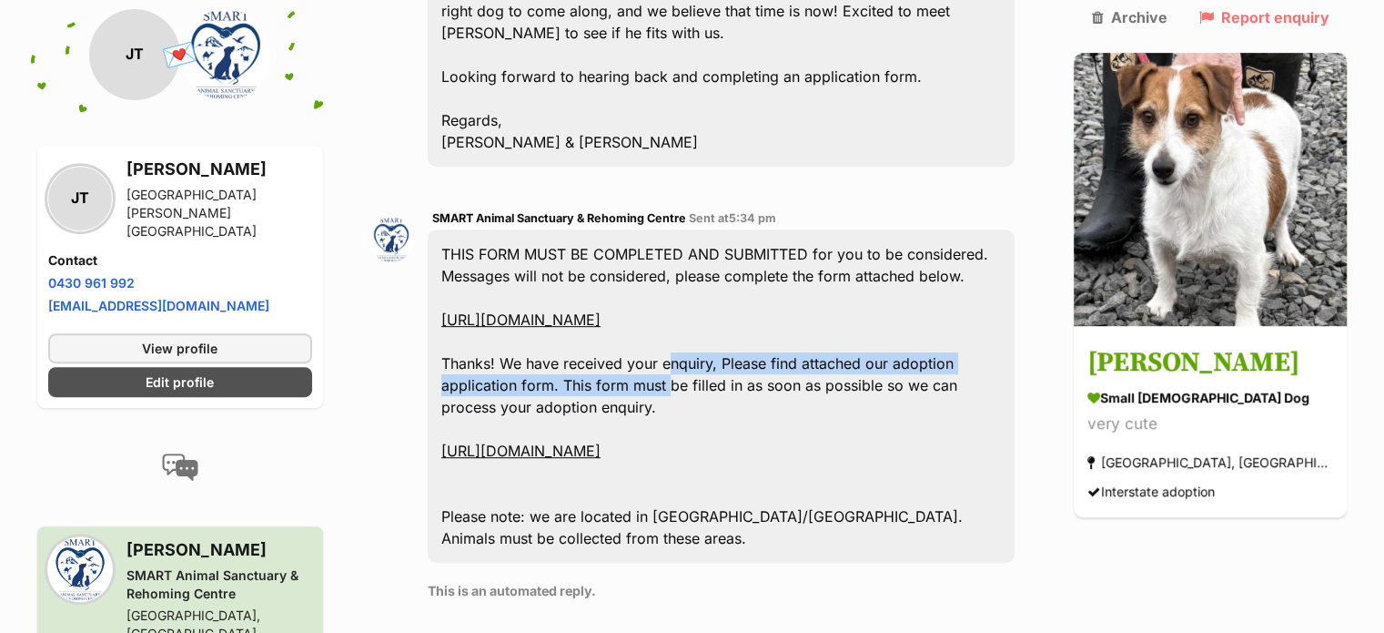
drag, startPoint x: 681, startPoint y: 239, endPoint x: 684, endPoint y: 259, distance: 19.3
click at [684, 259] on div "THIS FORM MUST BE COMPLETED AND SUBMITTED for you to be considered. Messages wi…" at bounding box center [722, 395] width 588 height 333
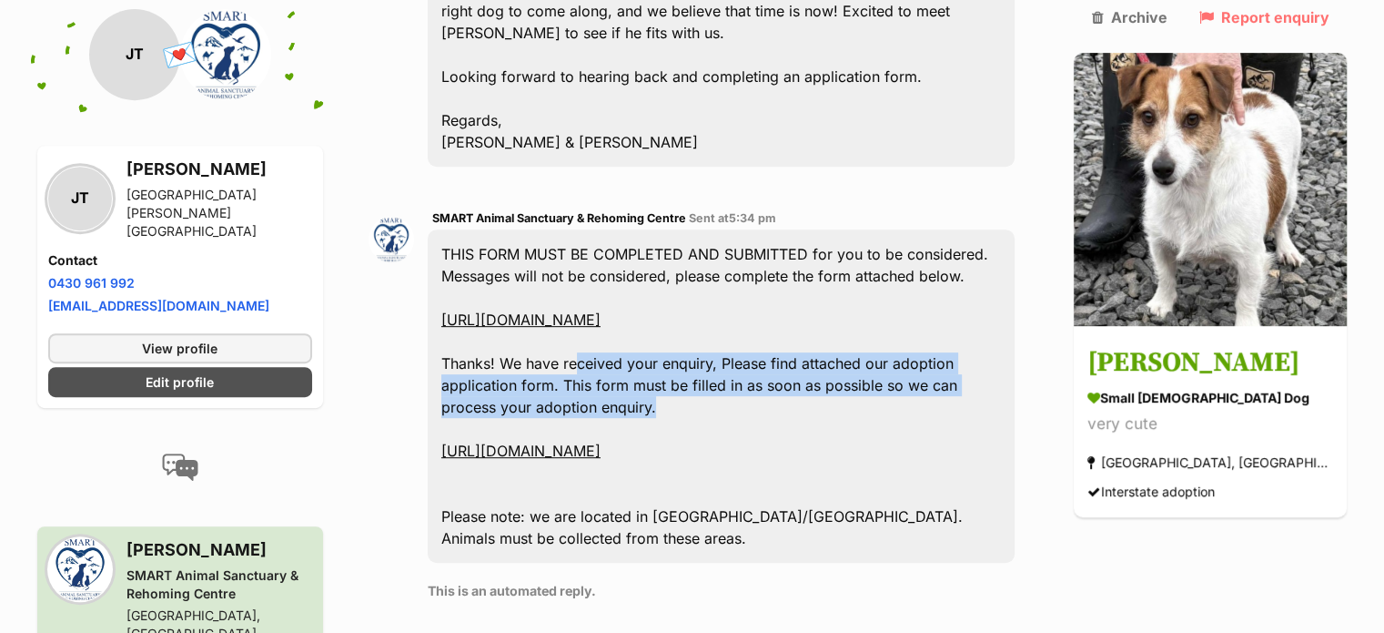
drag, startPoint x: 586, startPoint y: 243, endPoint x: 665, endPoint y: 292, distance: 93.2
click at [665, 292] on div "THIS FORM MUST BE COMPLETED AND SUBMITTED for you to be considered. Messages wi…" at bounding box center [722, 395] width 588 height 333
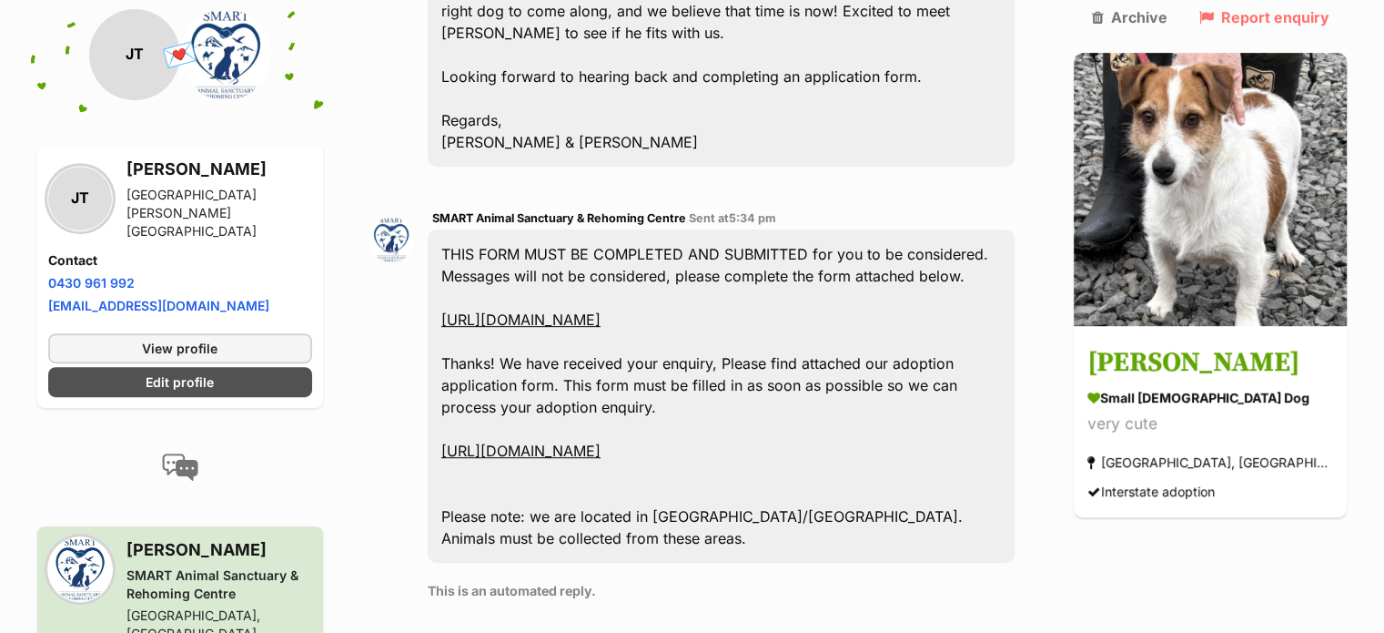
click at [601, 441] on link "[URL][DOMAIN_NAME]" at bounding box center [520, 450] width 159 height 18
drag, startPoint x: 804, startPoint y: 396, endPoint x: 660, endPoint y: 392, distance: 143.9
click at [660, 392] on div "THIS FORM MUST BE COMPLETED AND SUBMITTED for you to be considered. Messages wi…" at bounding box center [722, 395] width 588 height 333
copy div "[GEOGRAPHIC_DATA]/[GEOGRAPHIC_DATA]."
click at [601, 310] on link "[URL][DOMAIN_NAME]" at bounding box center [520, 319] width 159 height 18
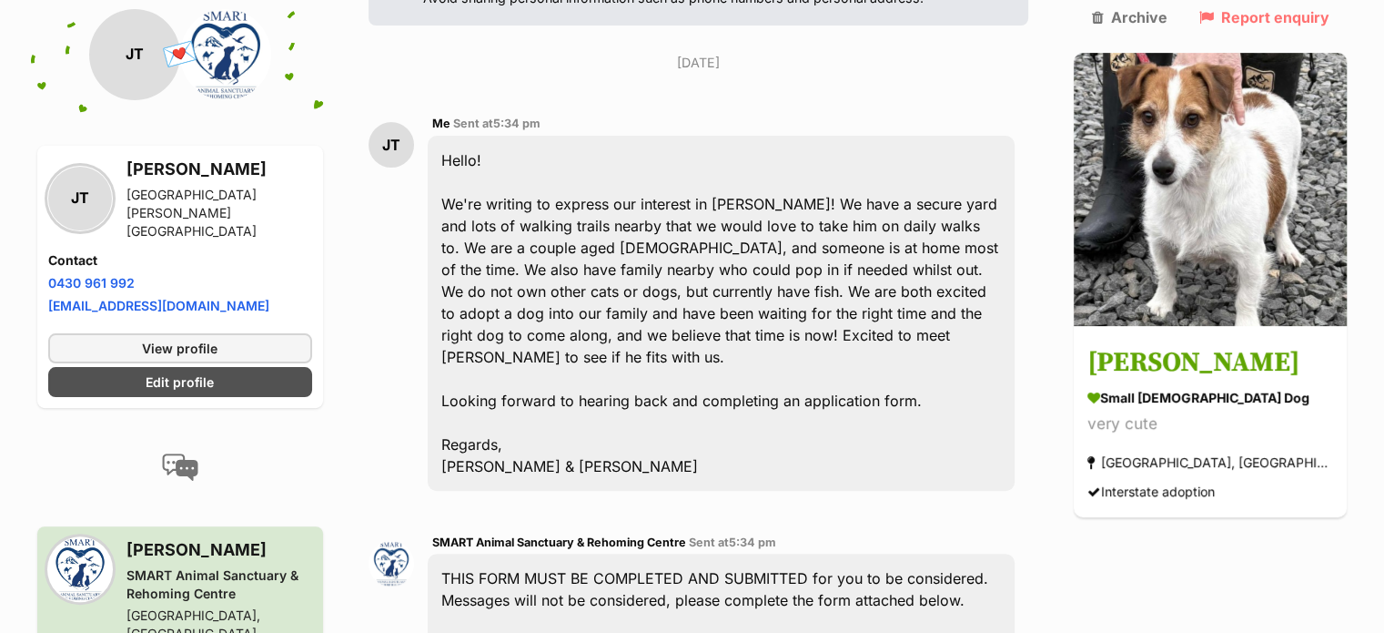
scroll to position [455, 0]
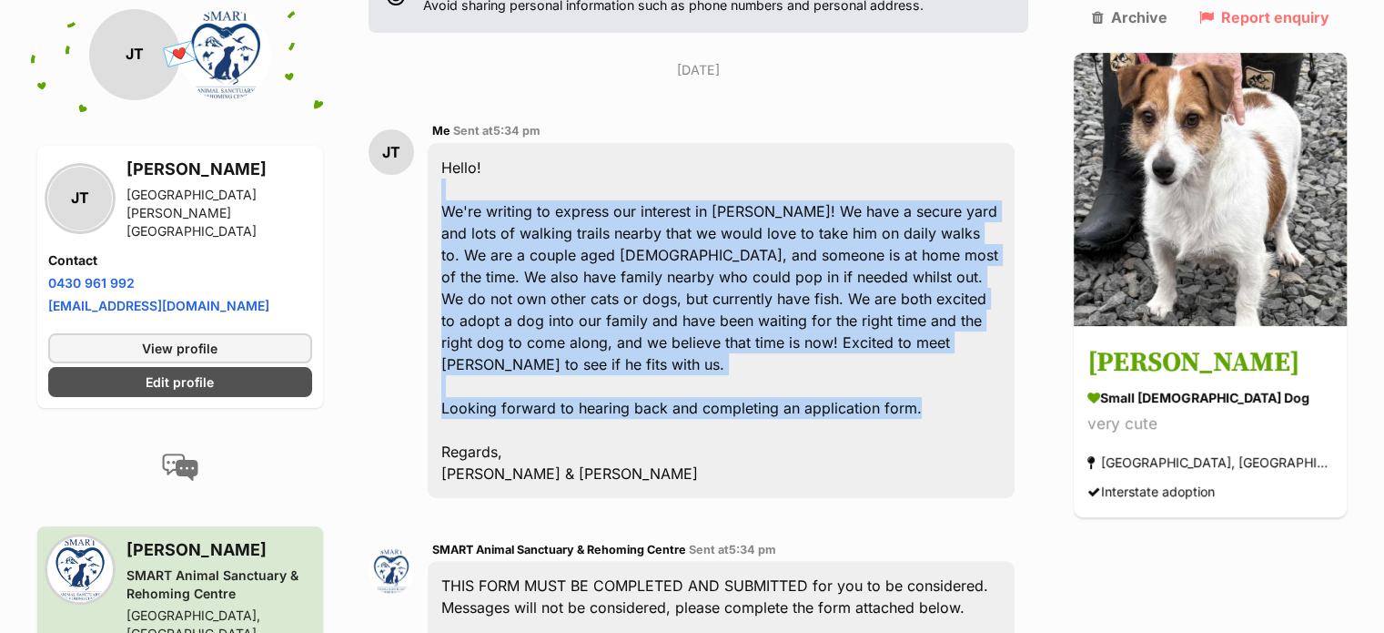
drag, startPoint x: 520, startPoint y: 90, endPoint x: 966, endPoint y: 285, distance: 486.7
click at [966, 285] on div "Hello! We're writing to express our interest in [PERSON_NAME]! We have a secure…" at bounding box center [722, 320] width 588 height 355
drag, startPoint x: 966, startPoint y: 285, endPoint x: 450, endPoint y: 112, distance: 544.3
click at [450, 143] on div "Hello! We're writing to express our interest in [PERSON_NAME]! We have a secure…" at bounding box center [722, 320] width 588 height 355
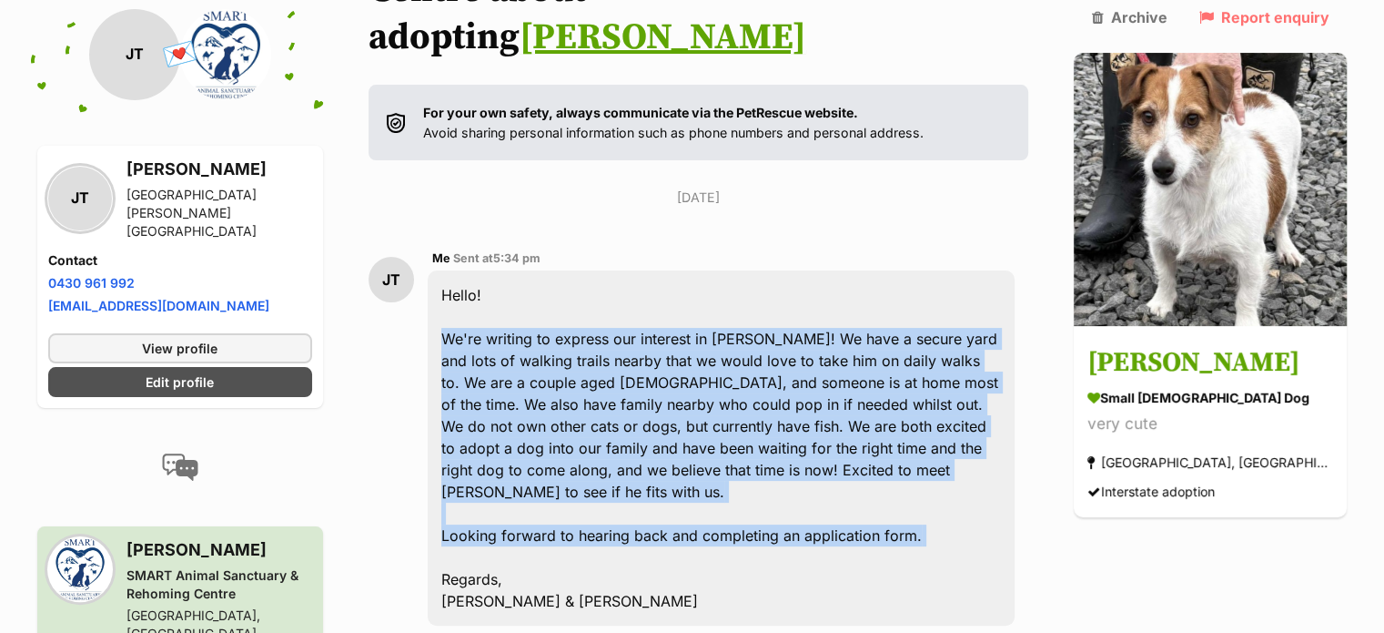
scroll to position [327, 0]
click at [746, 287] on div "Hello! We're writing to express our interest in [PERSON_NAME]! We have a secure…" at bounding box center [722, 448] width 588 height 355
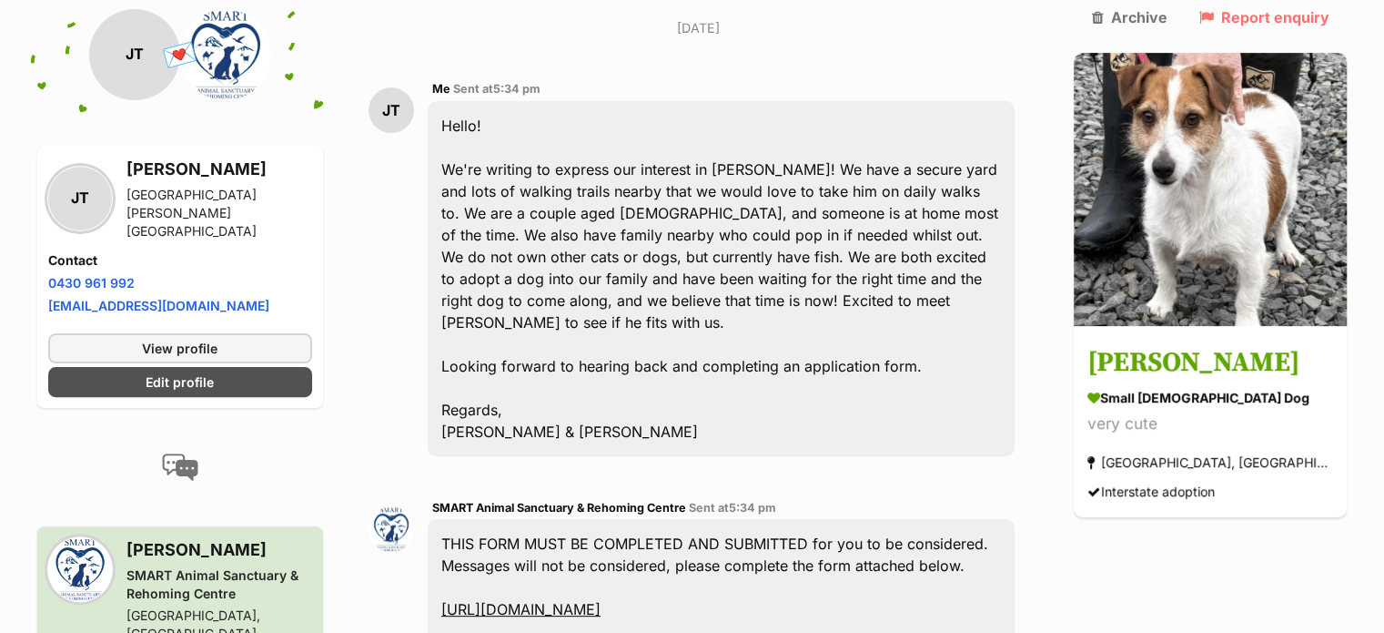
scroll to position [720, 0]
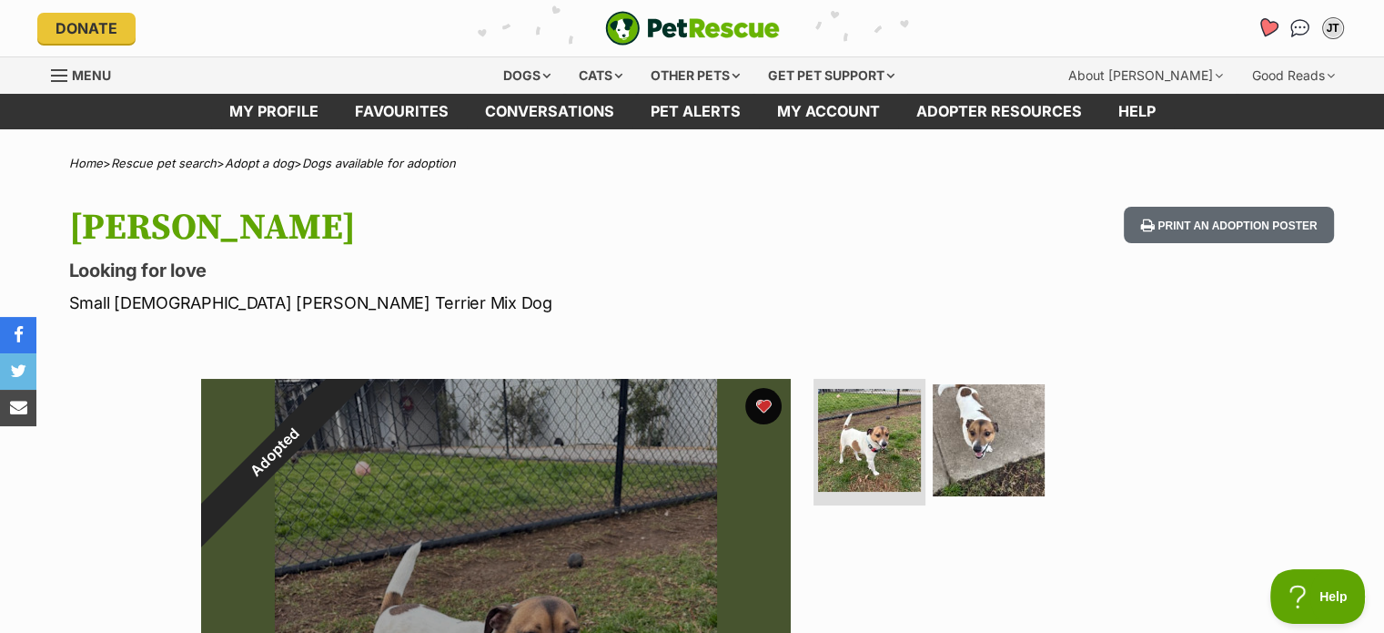
click at [1266, 28] on icon "Favourites" at bounding box center [1267, 27] width 22 height 21
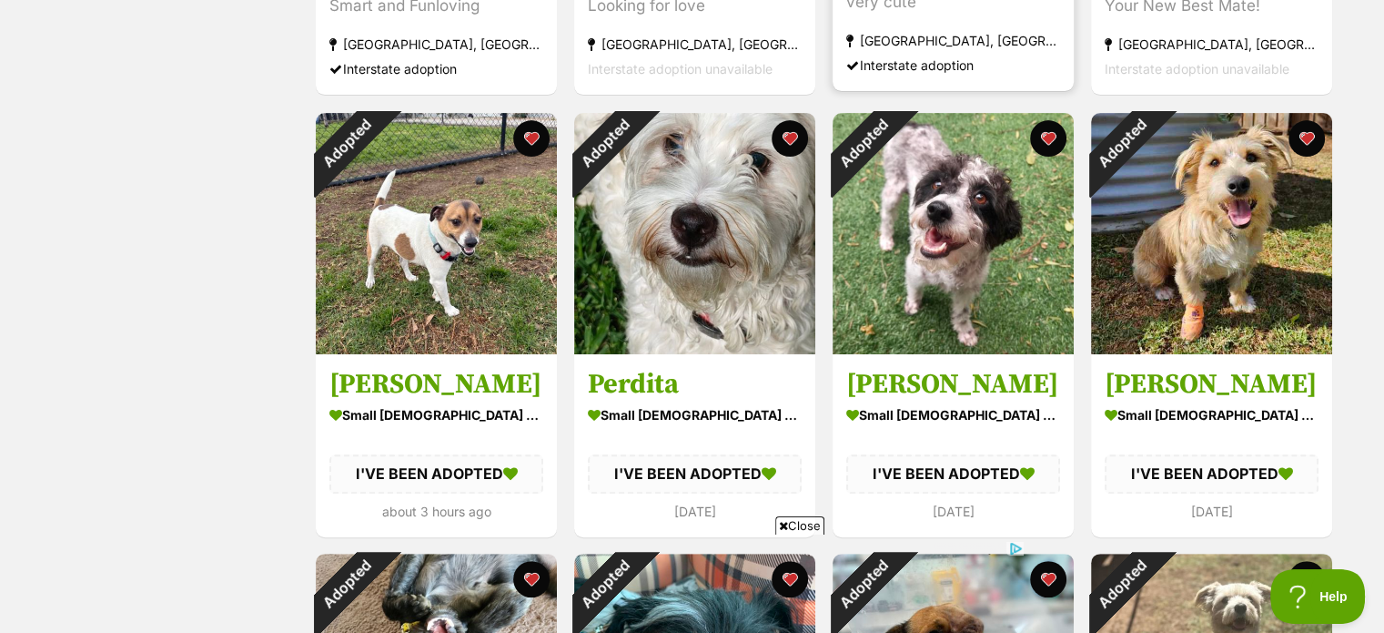
scroll to position [702, 0]
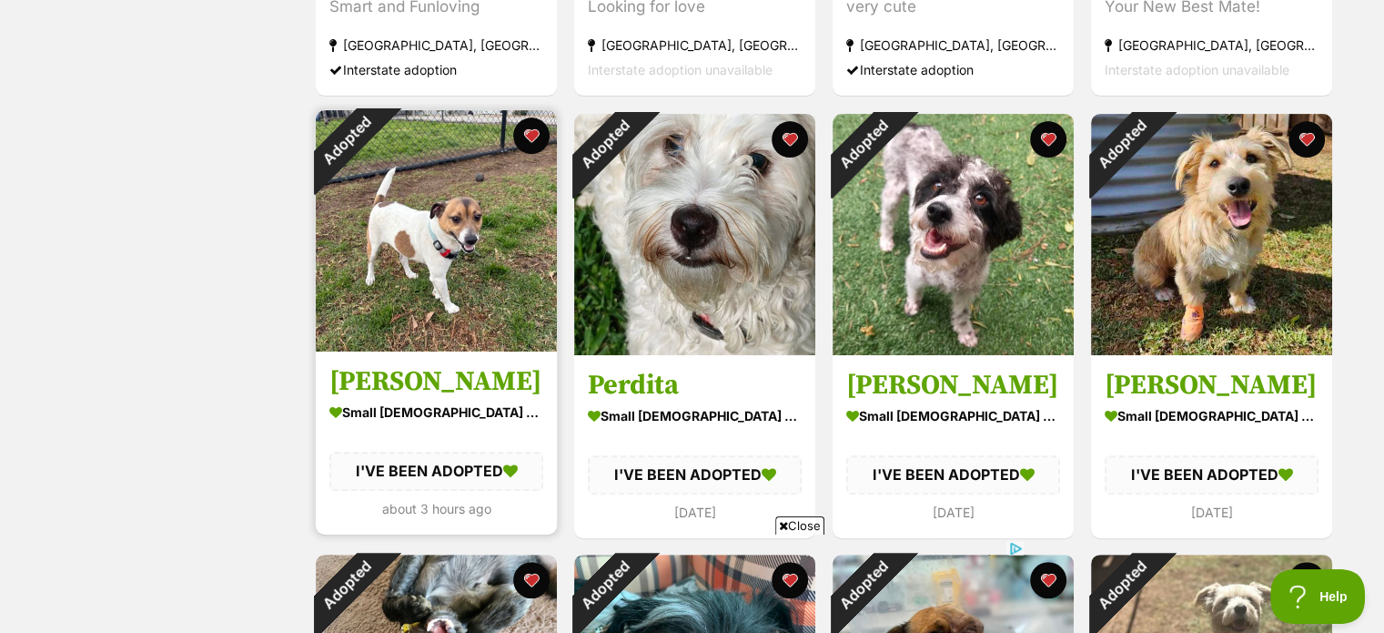
click at [393, 370] on h3 "[PERSON_NAME]" at bounding box center [437, 381] width 214 height 35
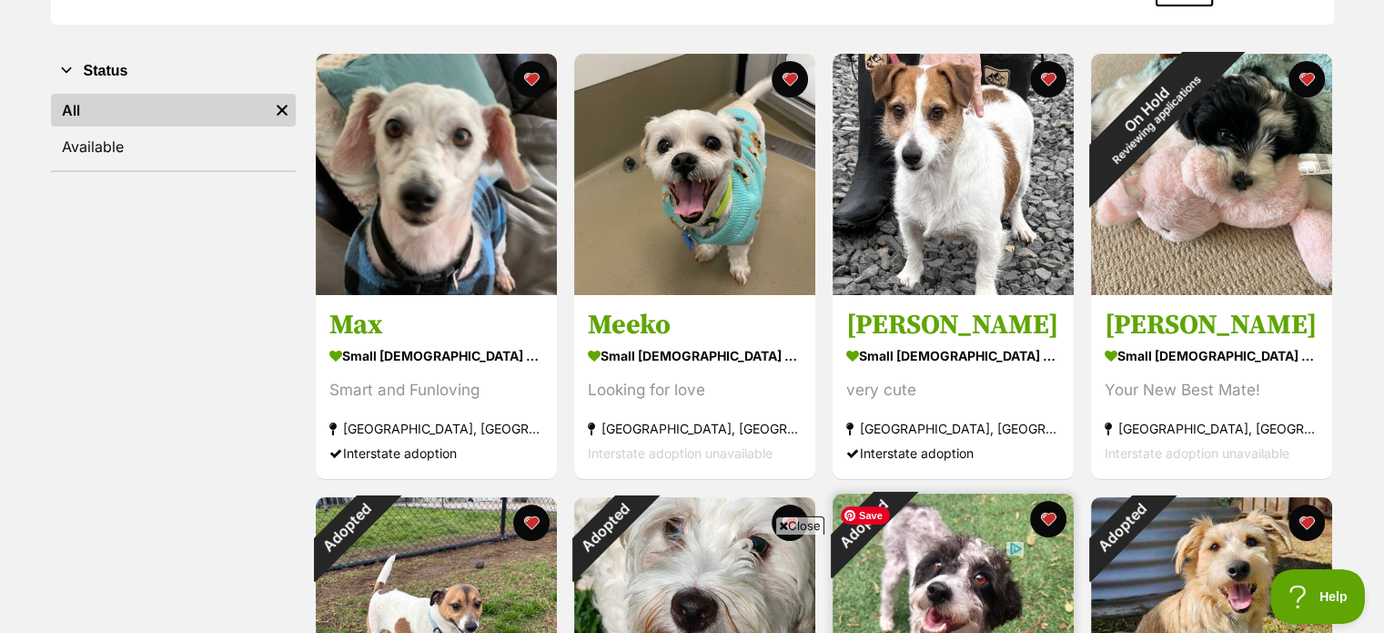
scroll to position [317, 0]
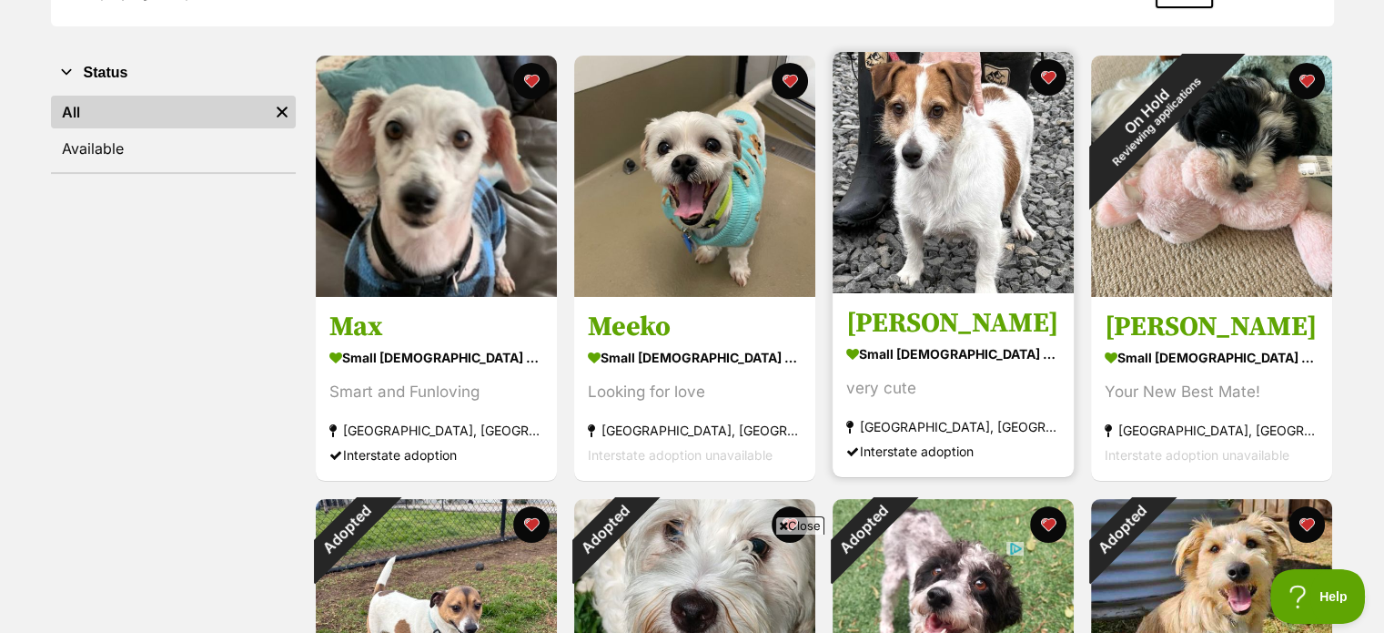
click at [892, 330] on h3 "[PERSON_NAME]" at bounding box center [954, 324] width 214 height 35
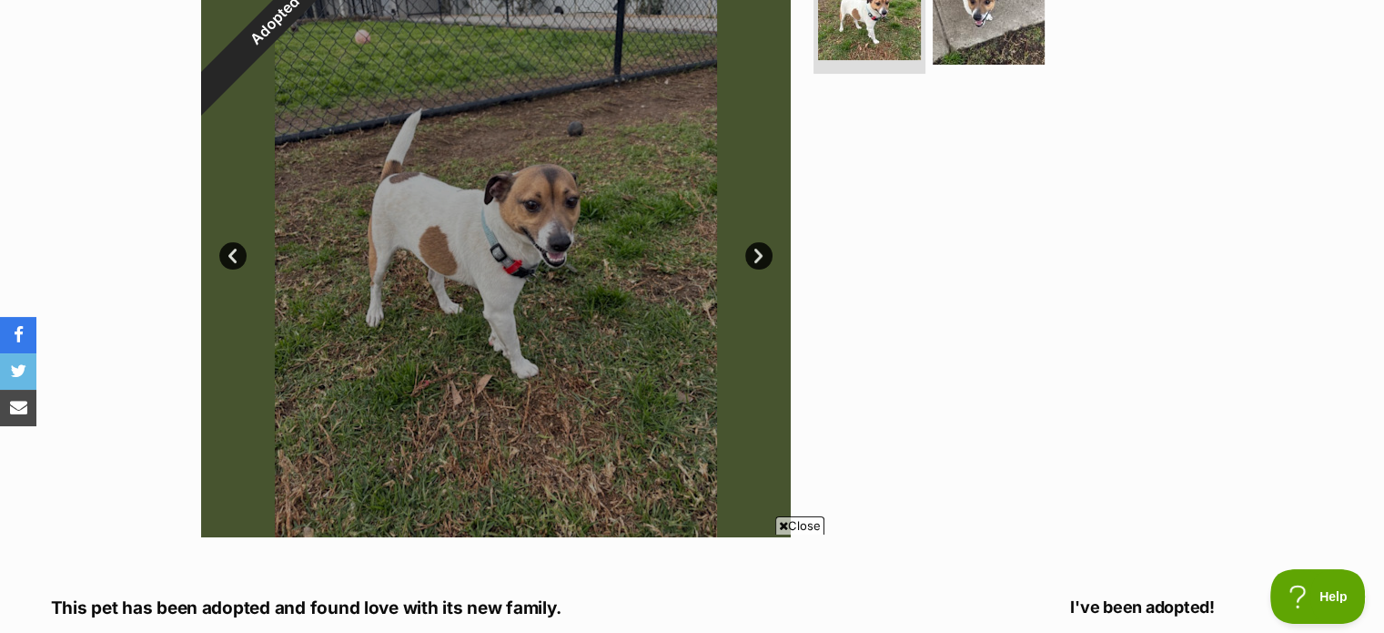
scroll to position [346, 0]
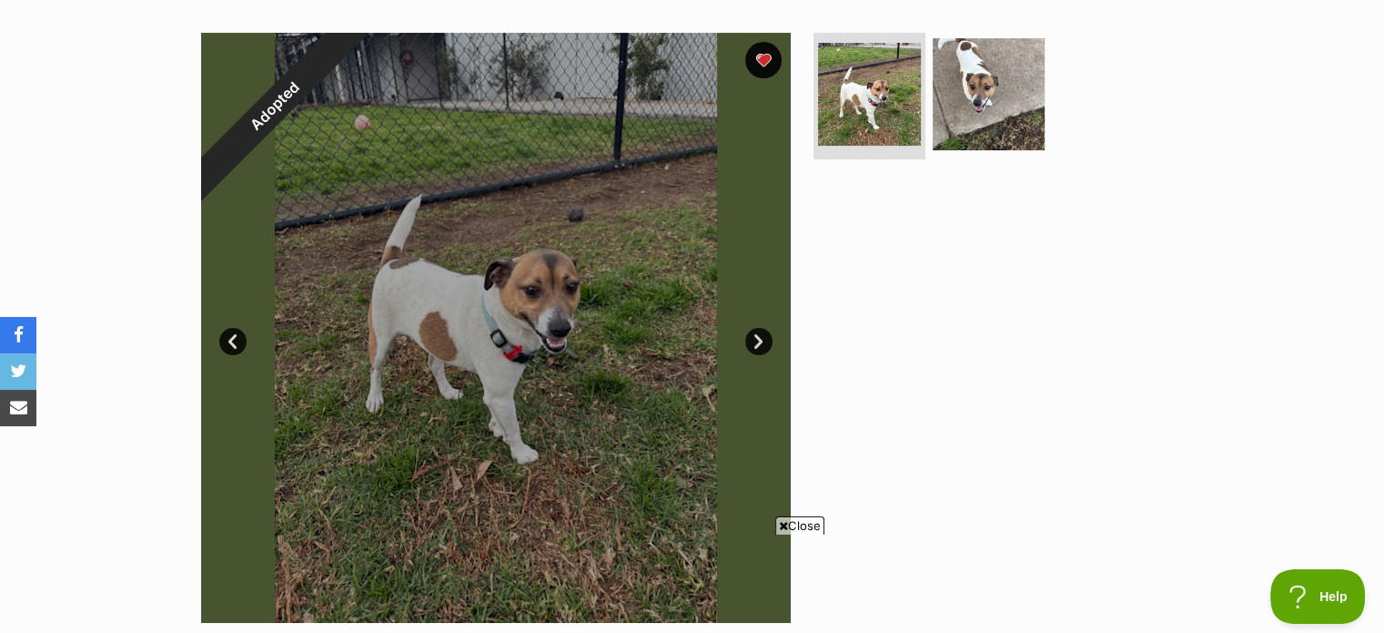
click at [244, 330] on div at bounding box center [496, 328] width 590 height 590
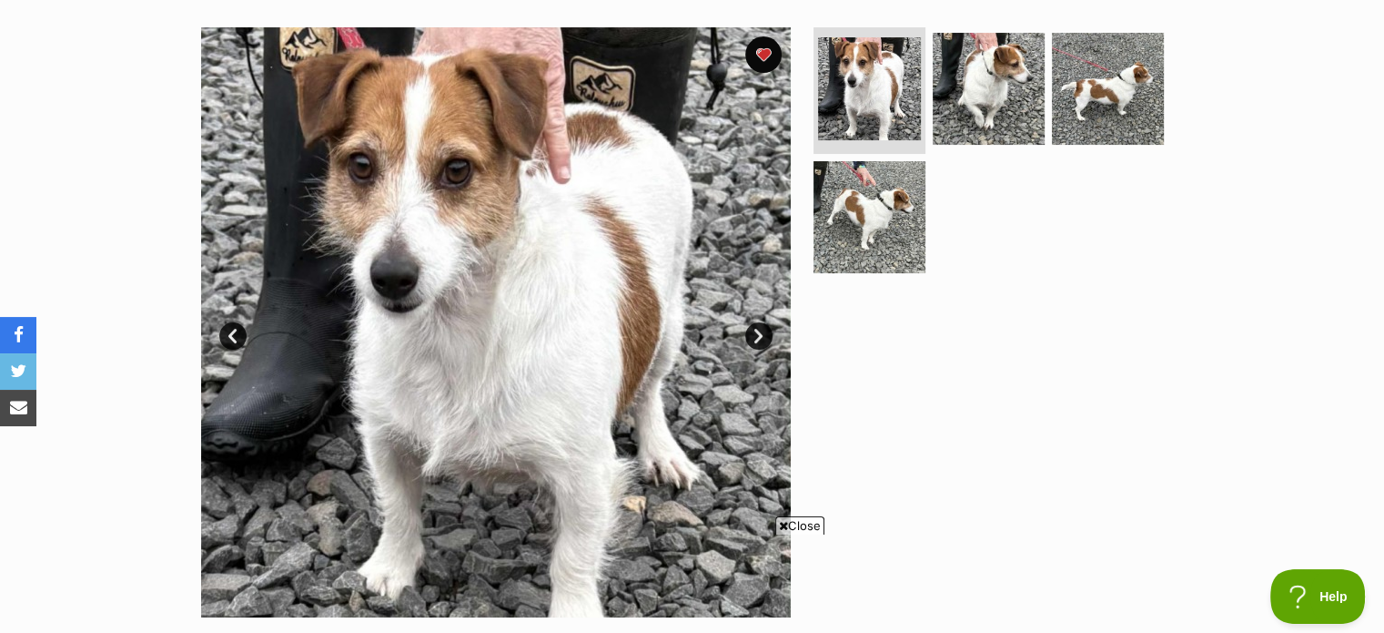
scroll to position [349, 0]
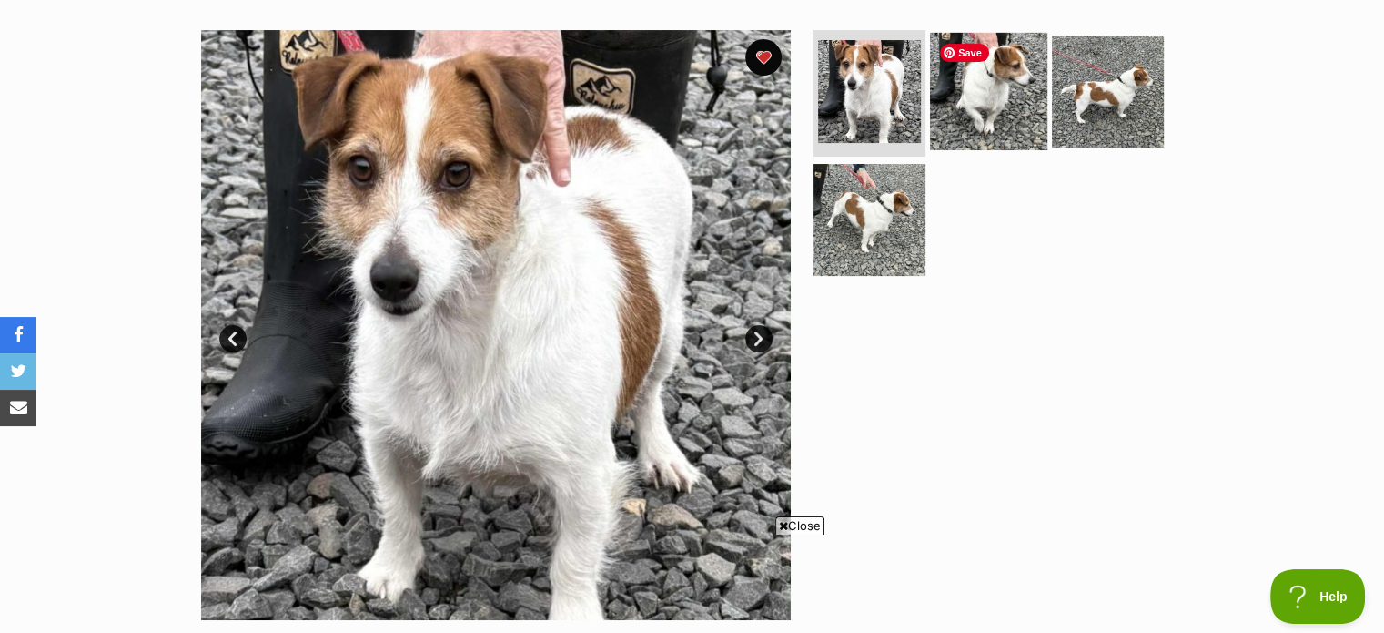
click at [984, 101] on img at bounding box center [988, 90] width 117 height 117
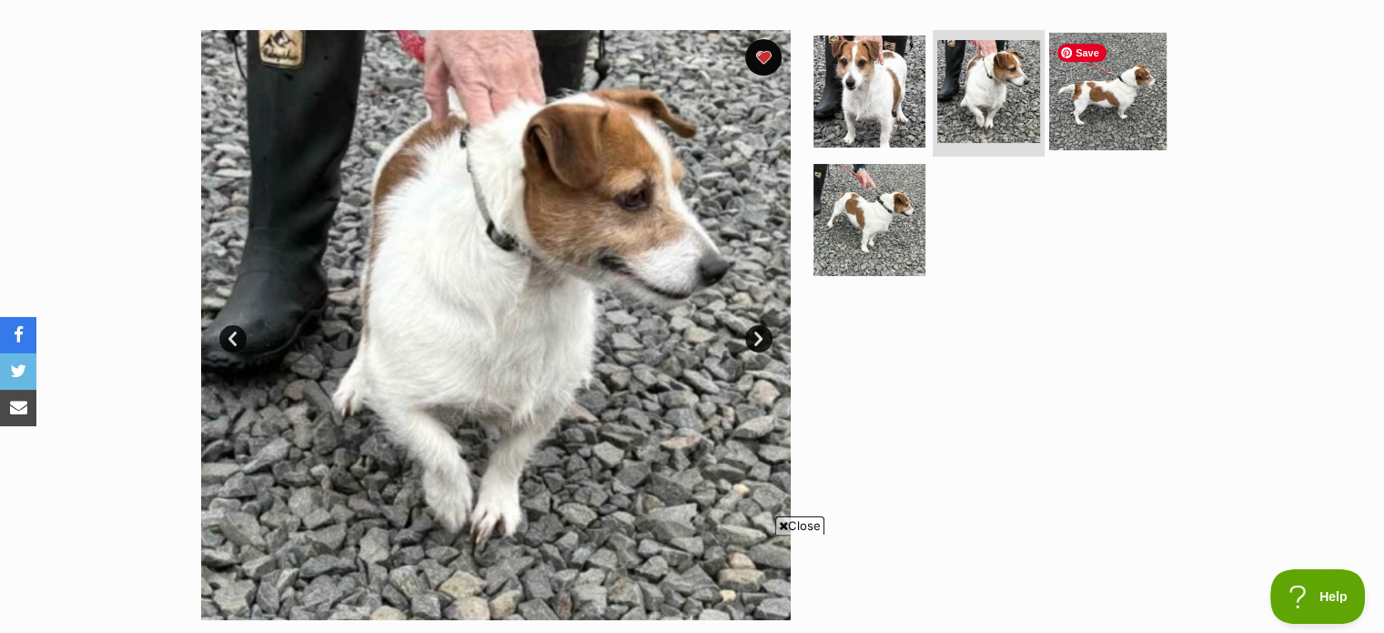
click at [1066, 90] on img at bounding box center [1107, 90] width 117 height 117
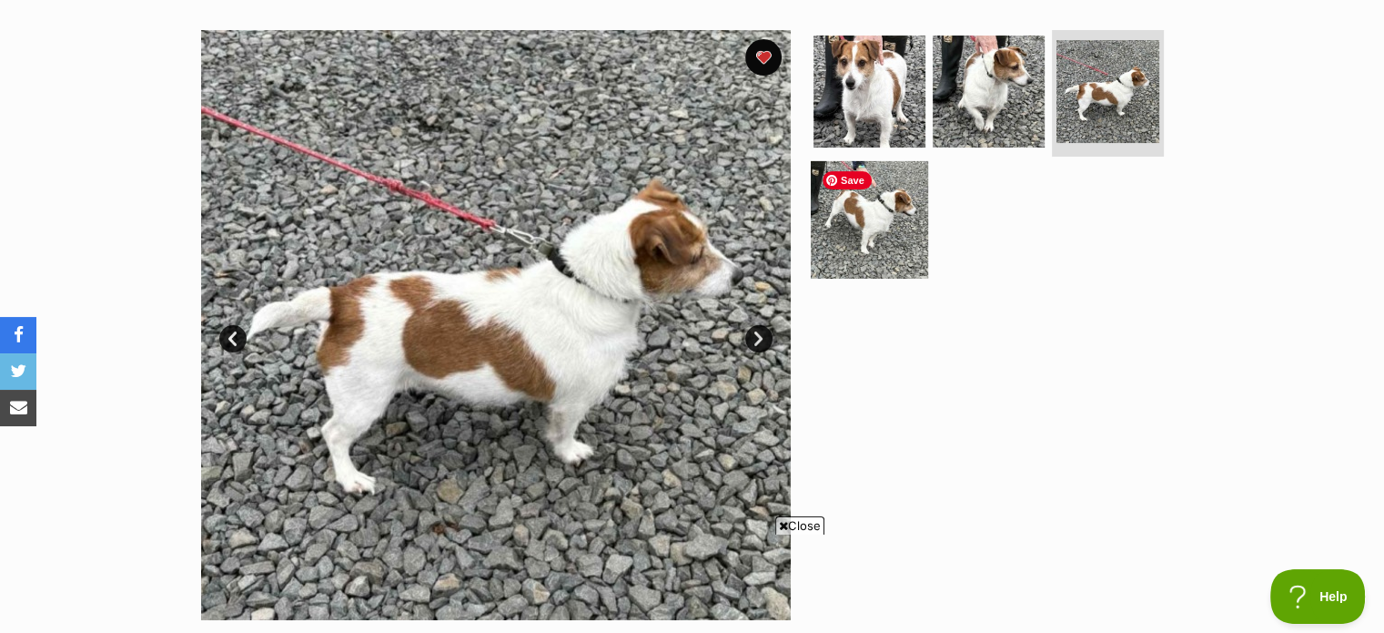
click at [896, 216] on img at bounding box center [869, 219] width 117 height 117
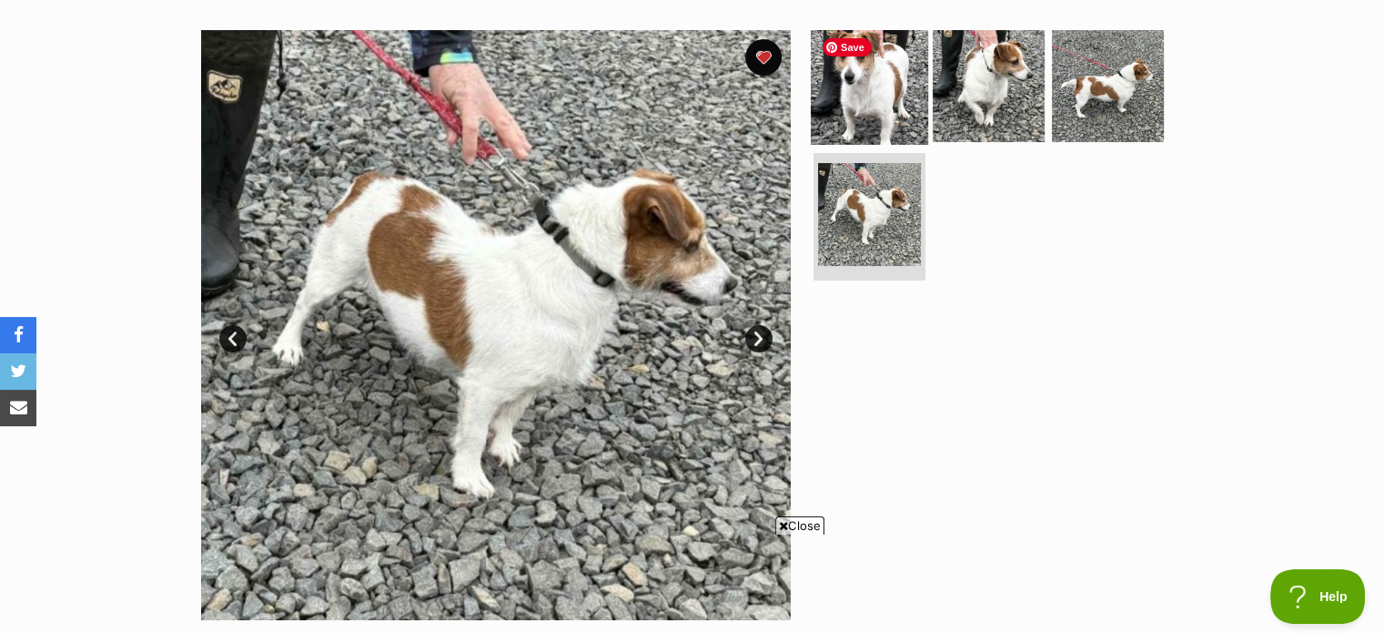
click at [892, 116] on img at bounding box center [869, 84] width 117 height 117
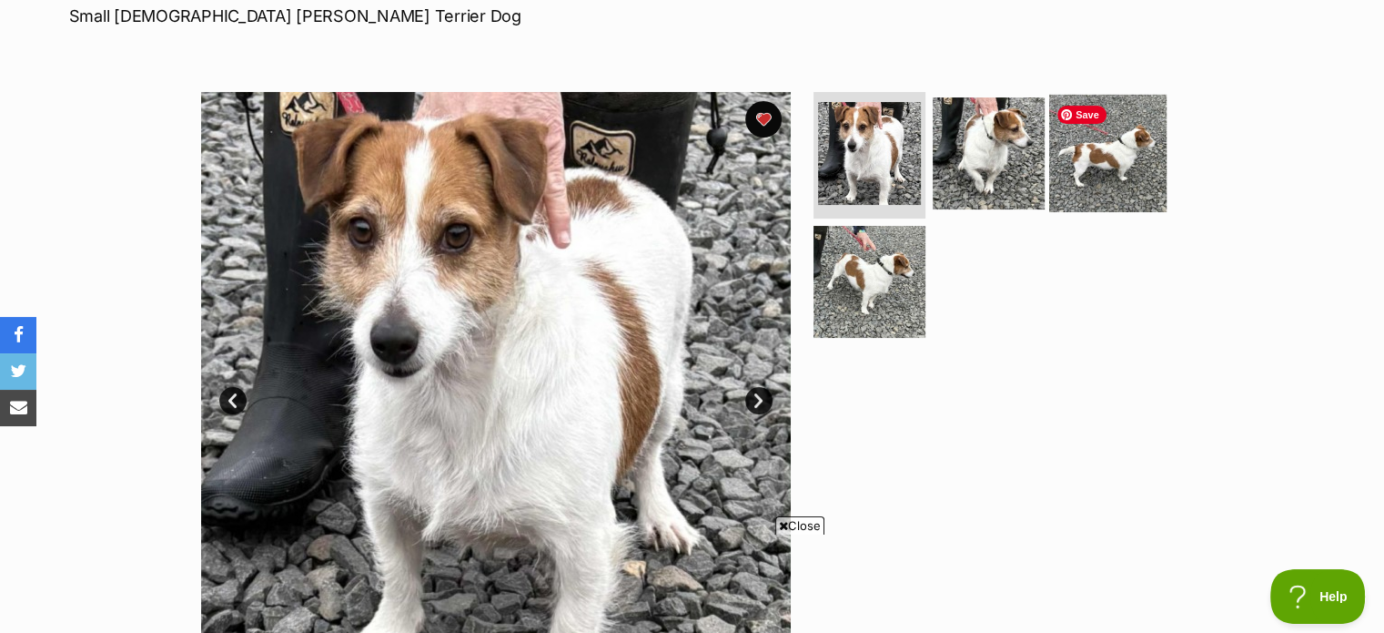
scroll to position [280, 0]
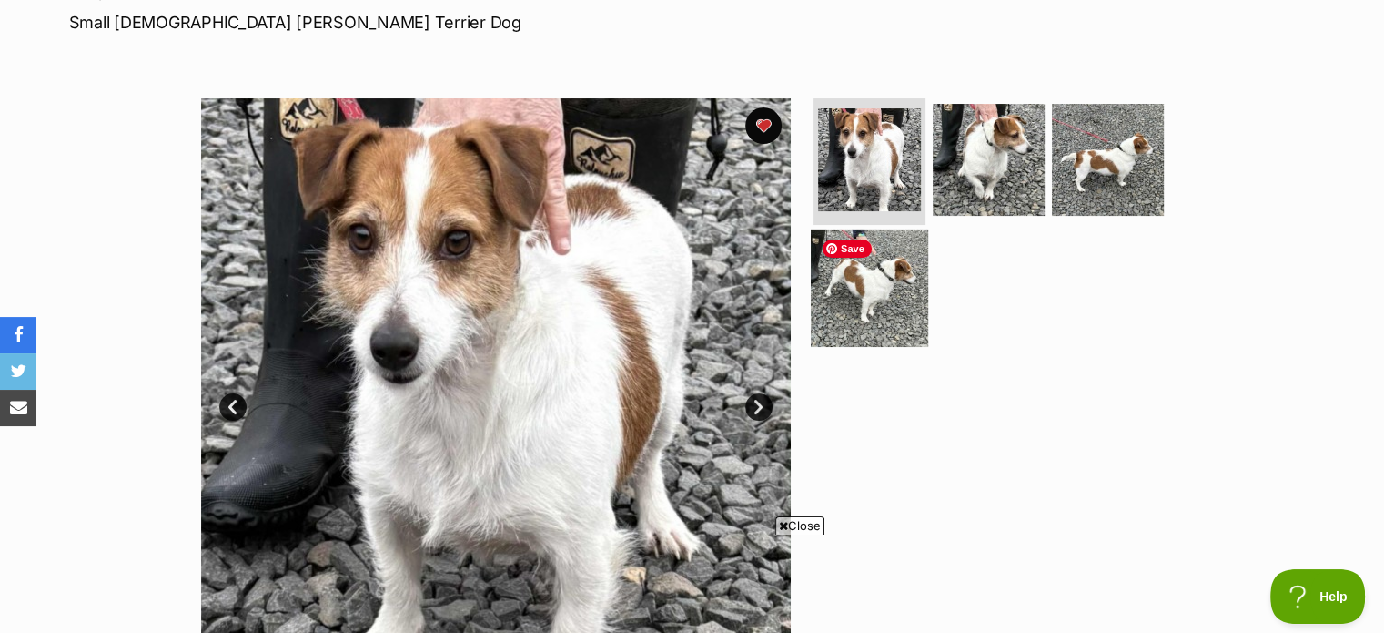
click at [901, 253] on img at bounding box center [869, 287] width 117 height 117
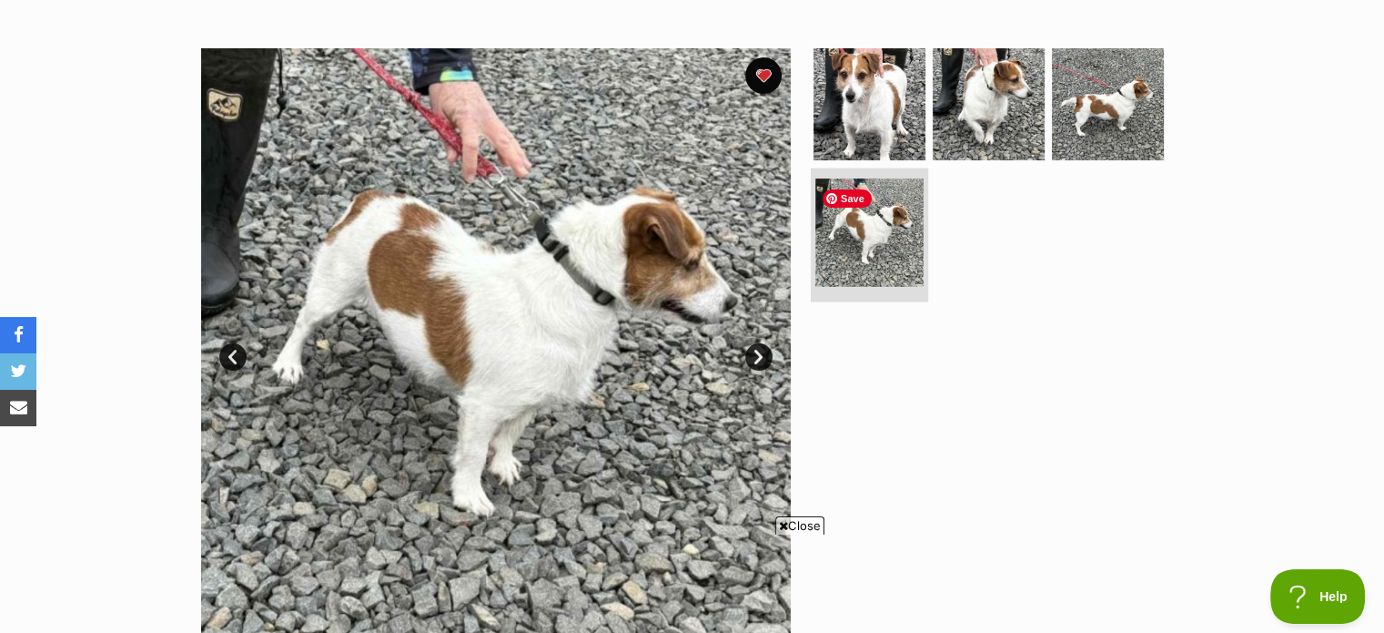
scroll to position [331, 0]
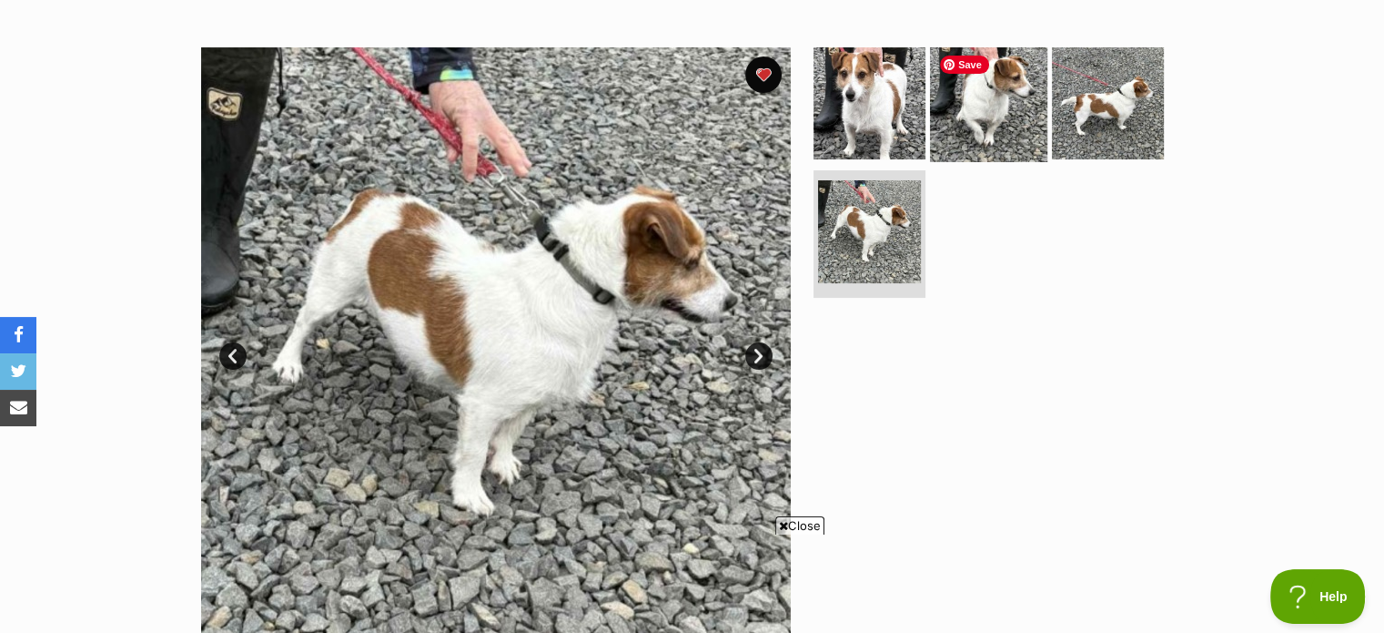
click at [938, 131] on img at bounding box center [988, 102] width 117 height 117
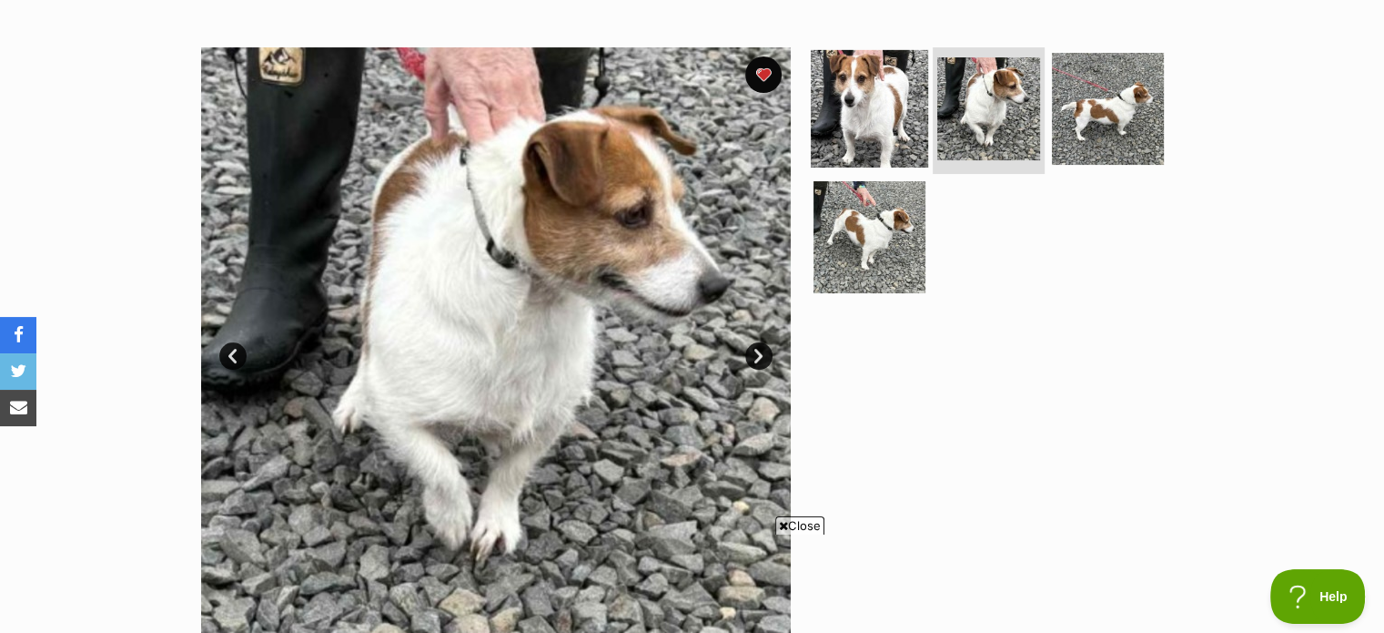
click at [898, 152] on img at bounding box center [869, 107] width 117 height 117
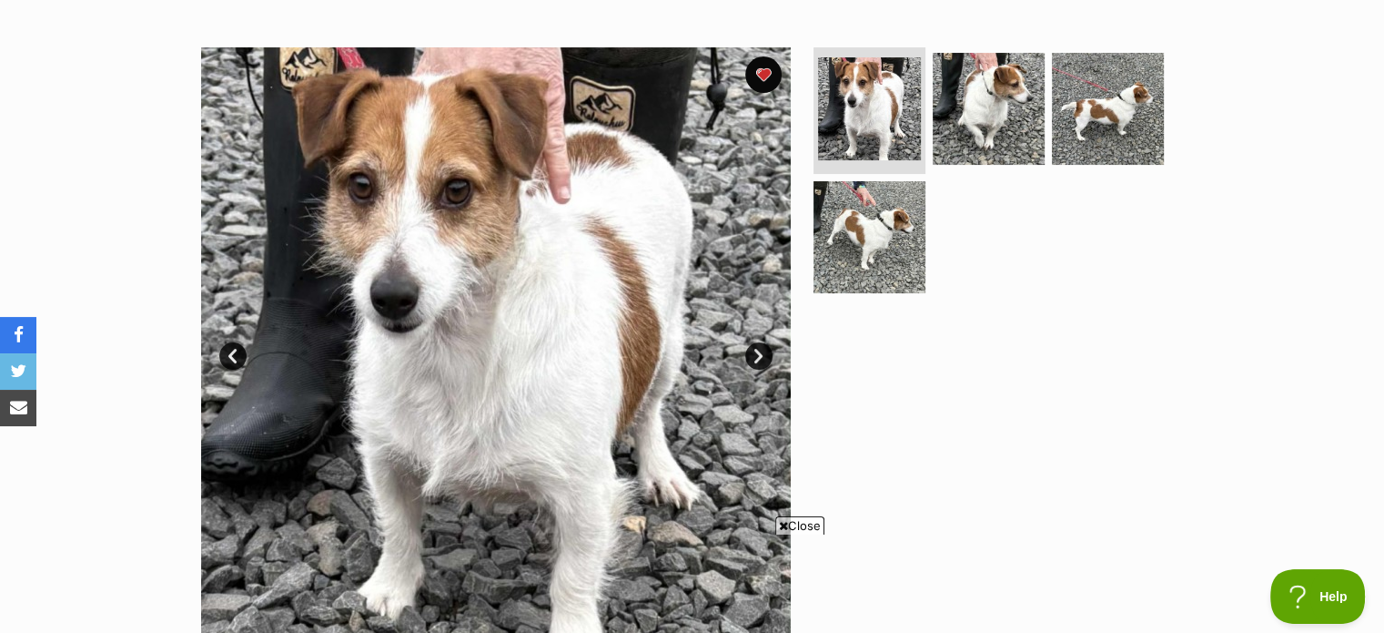
click at [994, 404] on div at bounding box center [996, 342] width 373 height 590
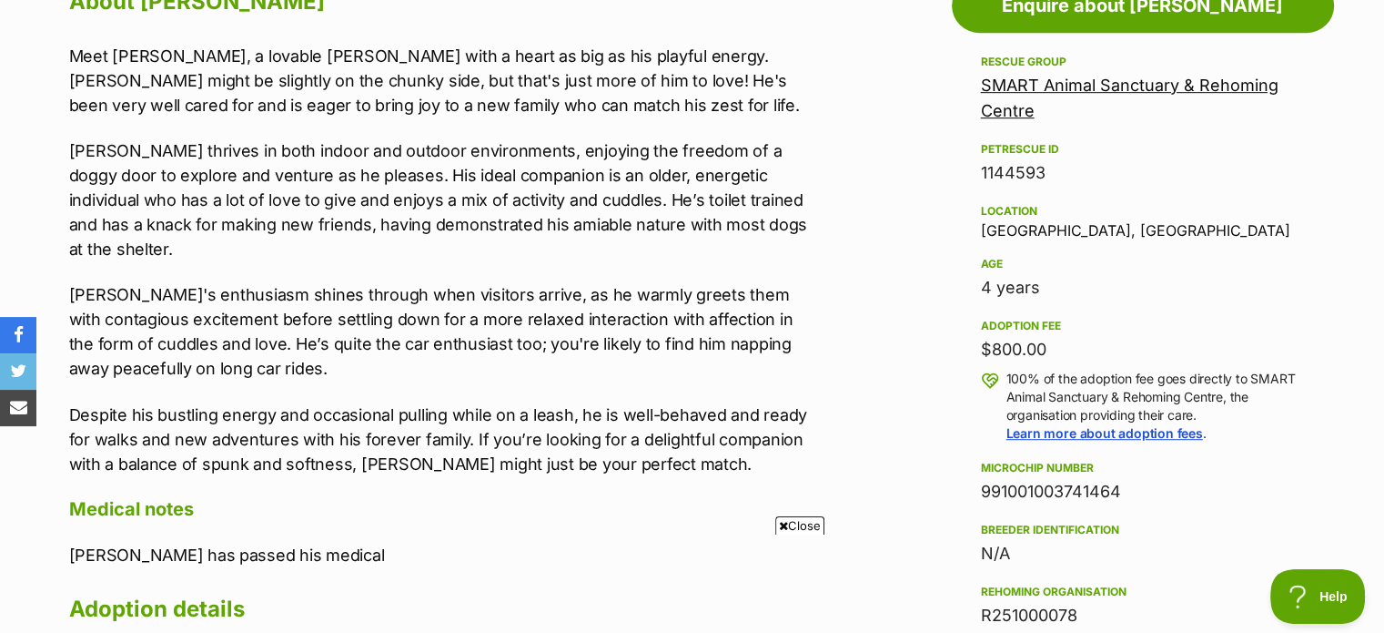
scroll to position [1048, 0]
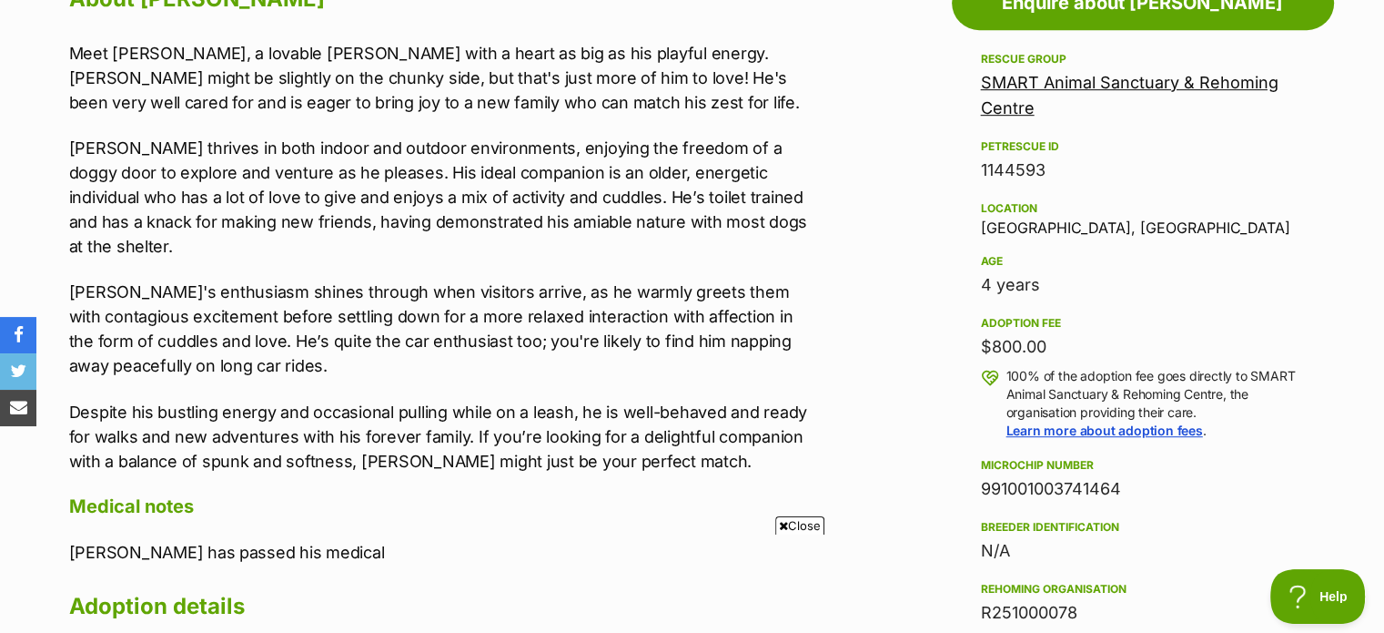
click at [745, 308] on p "[PERSON_NAME]'s enthusiasm shines through when visitors arrive, as he warmly gr…" at bounding box center [445, 328] width 752 height 98
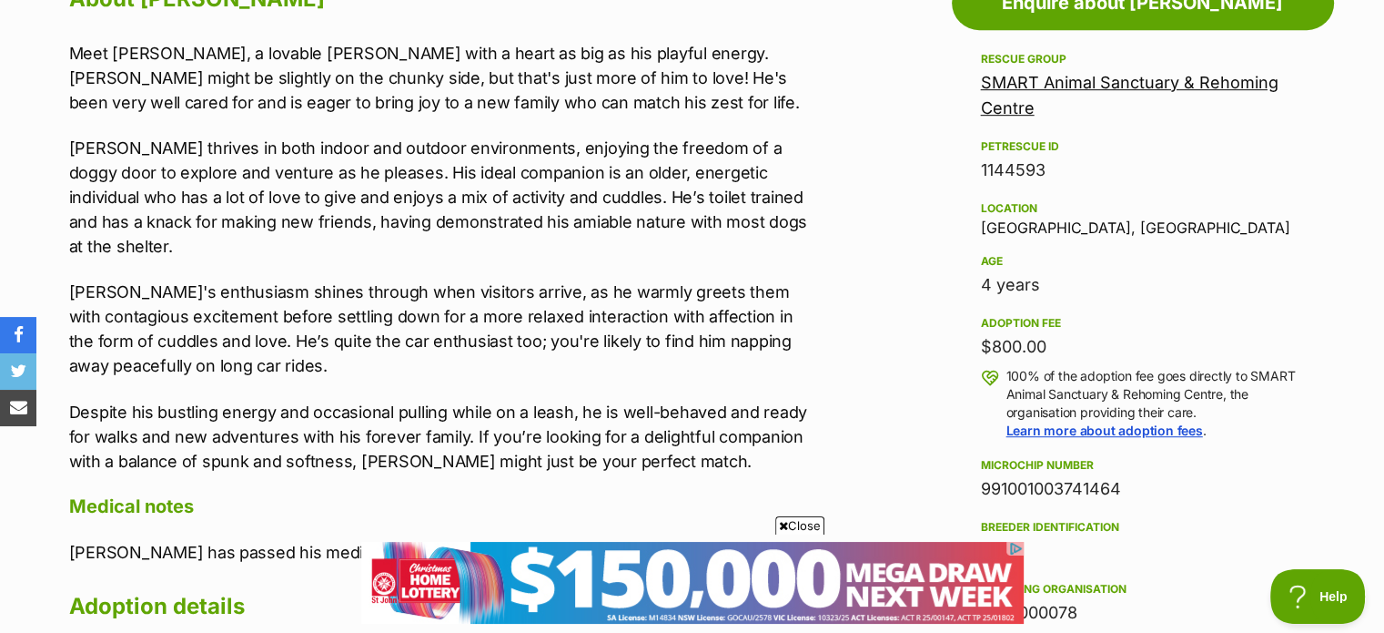
scroll to position [0, 0]
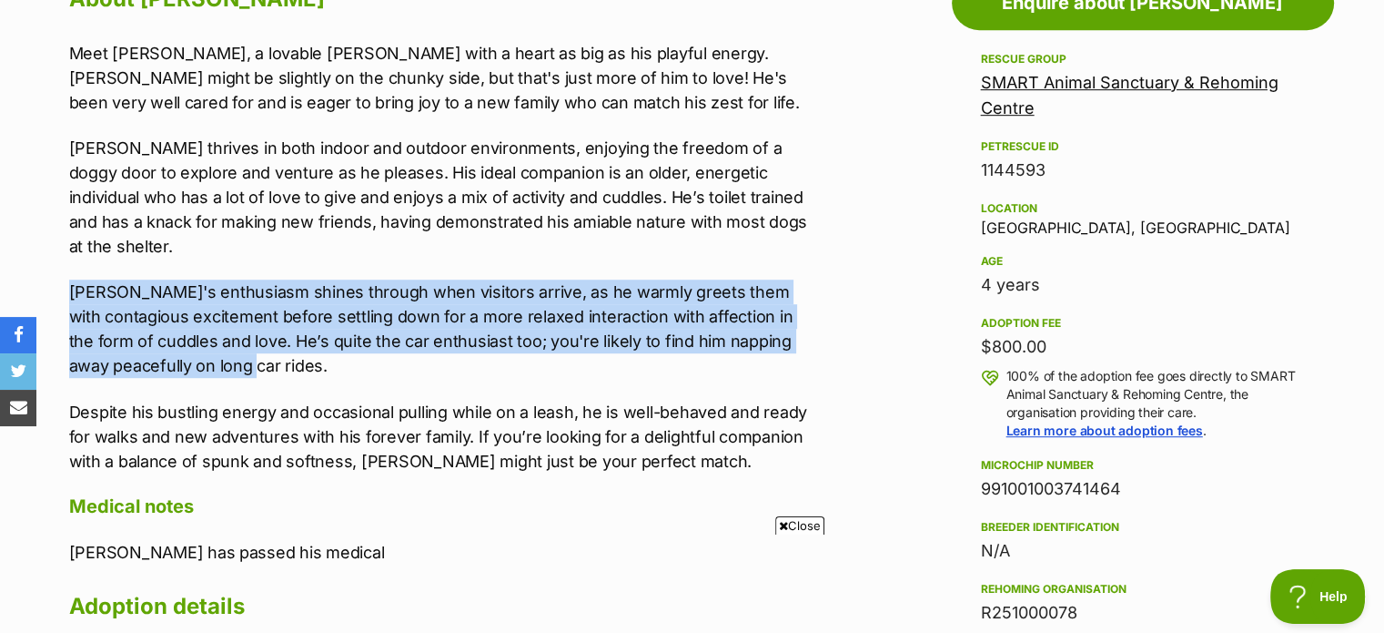
drag, startPoint x: 64, startPoint y: 269, endPoint x: 241, endPoint y: 351, distance: 195.5
click at [241, 351] on div "About [PERSON_NAME] Meet [PERSON_NAME], a lovable [PERSON_NAME] Terrier with a …" at bounding box center [436, 456] width 770 height 954
click at [241, 351] on p "[PERSON_NAME]'s enthusiasm shines through when visitors arrive, as he warmly gr…" at bounding box center [445, 328] width 752 height 98
